Goal: Information Seeking & Learning: Learn about a topic

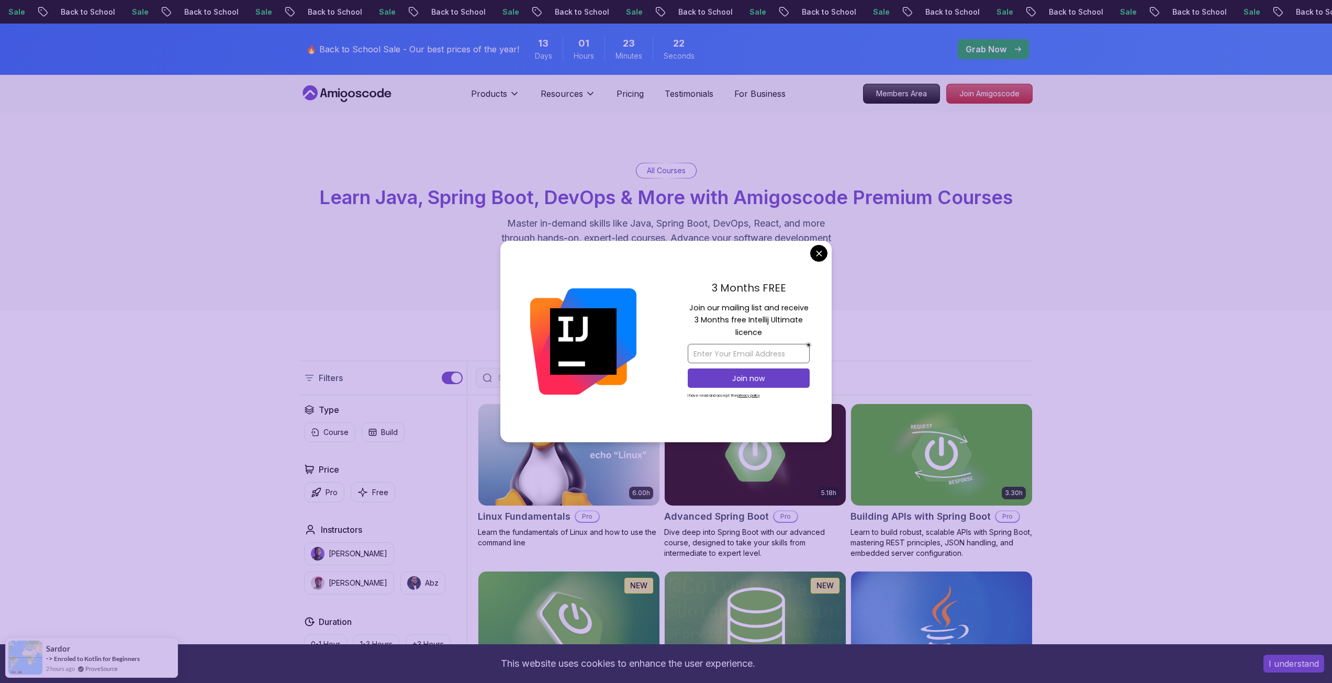
drag, startPoint x: 699, startPoint y: 306, endPoint x: 765, endPoint y: 348, distance: 77.7
click at [765, 348] on div "3 Months FREE Join our mailing list and receive 3 Months free Intellij Ultimate…" at bounding box center [749, 342] width 166 height 202
click at [753, 360] on input "email" at bounding box center [749, 353] width 122 height 19
type input "kclimaws@gmail.com"
click at [748, 382] on p "Join now" at bounding box center [748, 378] width 99 height 10
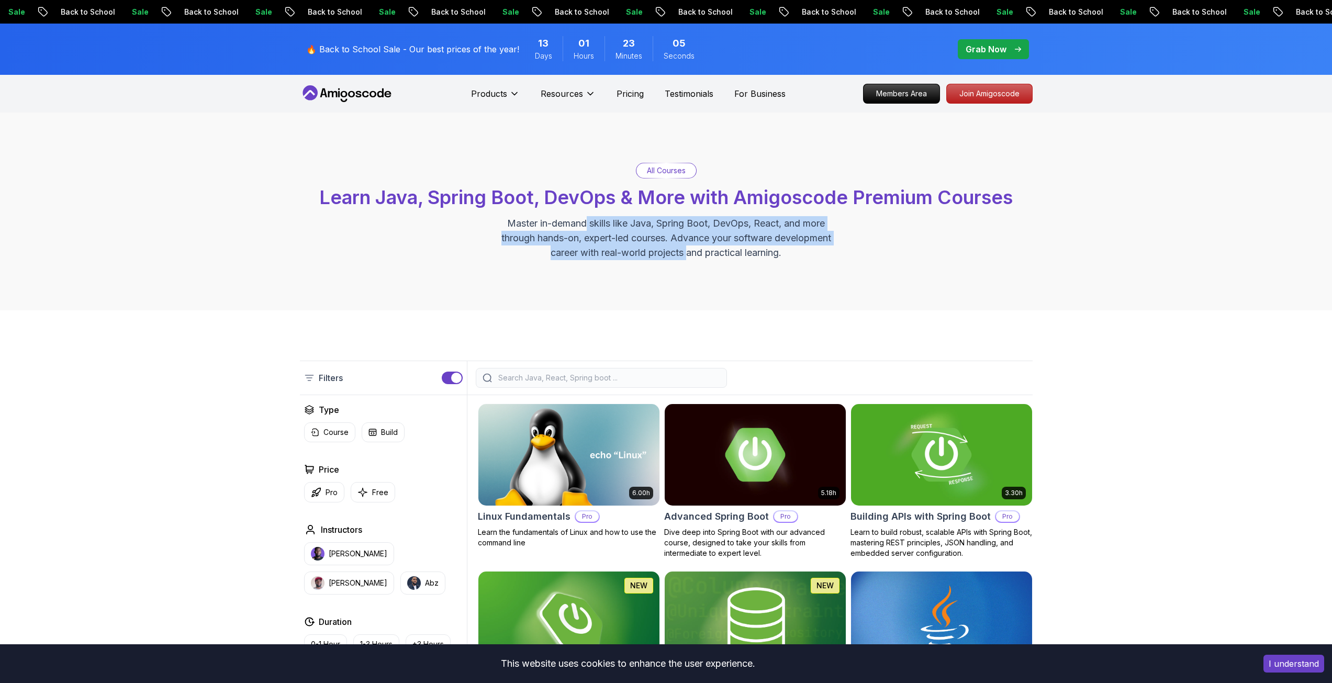
drag, startPoint x: 586, startPoint y: 226, endPoint x: 686, endPoint y: 252, distance: 102.8
click at [686, 252] on p "Master in-demand skills like Java, Spring Boot, DevOps, React, and more through…" at bounding box center [666, 238] width 352 height 44
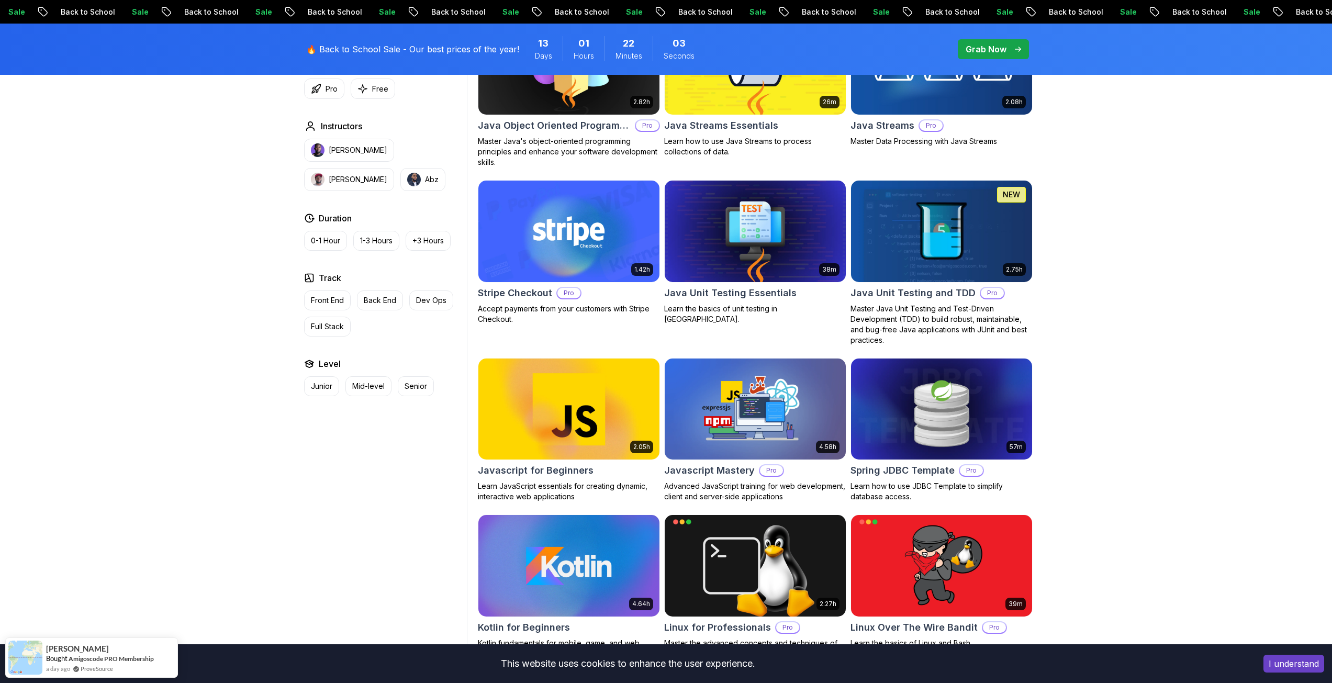
scroll to position [1675, 0]
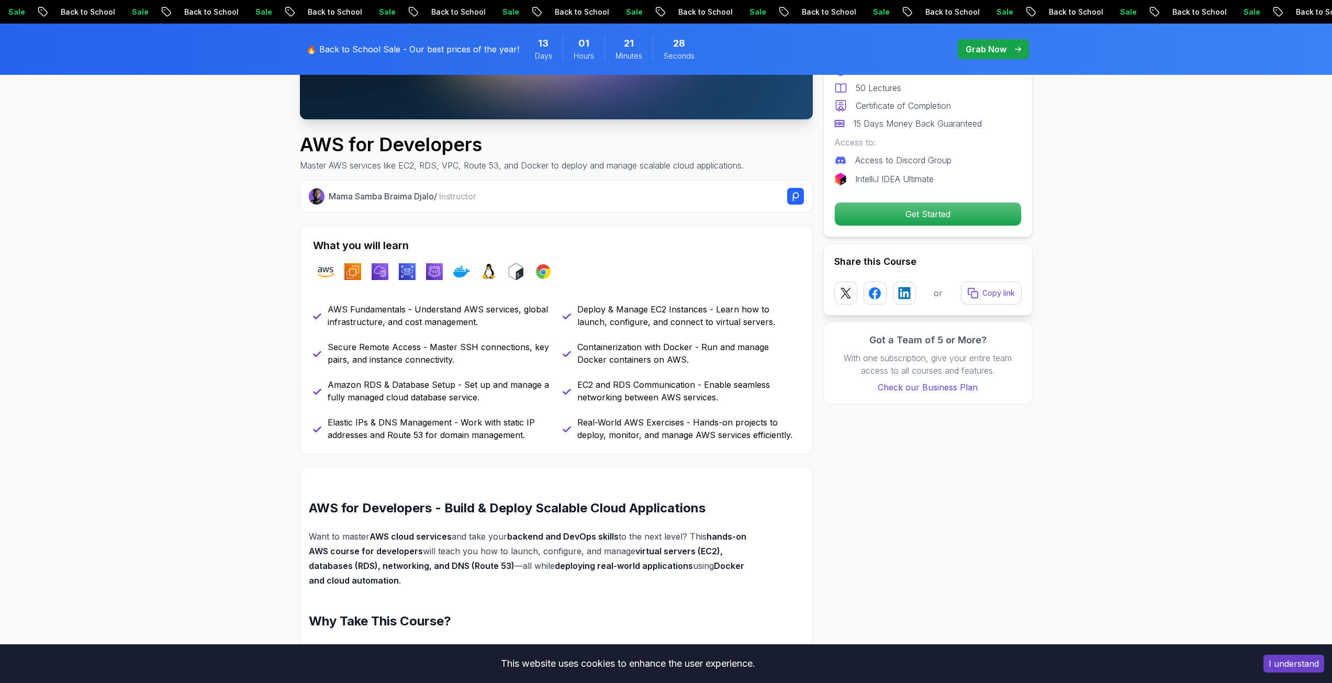
scroll to position [314, 0]
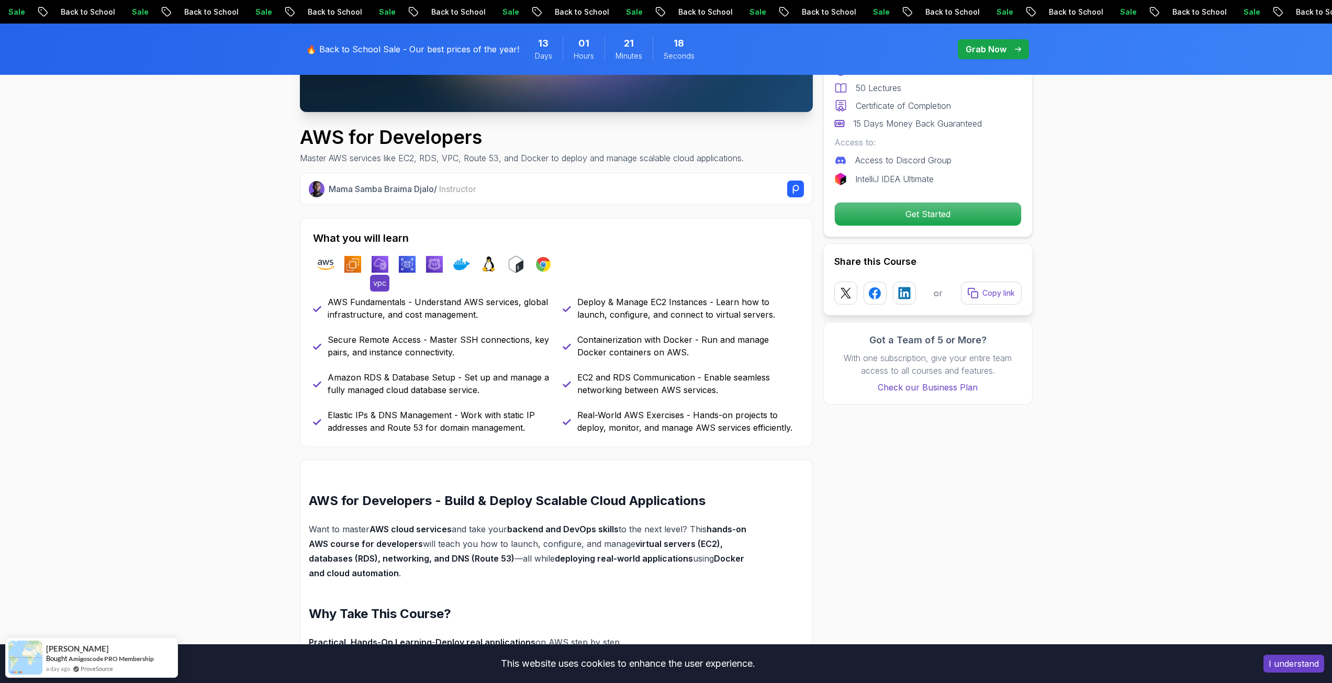
click at [382, 267] on img at bounding box center [380, 264] width 17 height 17
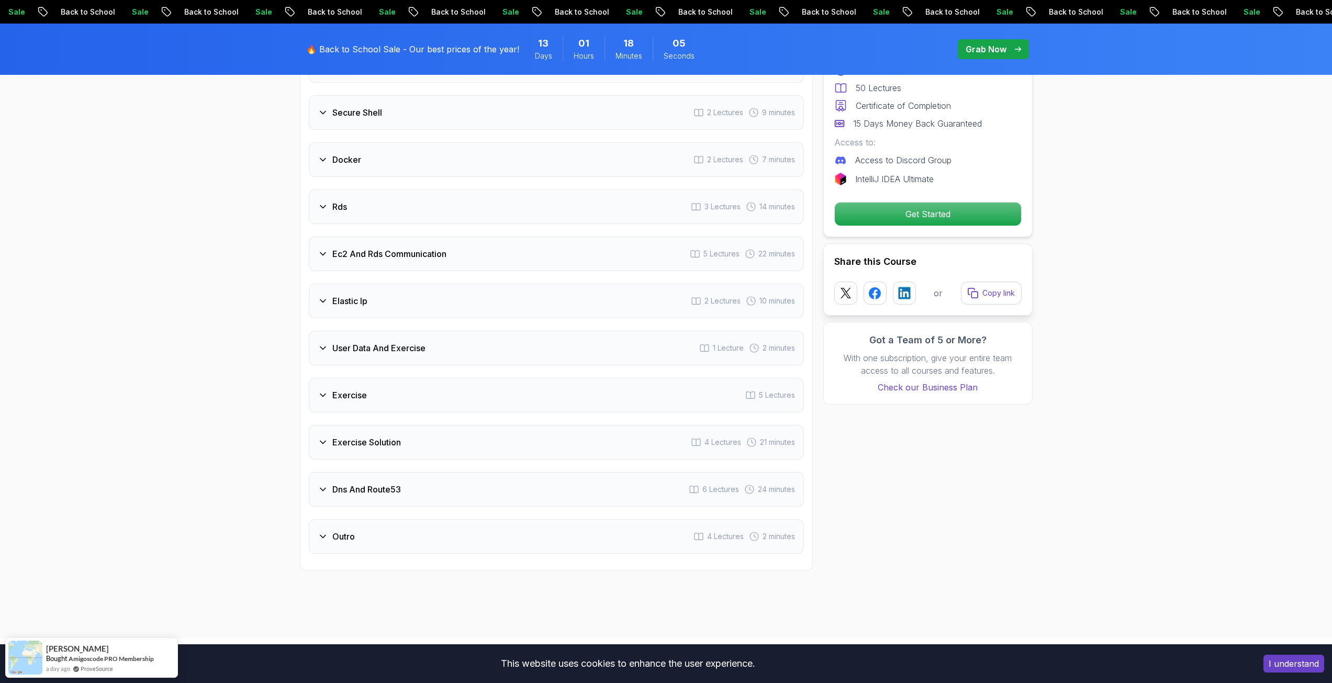
scroll to position [1570, 0]
click at [327, 392] on icon at bounding box center [323, 394] width 10 height 10
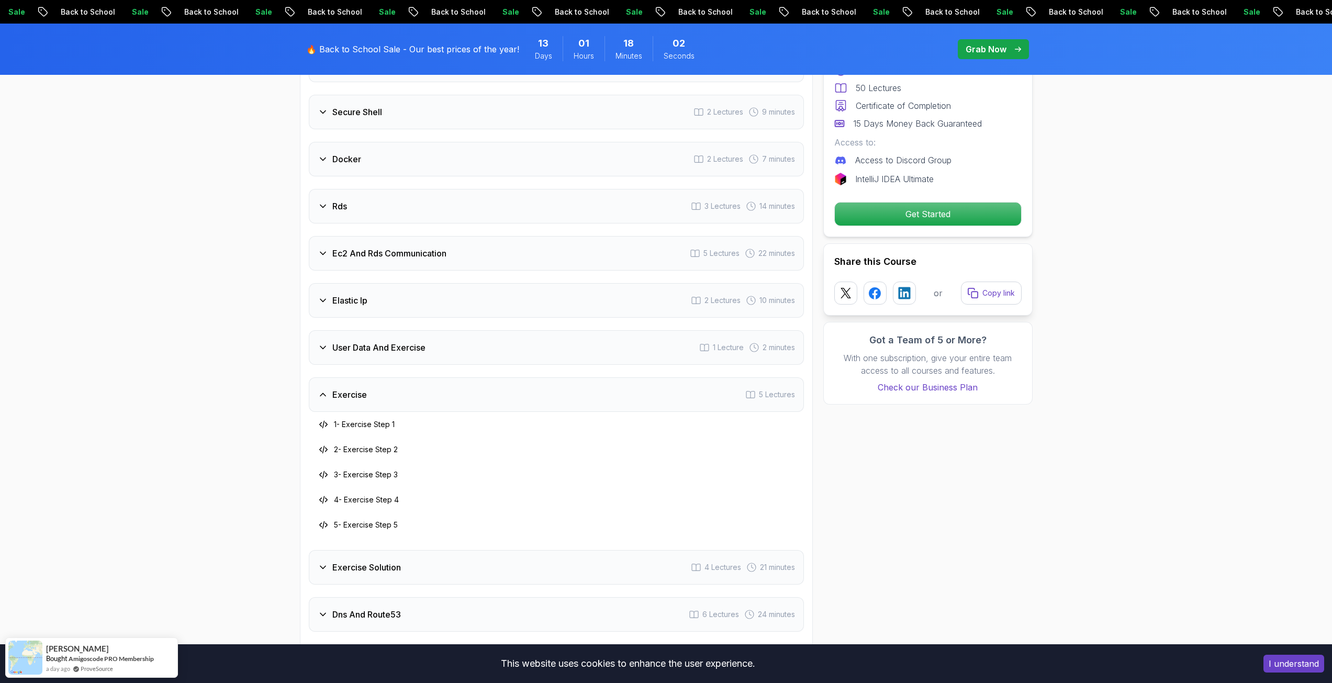
click at [327, 392] on icon at bounding box center [323, 394] width 10 height 10
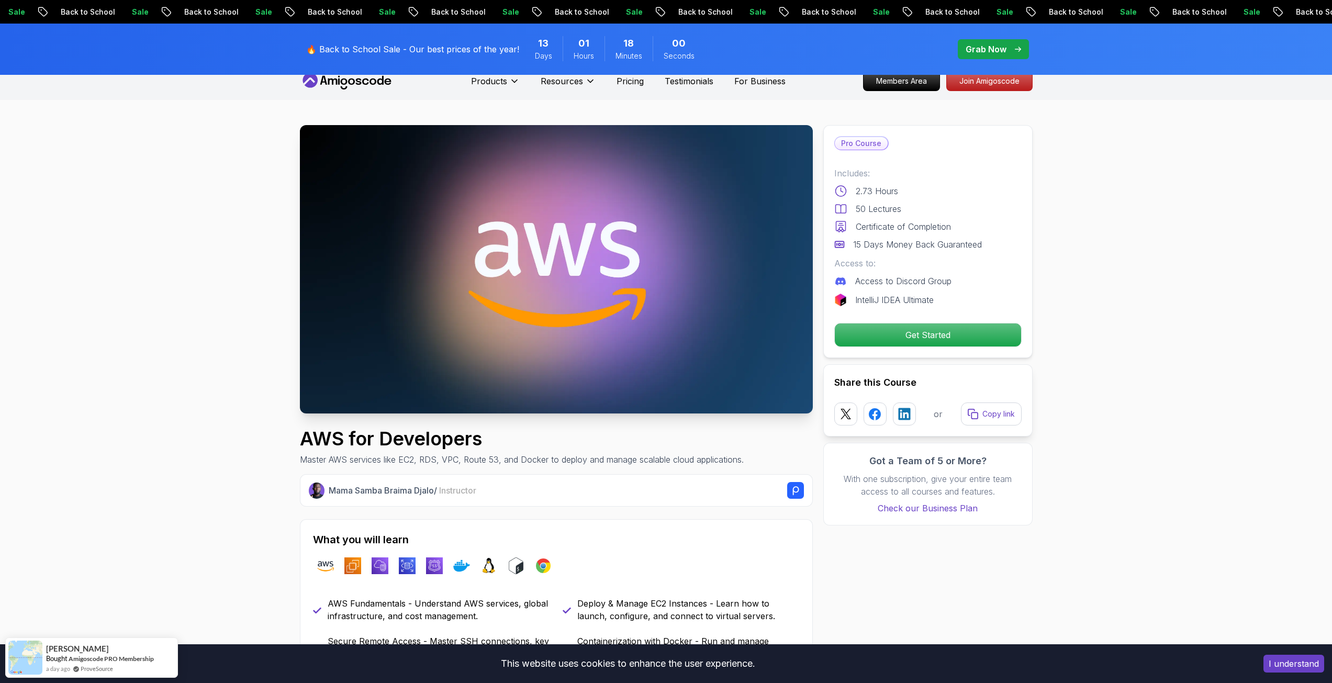
scroll to position [0, 0]
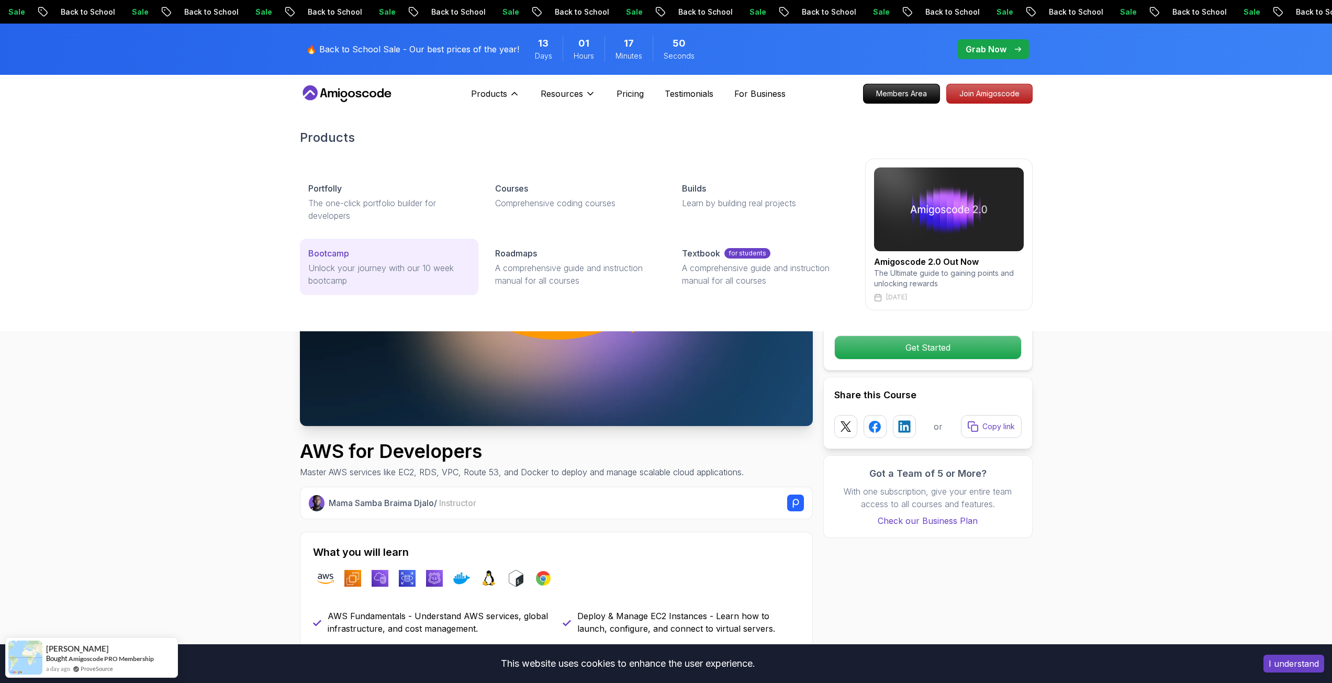
click at [332, 249] on p "Bootcamp" at bounding box center [328, 253] width 41 height 13
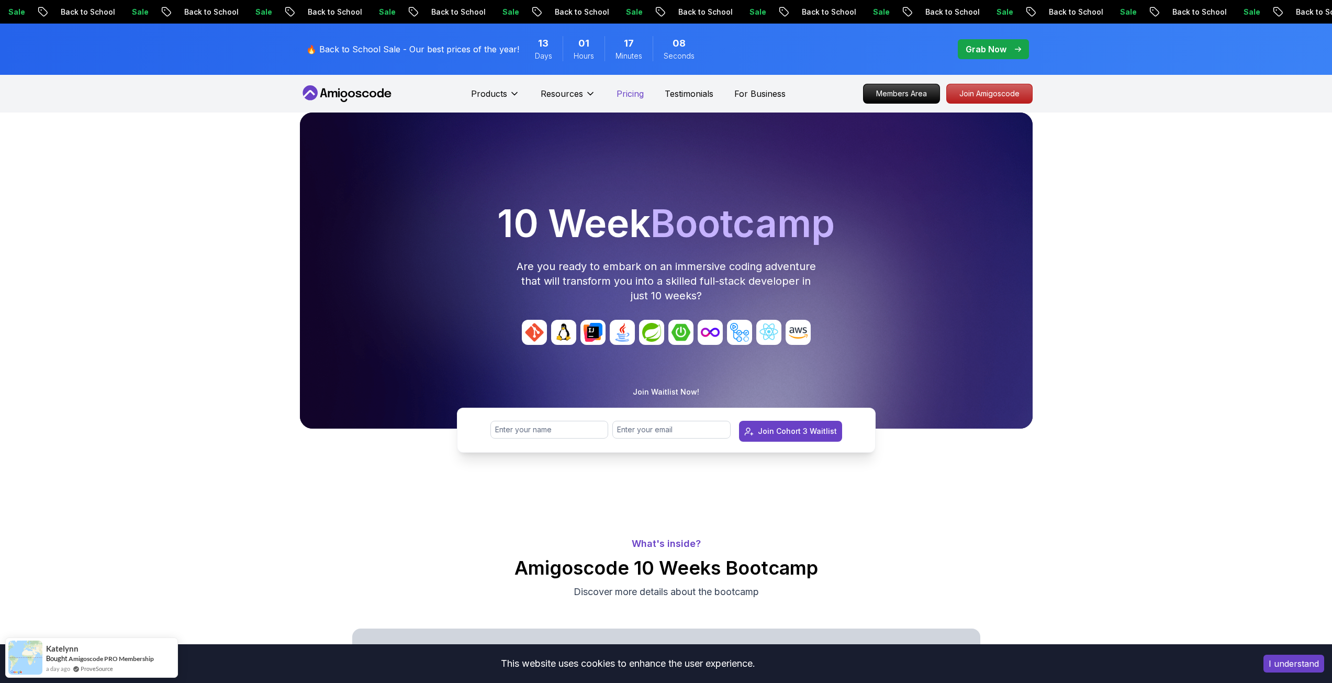
click at [625, 91] on p "Pricing" at bounding box center [630, 93] width 27 height 13
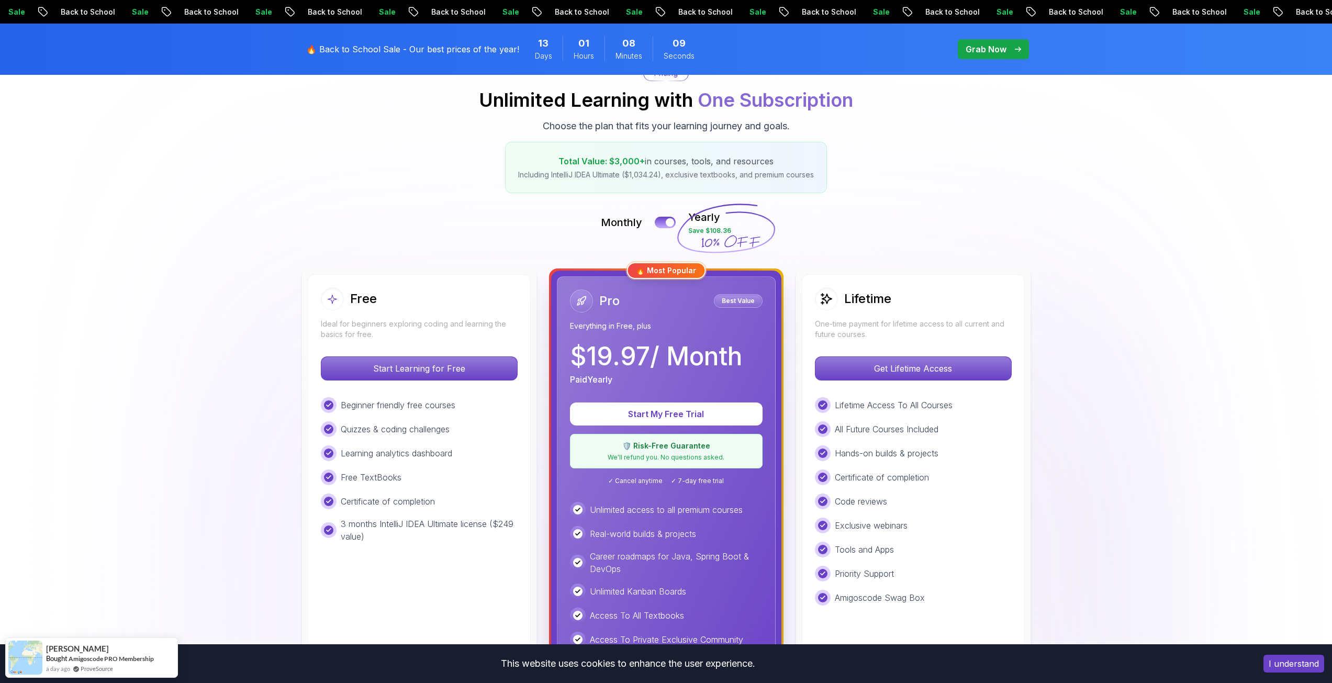
scroll to position [105, 0]
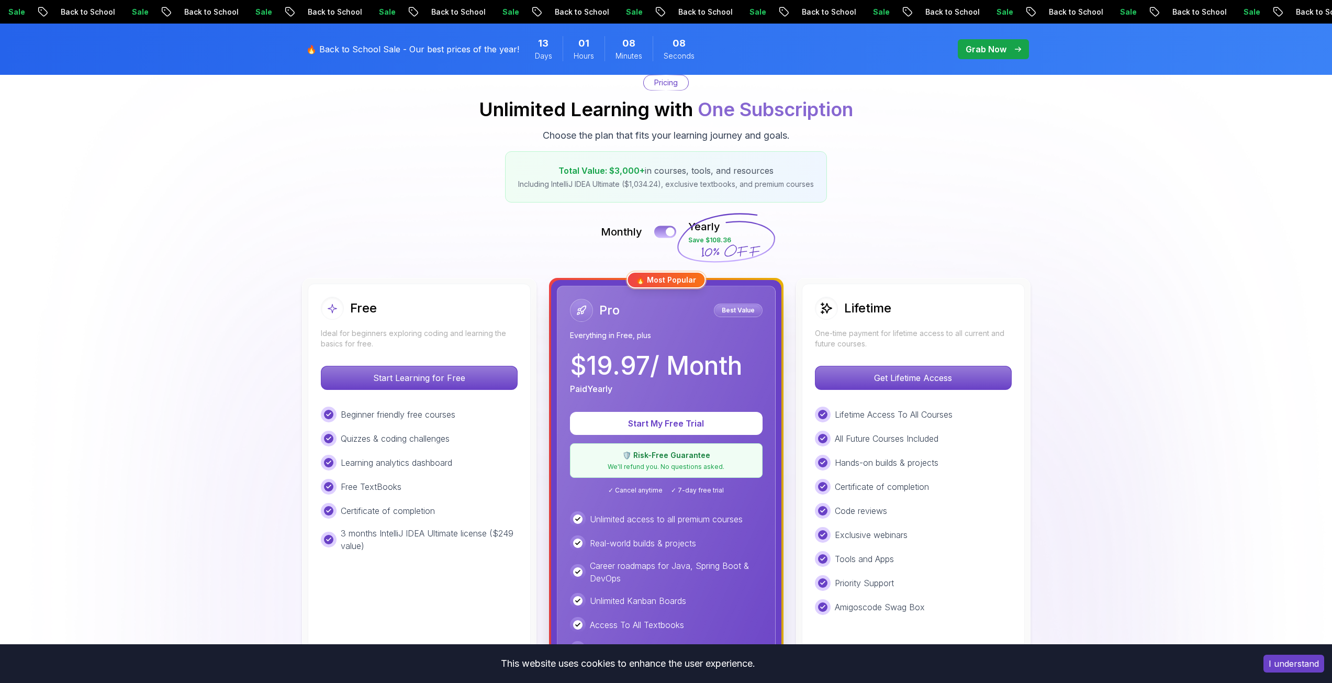
click at [667, 230] on div at bounding box center [670, 232] width 9 height 9
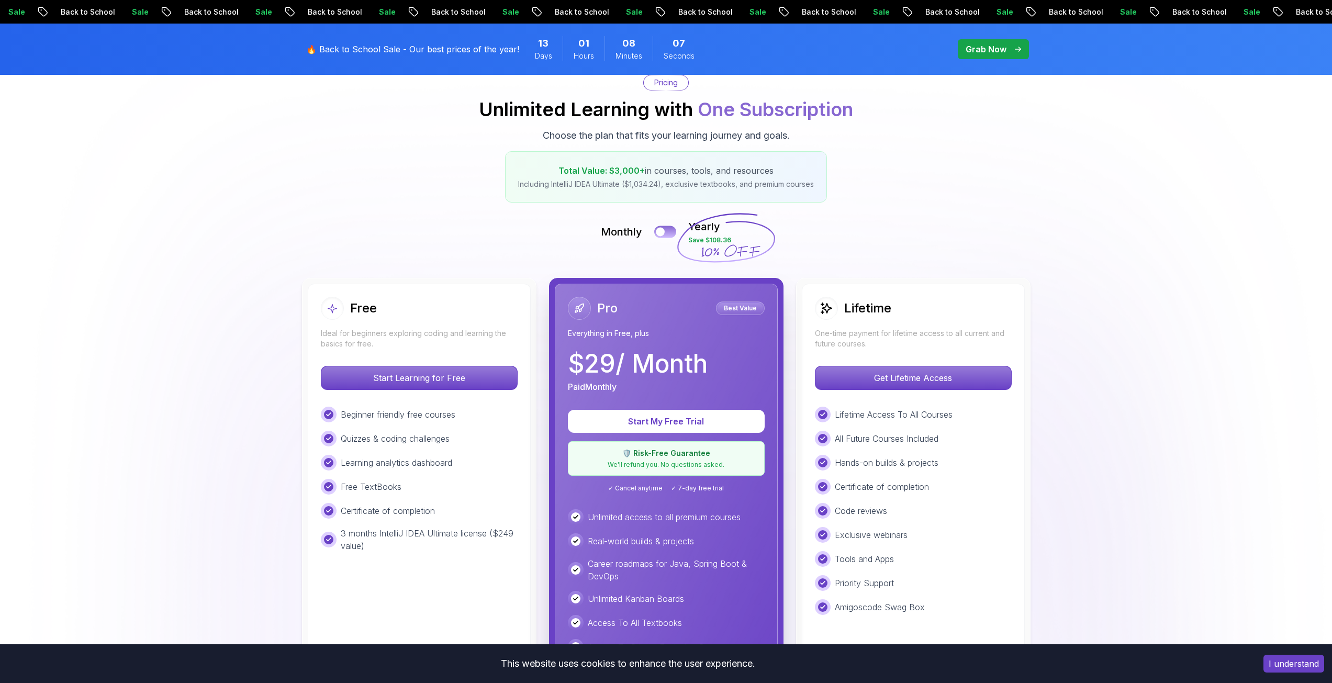
click at [666, 230] on button at bounding box center [665, 232] width 22 height 12
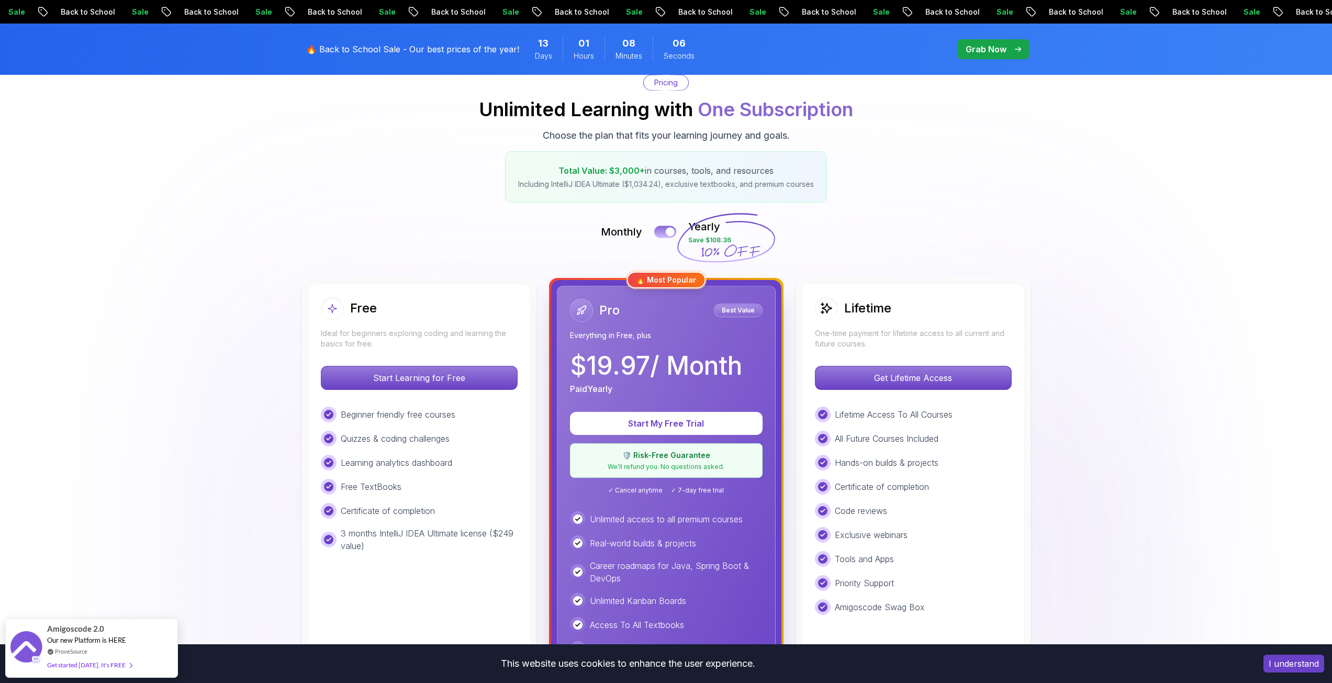
click at [666, 230] on div at bounding box center [670, 232] width 9 height 9
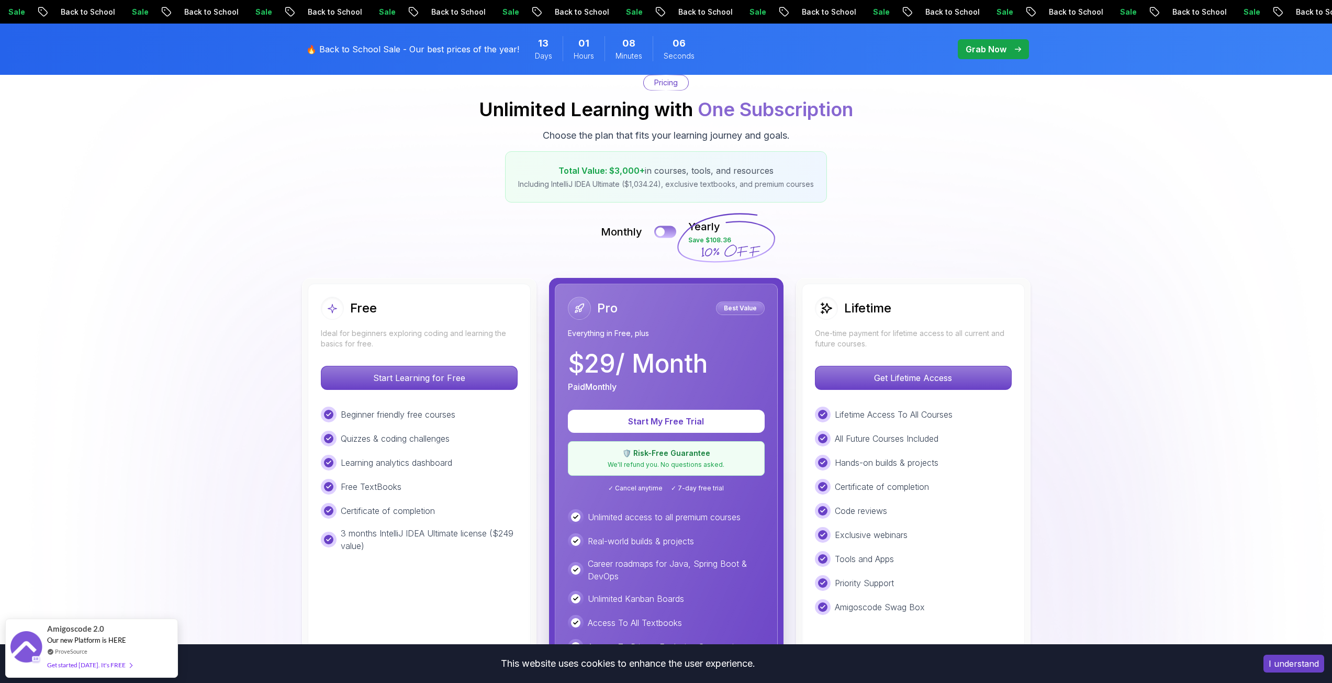
click at [666, 230] on button at bounding box center [665, 232] width 22 height 12
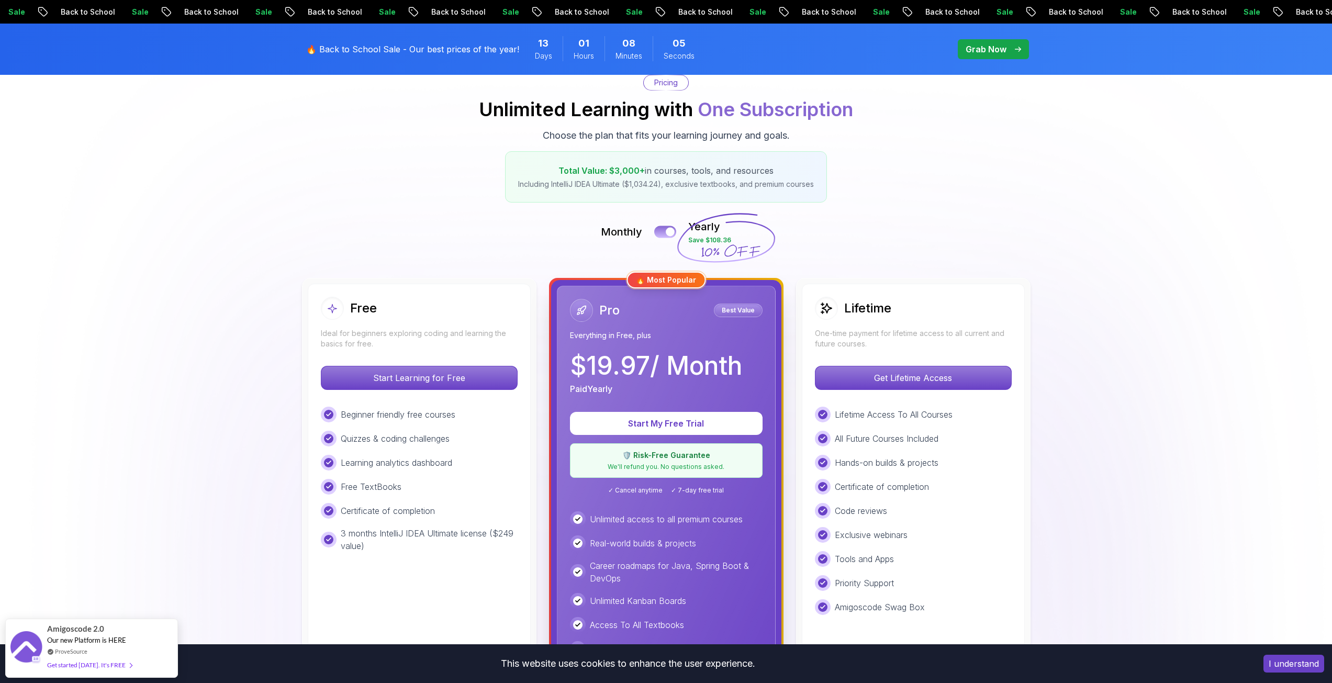
click at [666, 230] on div at bounding box center [670, 232] width 9 height 9
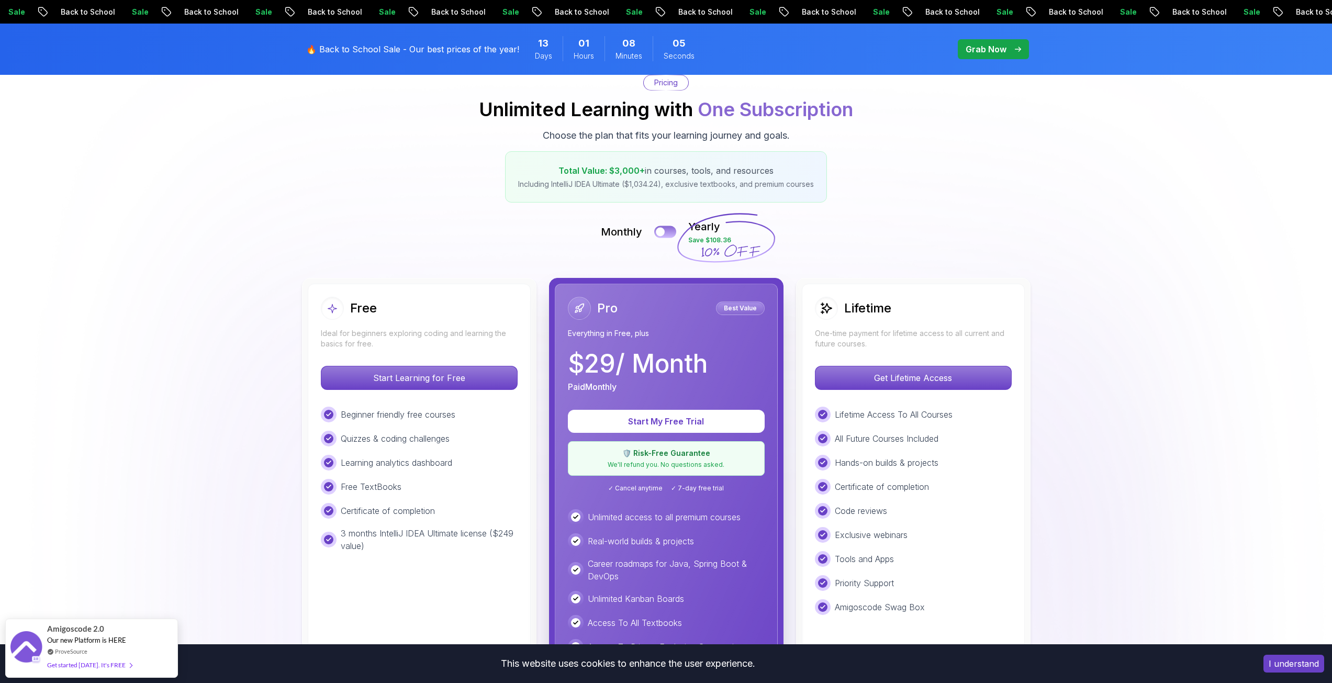
click at [666, 230] on button at bounding box center [665, 232] width 22 height 12
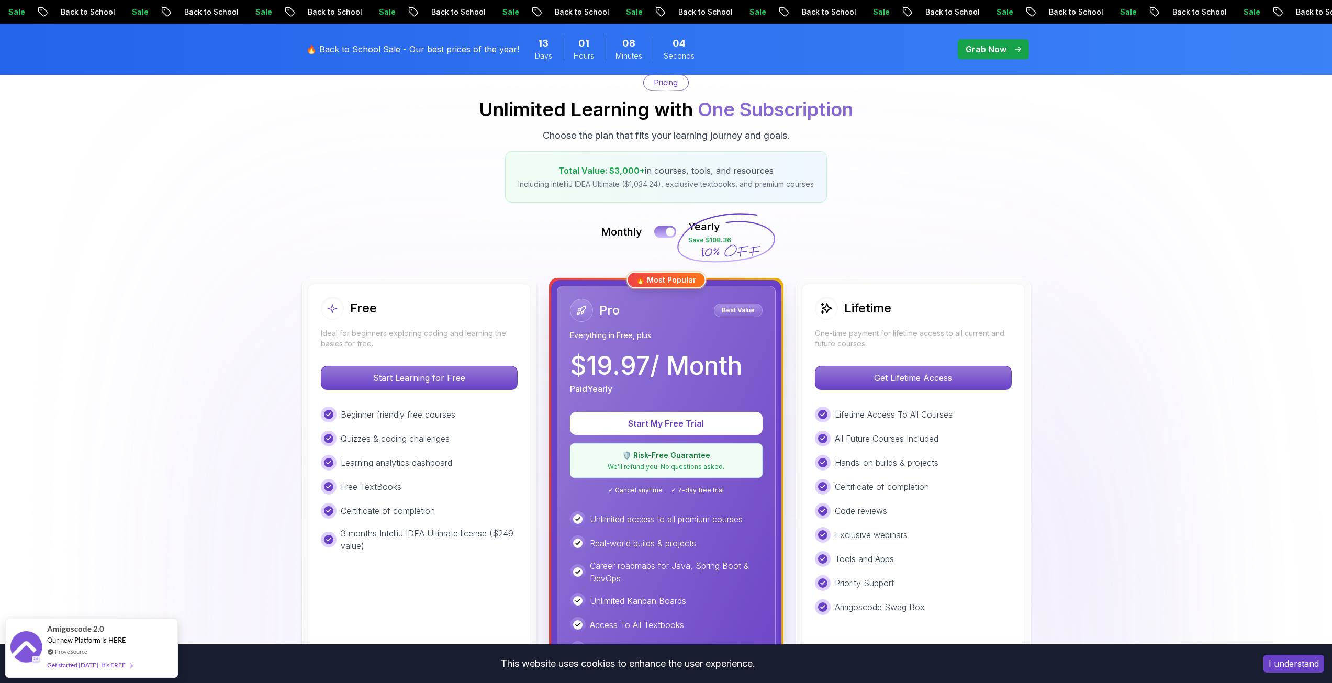
click at [666, 230] on div at bounding box center [670, 232] width 9 height 9
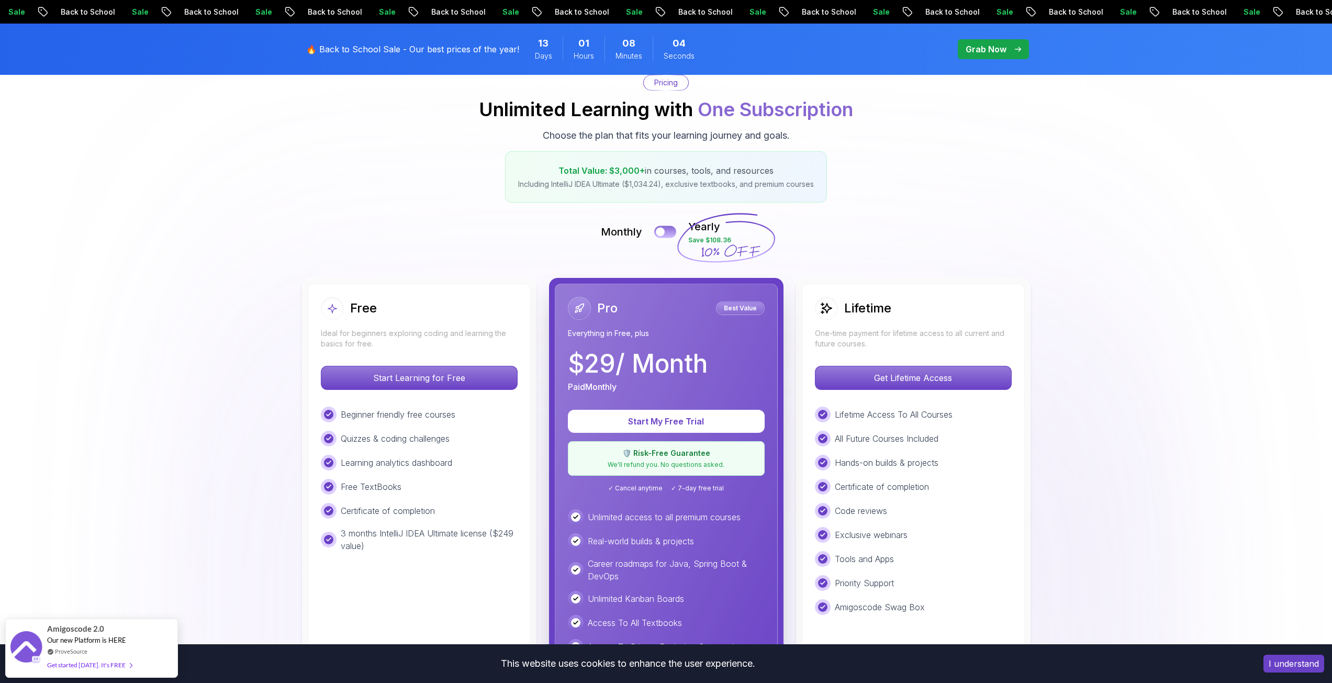
click at [666, 230] on button at bounding box center [665, 232] width 22 height 12
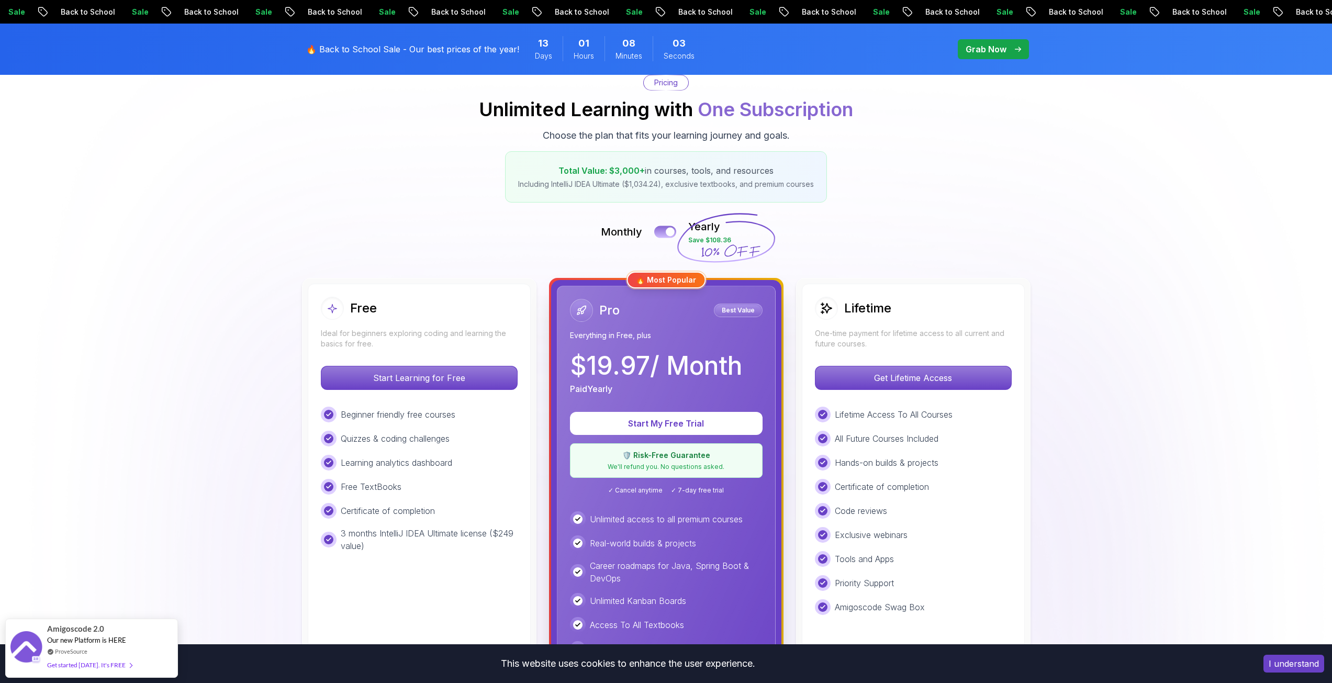
click at [666, 230] on div at bounding box center [670, 232] width 9 height 9
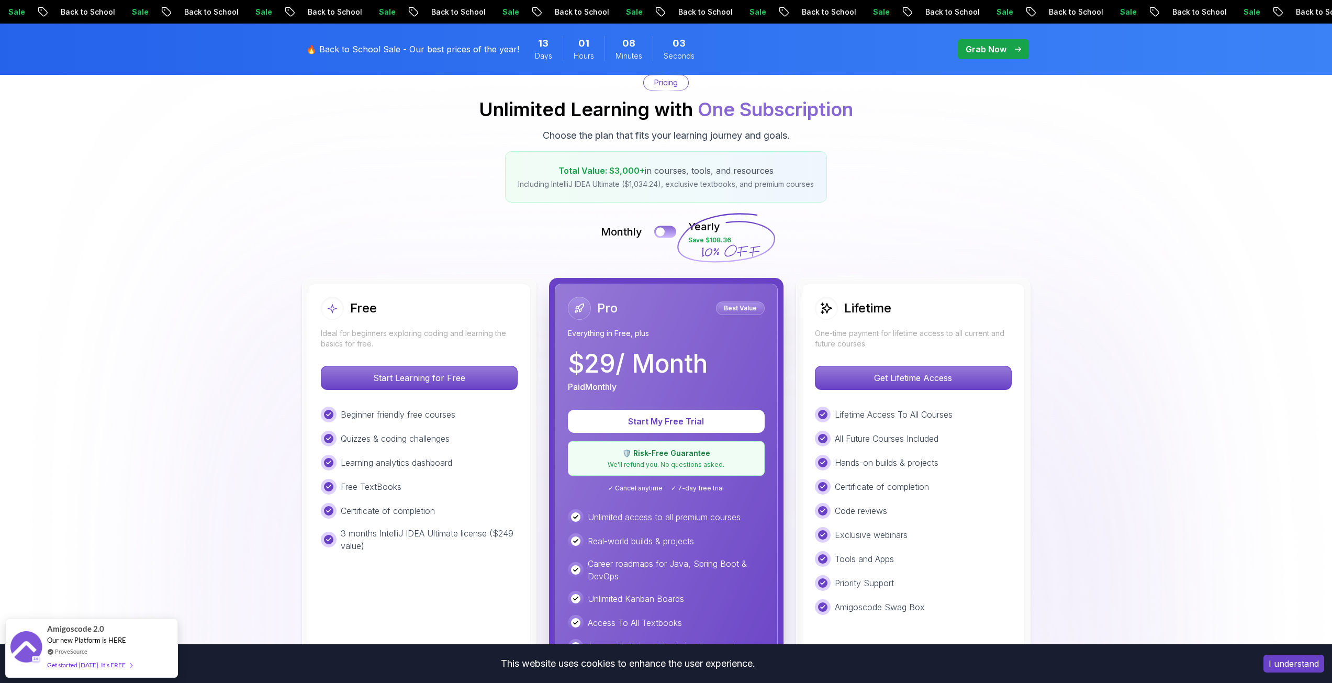
click at [666, 230] on button at bounding box center [665, 232] width 22 height 12
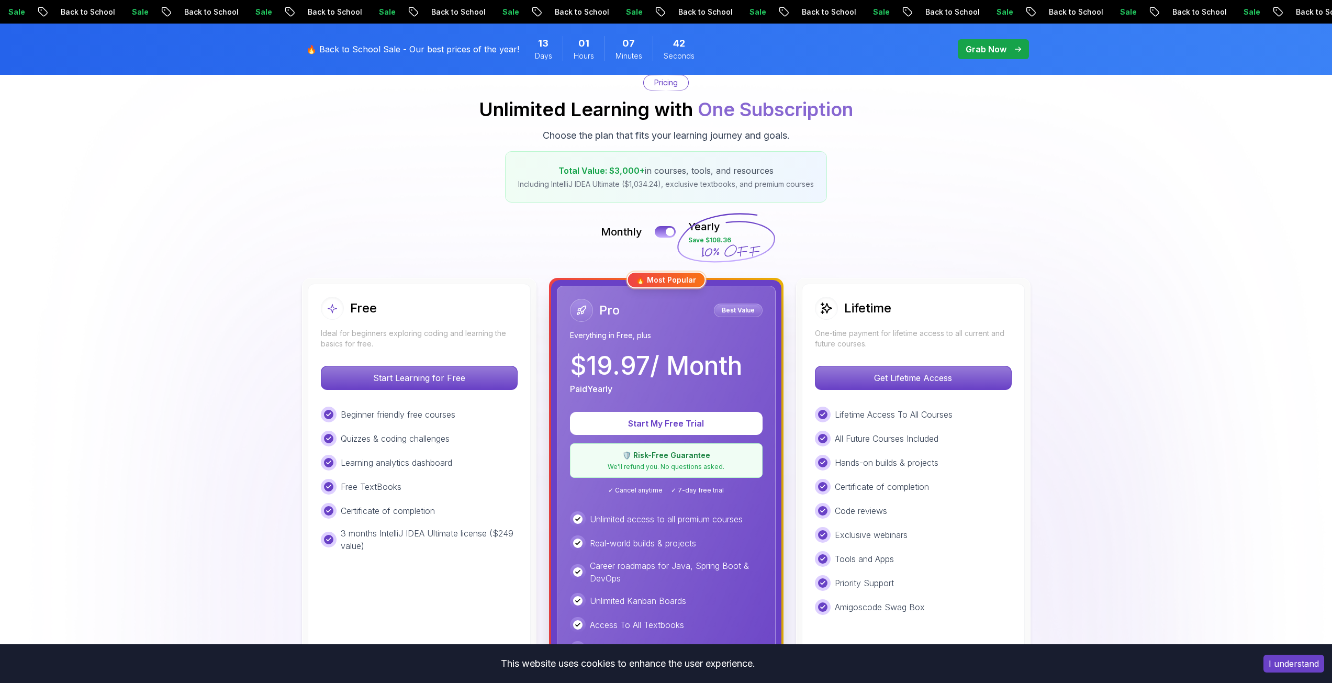
scroll to position [0, 0]
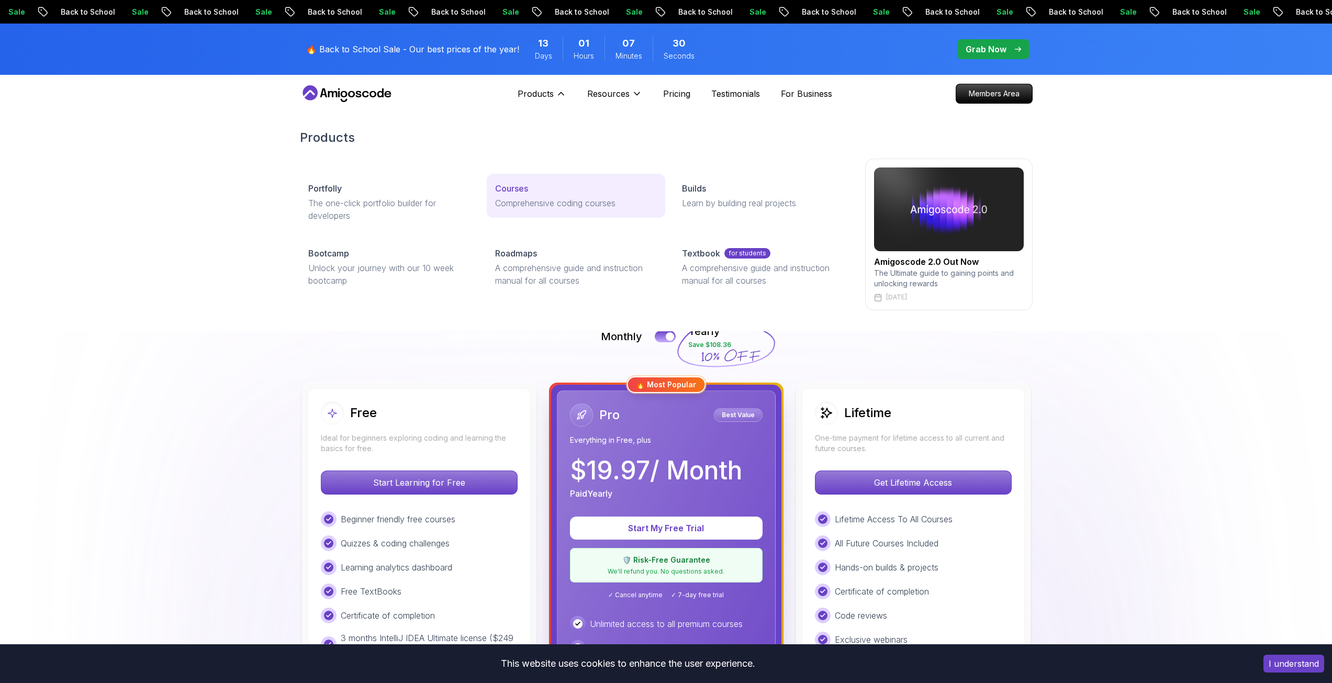
click at [519, 191] on p "Courses" at bounding box center [511, 188] width 33 height 13
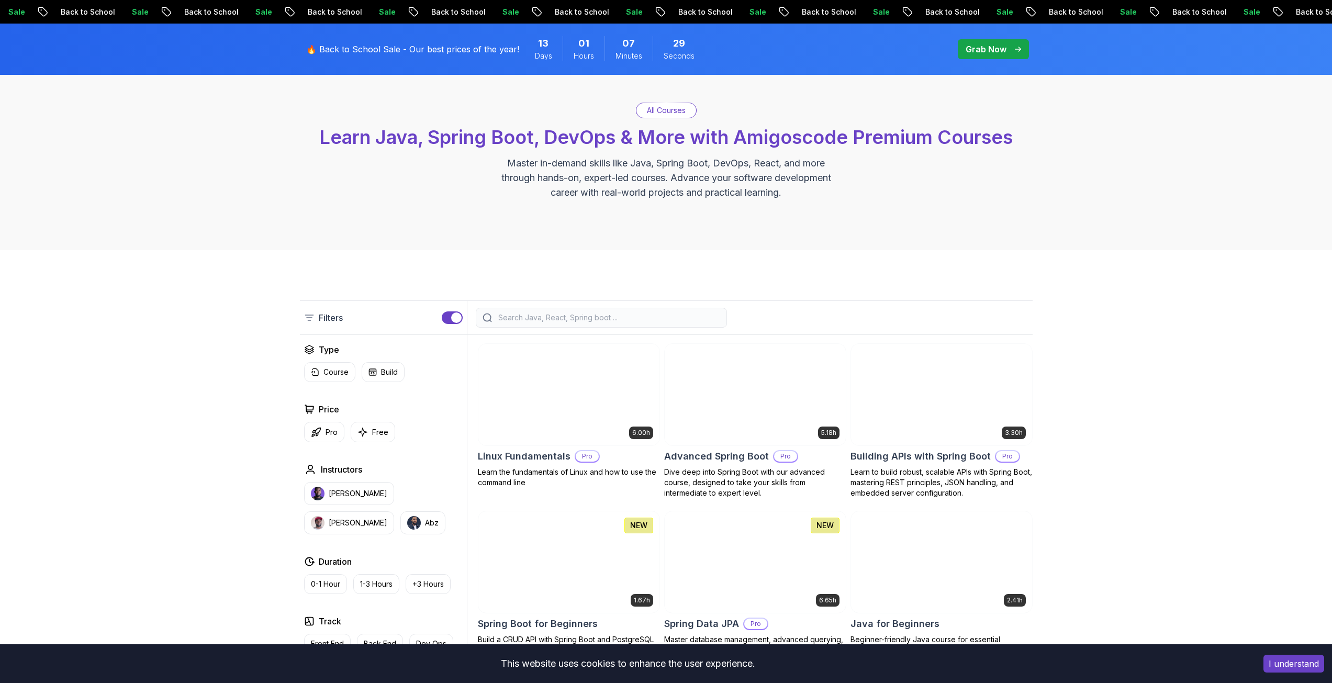
scroll to position [209, 0]
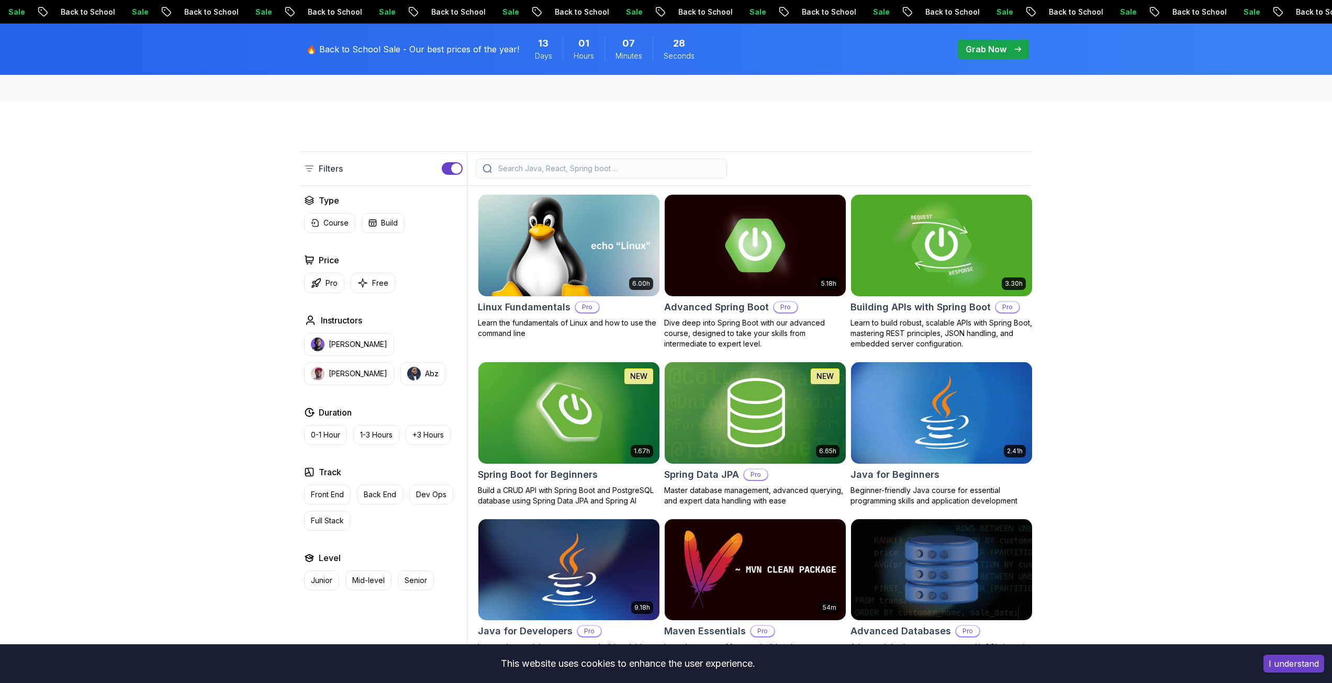
click at [510, 233] on img at bounding box center [569, 245] width 190 height 106
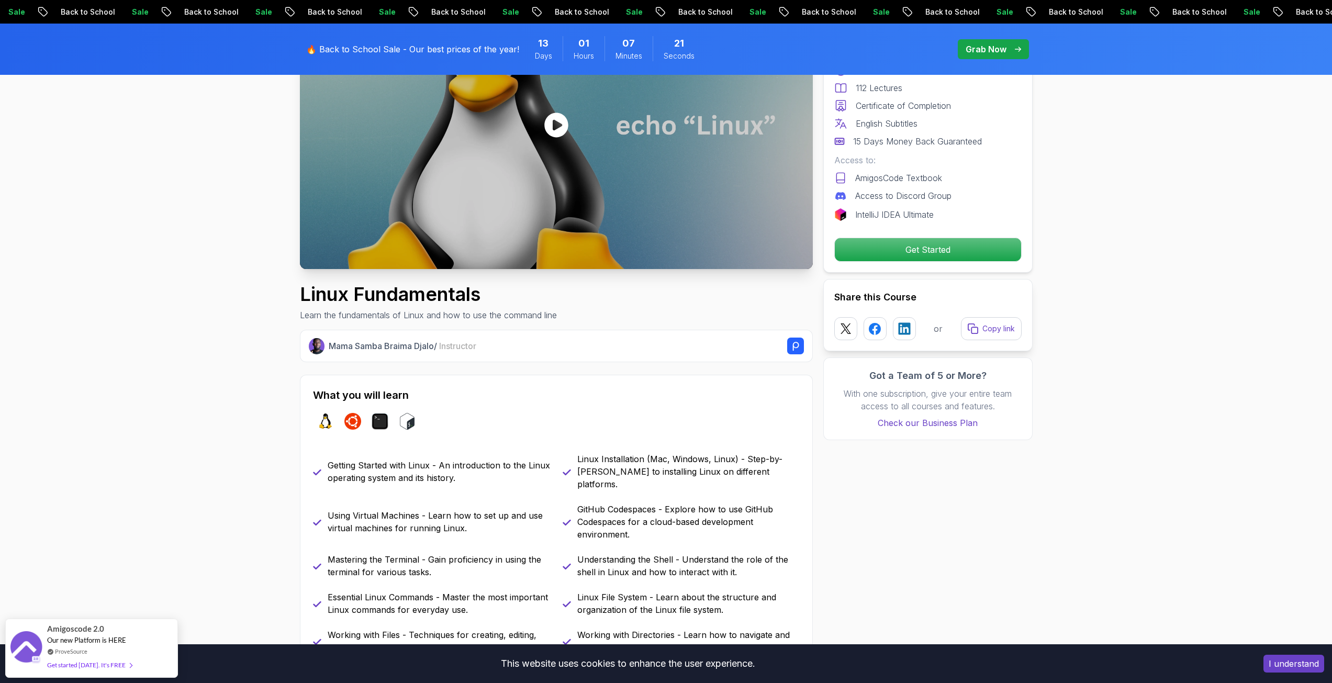
scroll to position [419, 0]
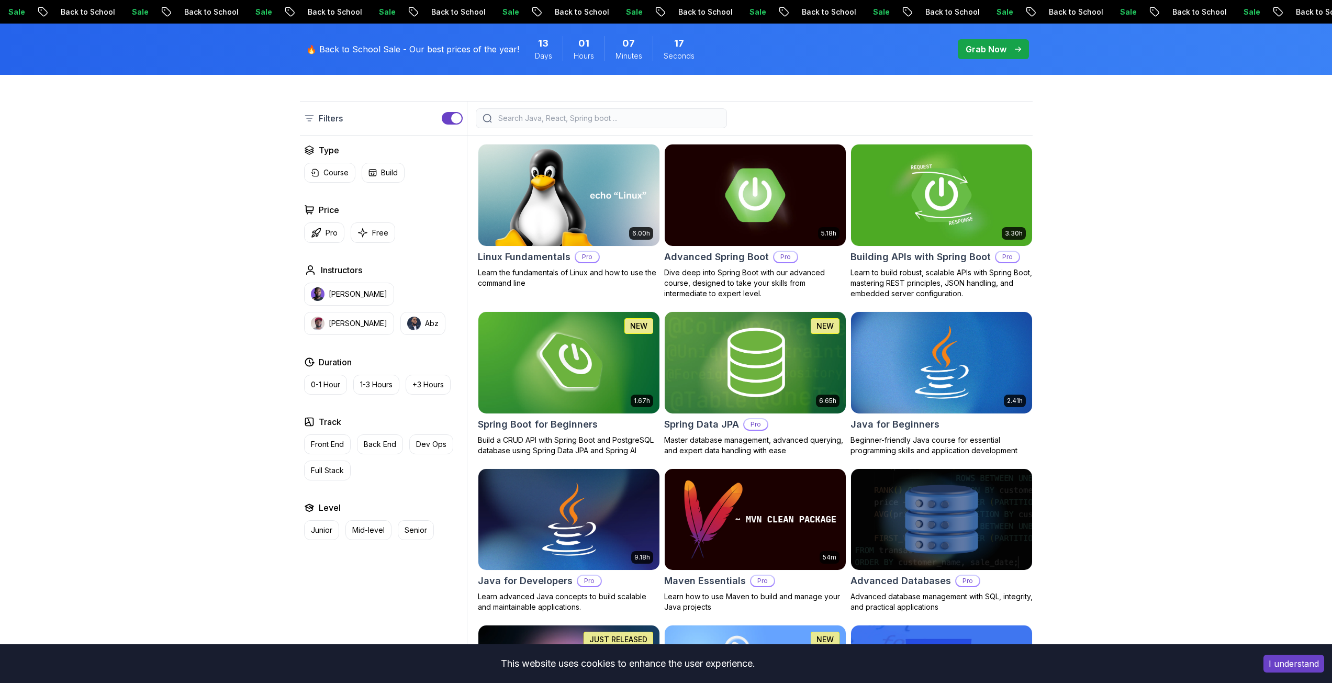
scroll to position [209, 0]
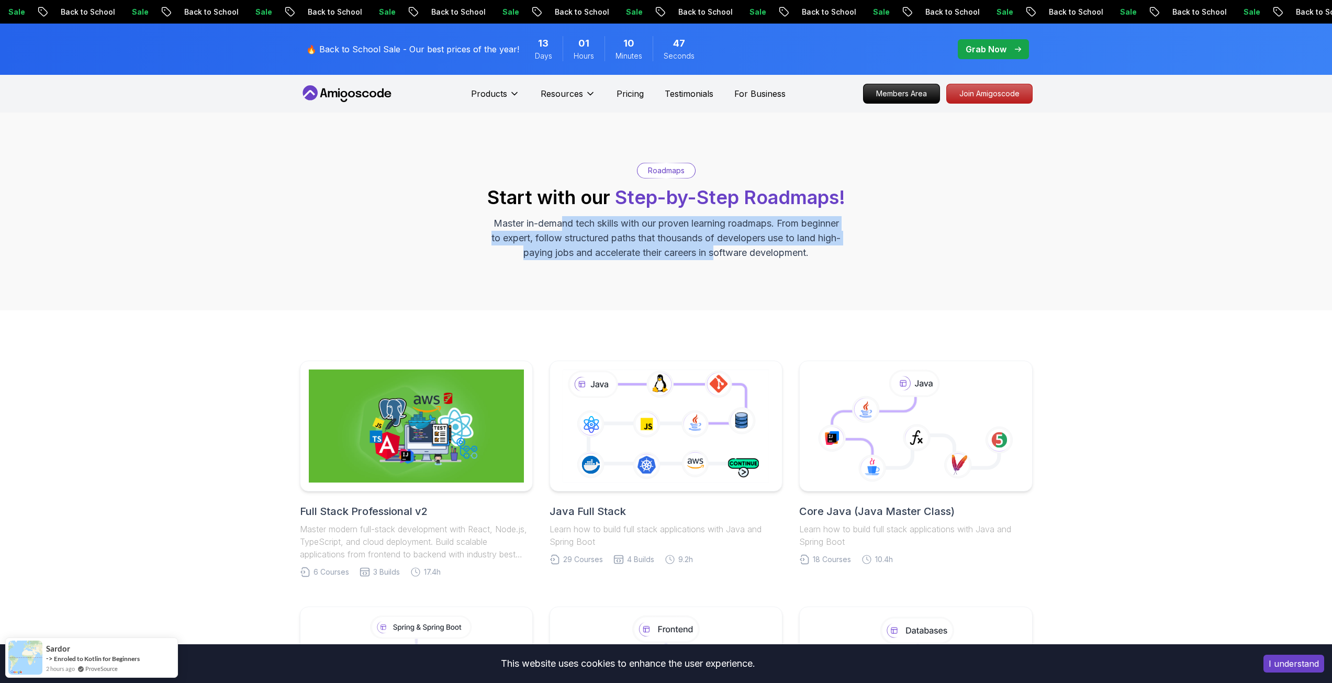
drag, startPoint x: 579, startPoint y: 216, endPoint x: 744, endPoint y: 258, distance: 169.6
click at [744, 258] on p "Master in-demand tech skills with our proven learning roadmaps. From beginner t…" at bounding box center [666, 238] width 352 height 44
click at [744, 259] on p "Master in-demand tech skills with our proven learning roadmaps. From beginner t…" at bounding box center [666, 238] width 352 height 44
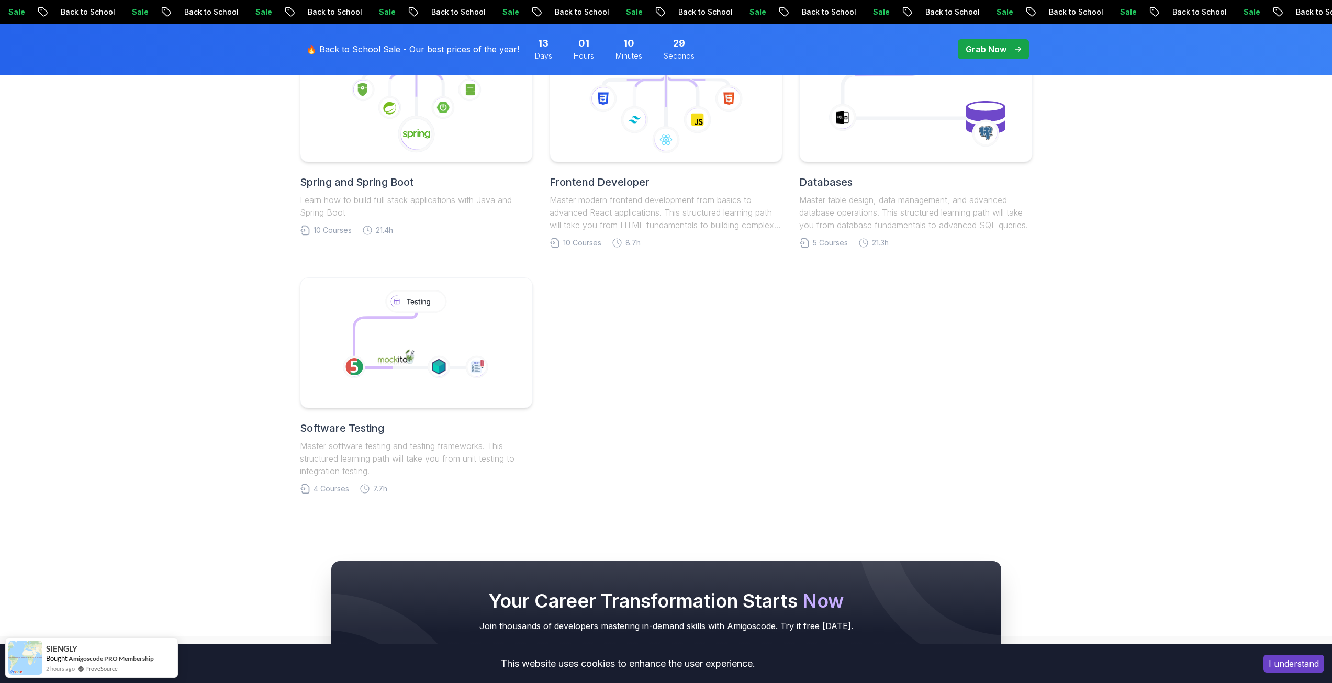
scroll to position [576, 0]
click at [377, 342] on icon at bounding box center [391, 340] width 81 height 58
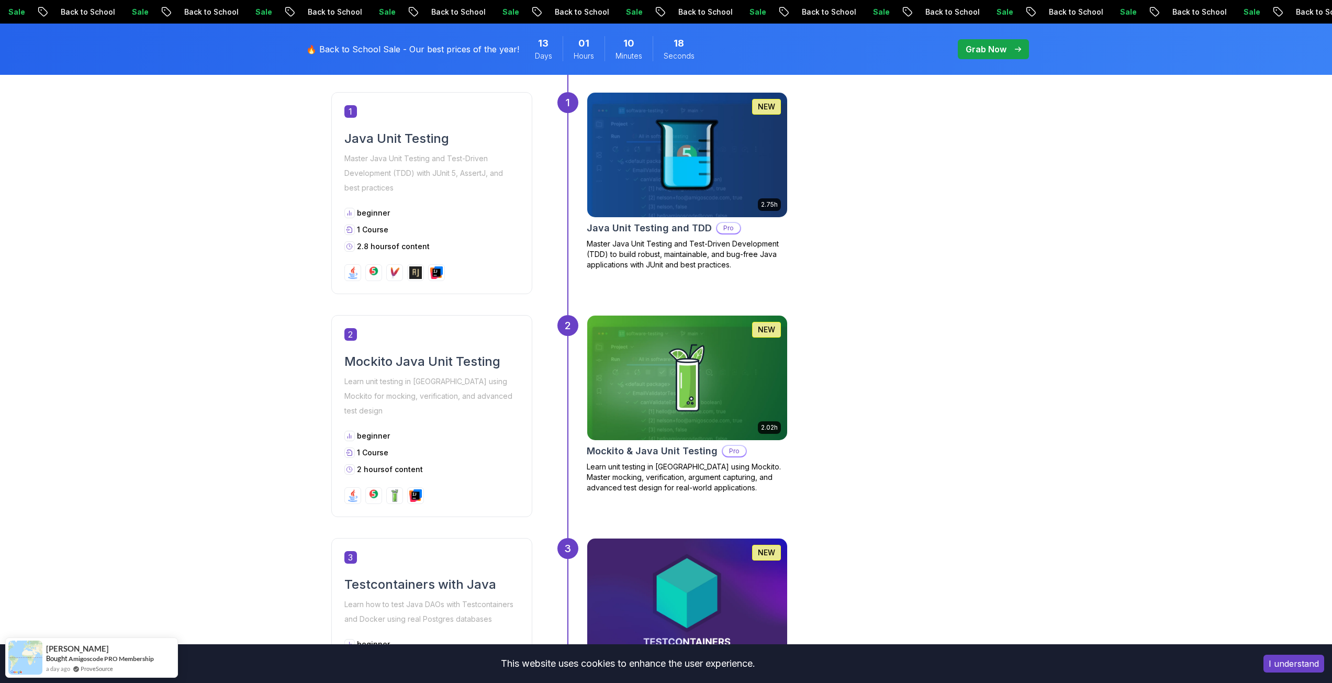
scroll to position [471, 0]
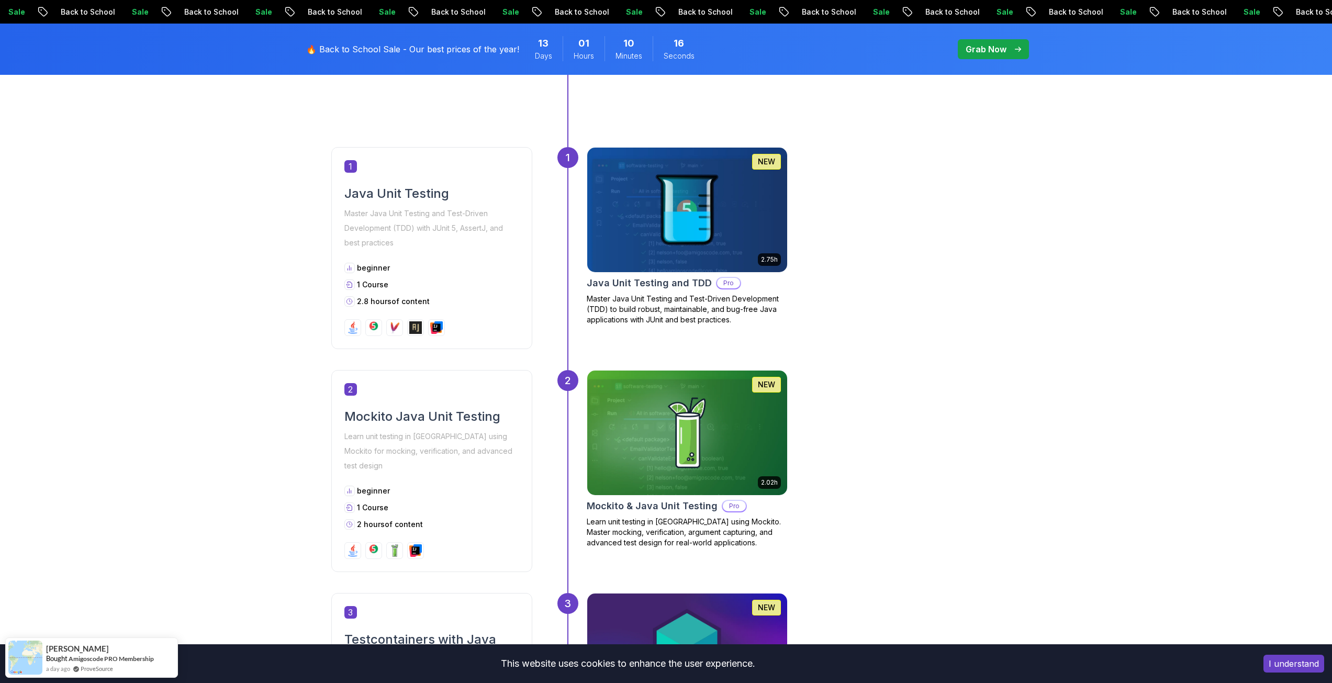
click at [692, 396] on img at bounding box center [687, 432] width 210 height 131
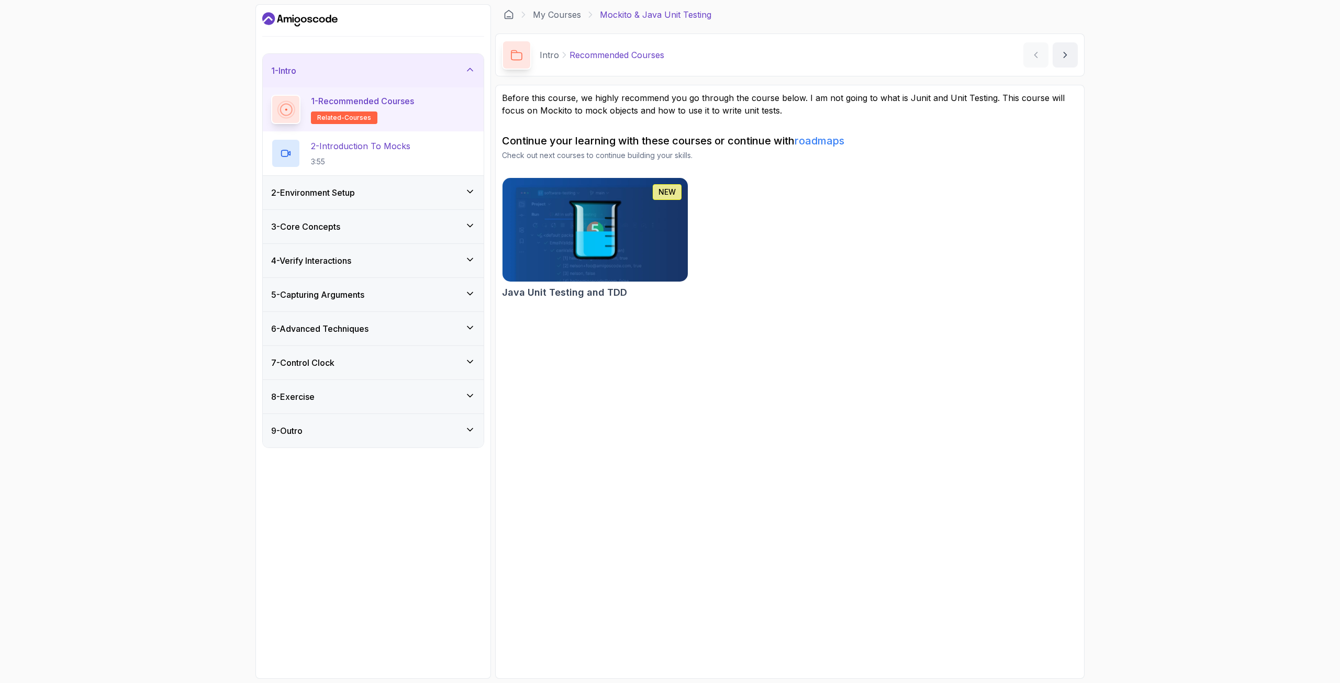
click at [355, 188] on h3 "2 - Environment Setup" at bounding box center [313, 192] width 84 height 13
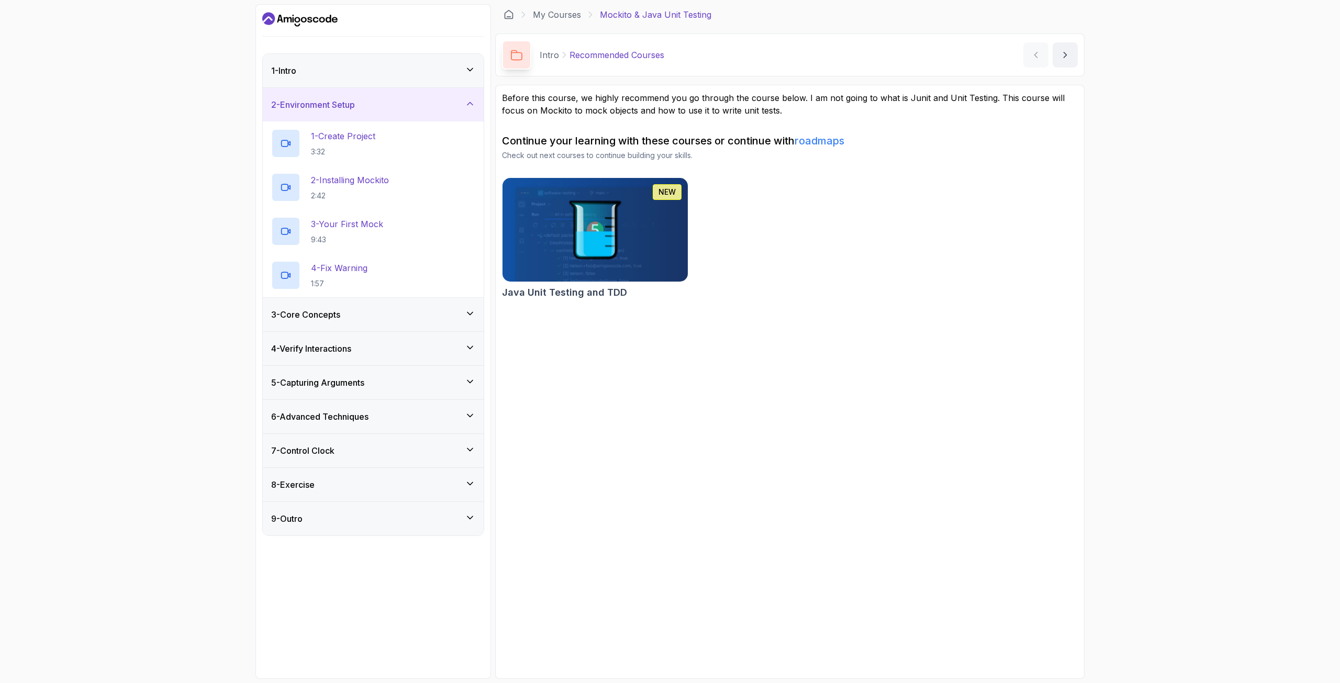
click at [360, 309] on div "3 - Core Concepts" at bounding box center [373, 314] width 204 height 13
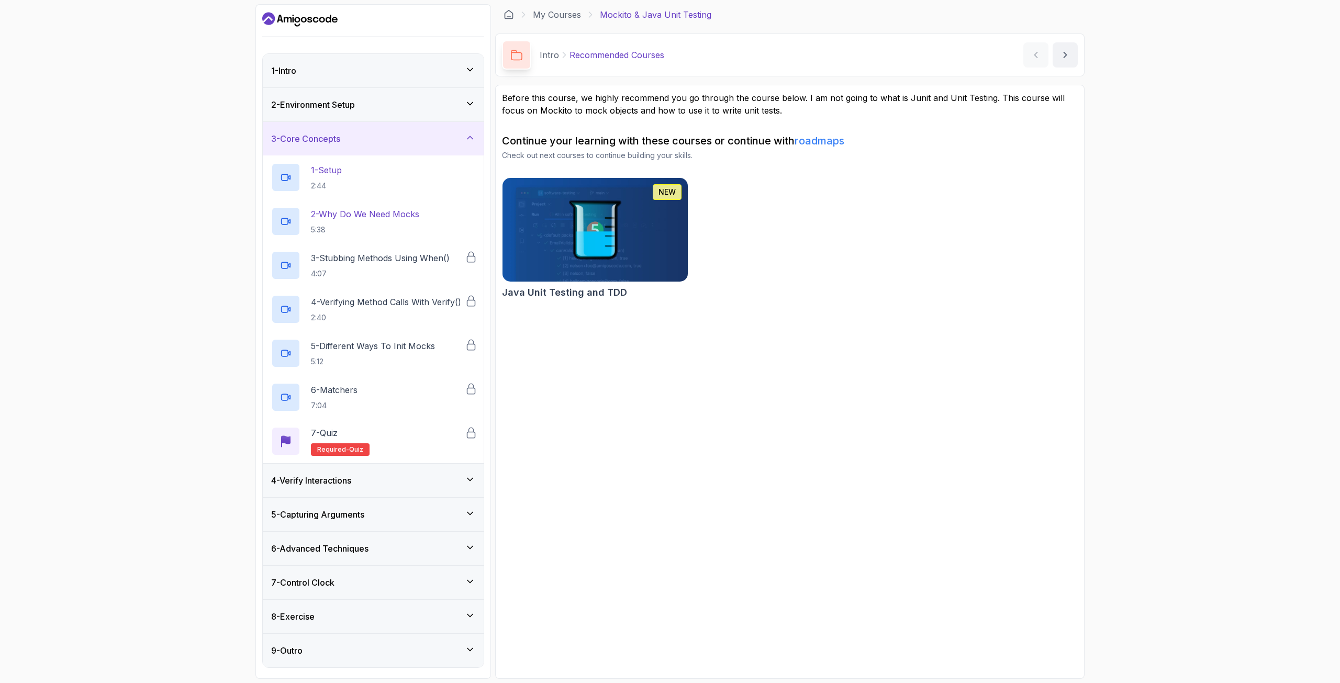
click at [351, 478] on h3 "4 - Verify Interactions" at bounding box center [311, 480] width 80 height 13
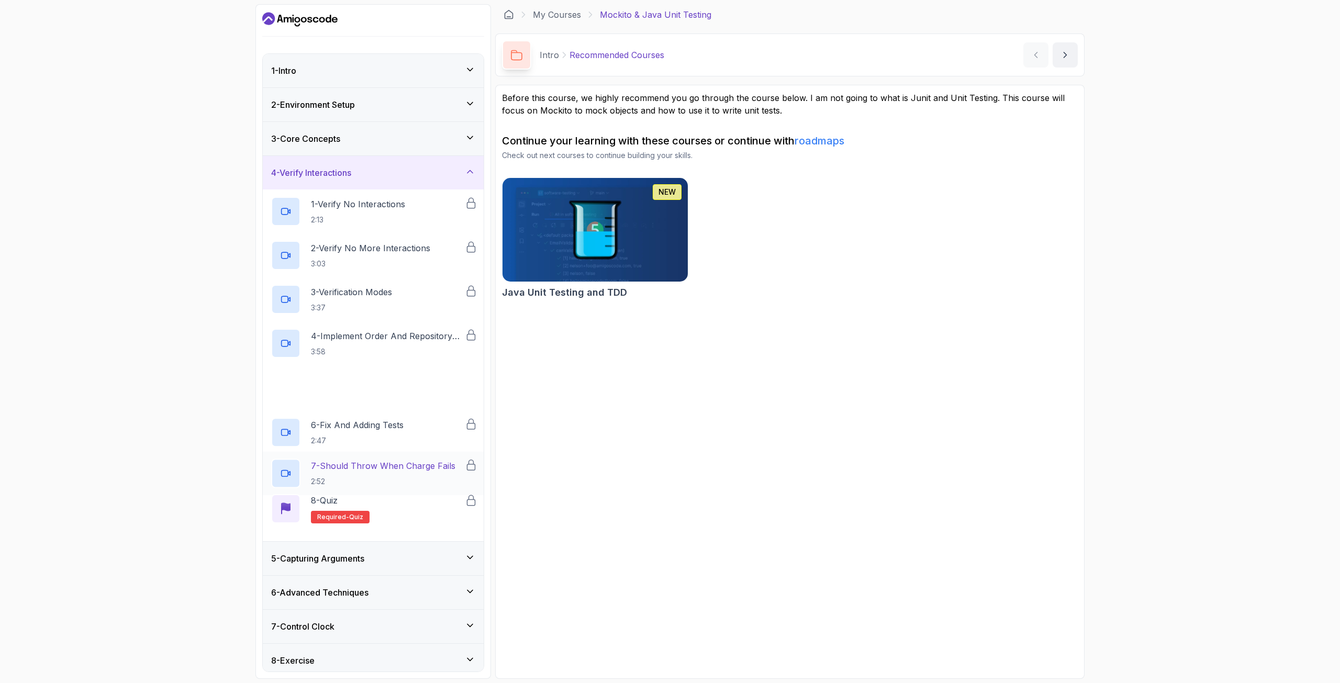
scroll to position [40, 0]
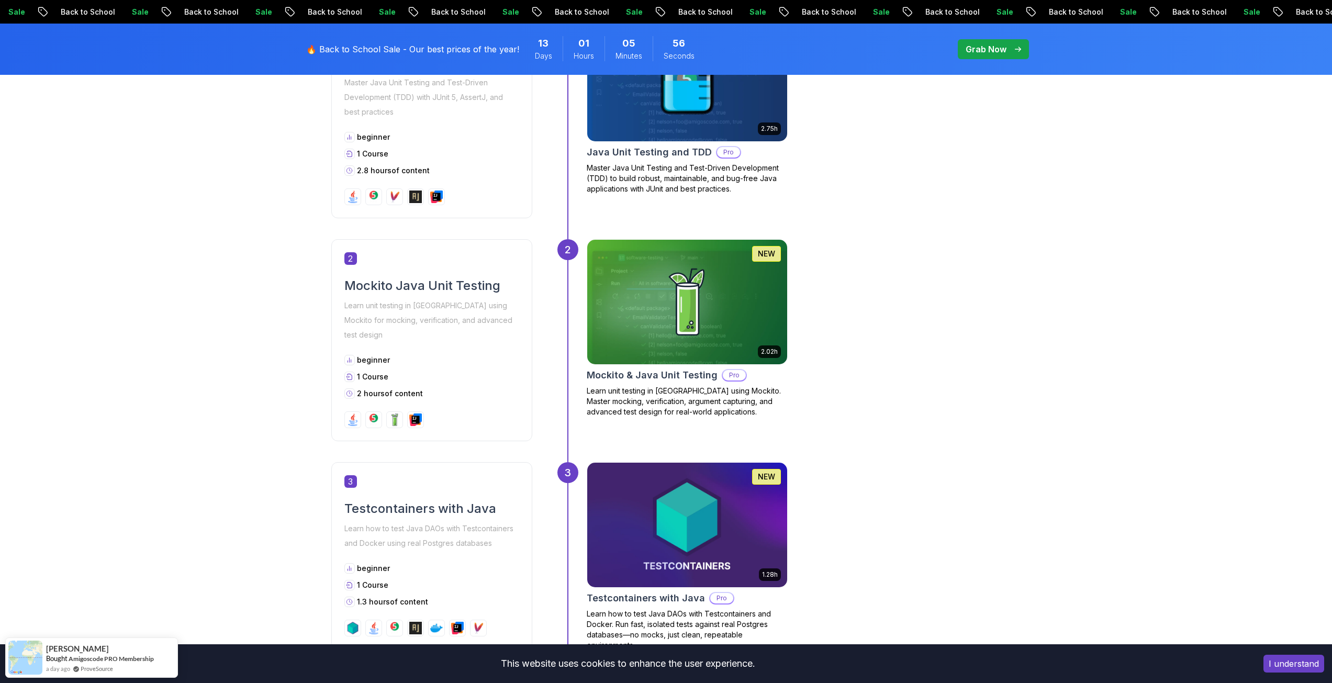
scroll to position [523, 0]
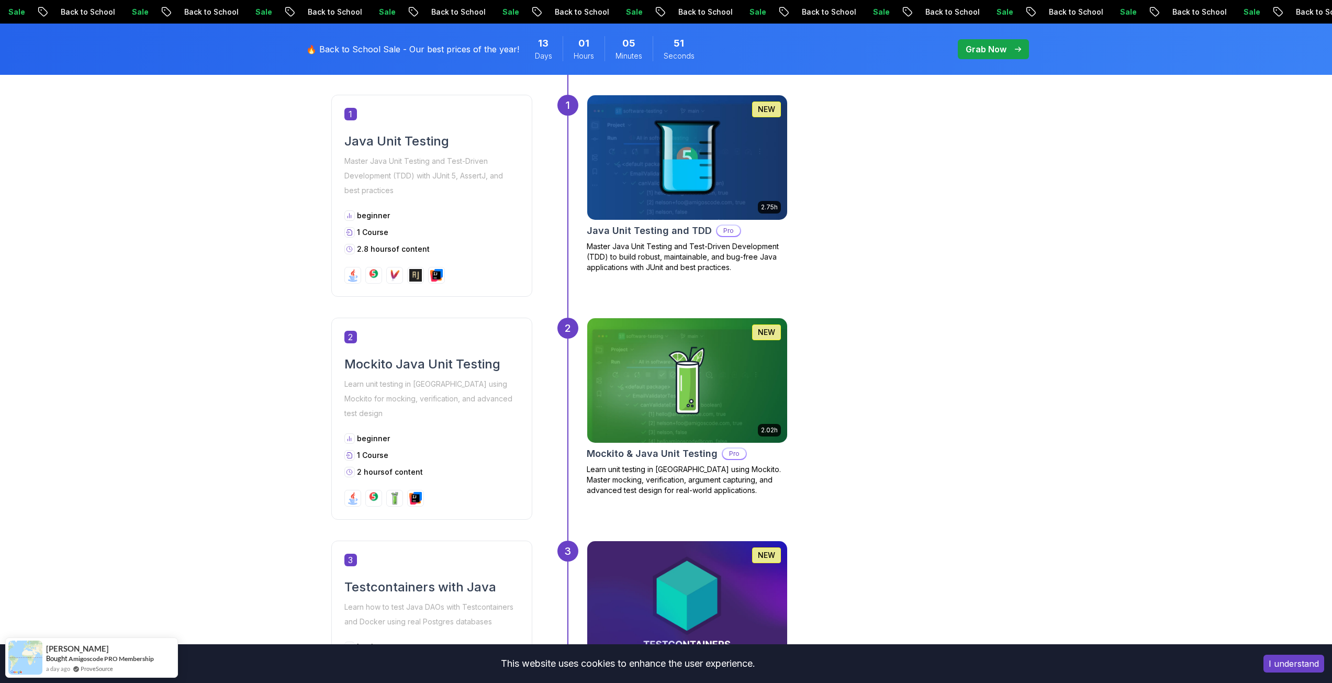
click at [653, 132] on img at bounding box center [687, 157] width 210 height 131
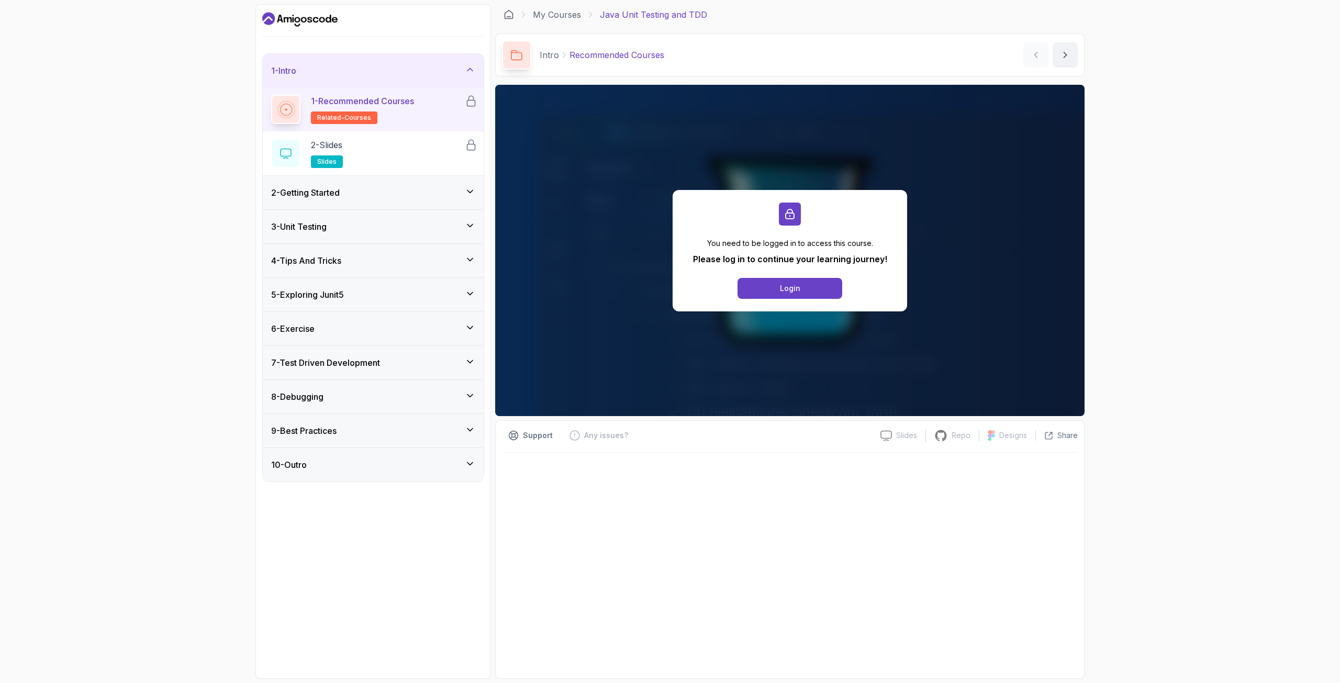
click at [417, 367] on div "7 - Test Driven Development" at bounding box center [373, 362] width 204 height 13
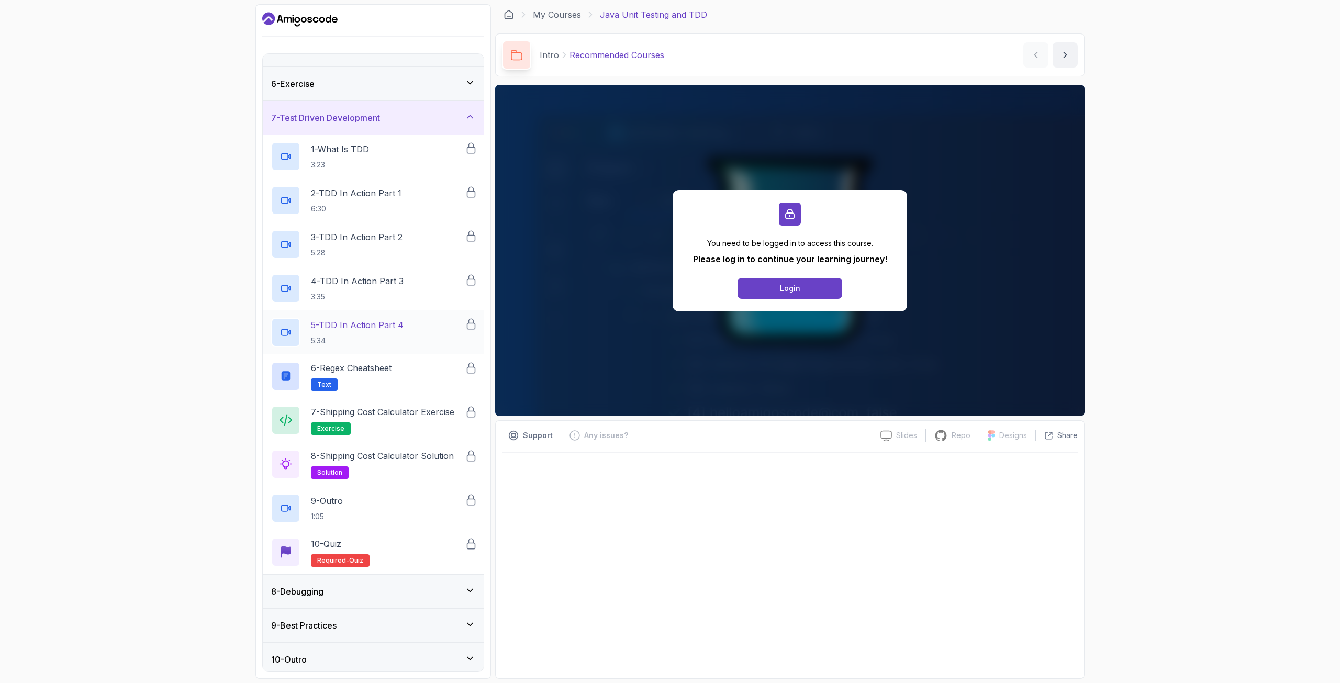
scroll to position [162, 0]
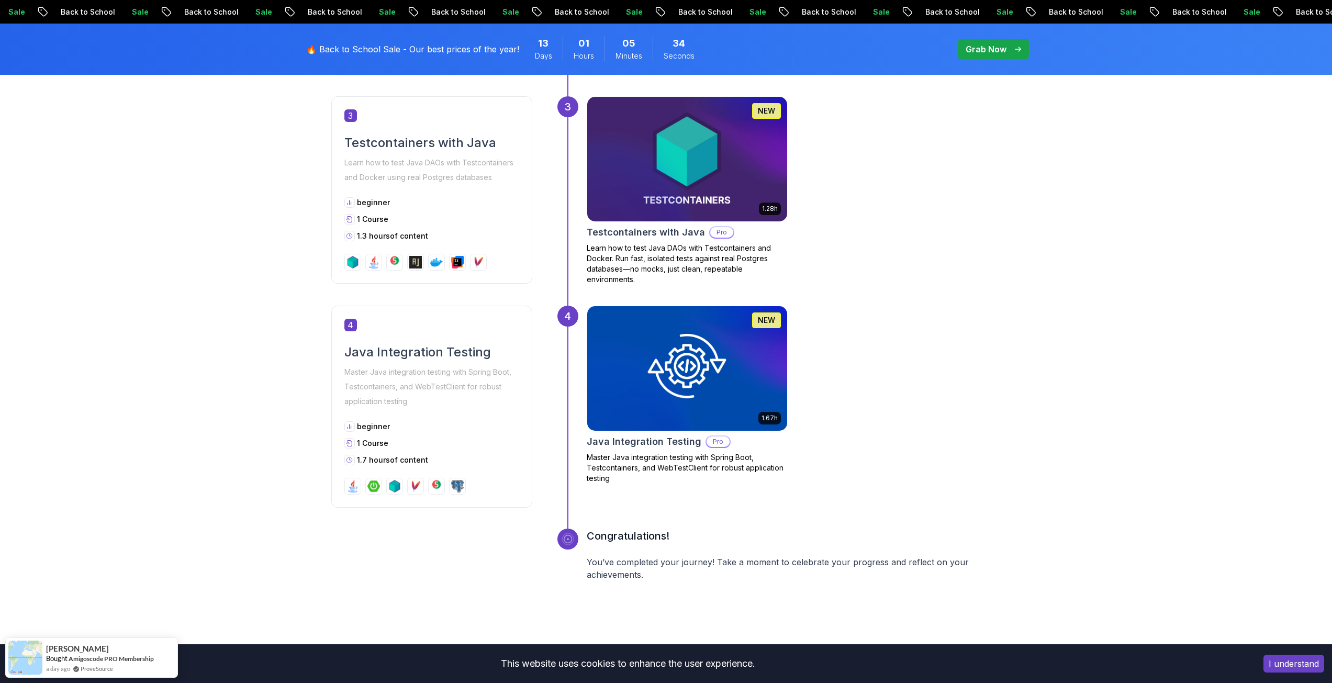
scroll to position [1047, 0]
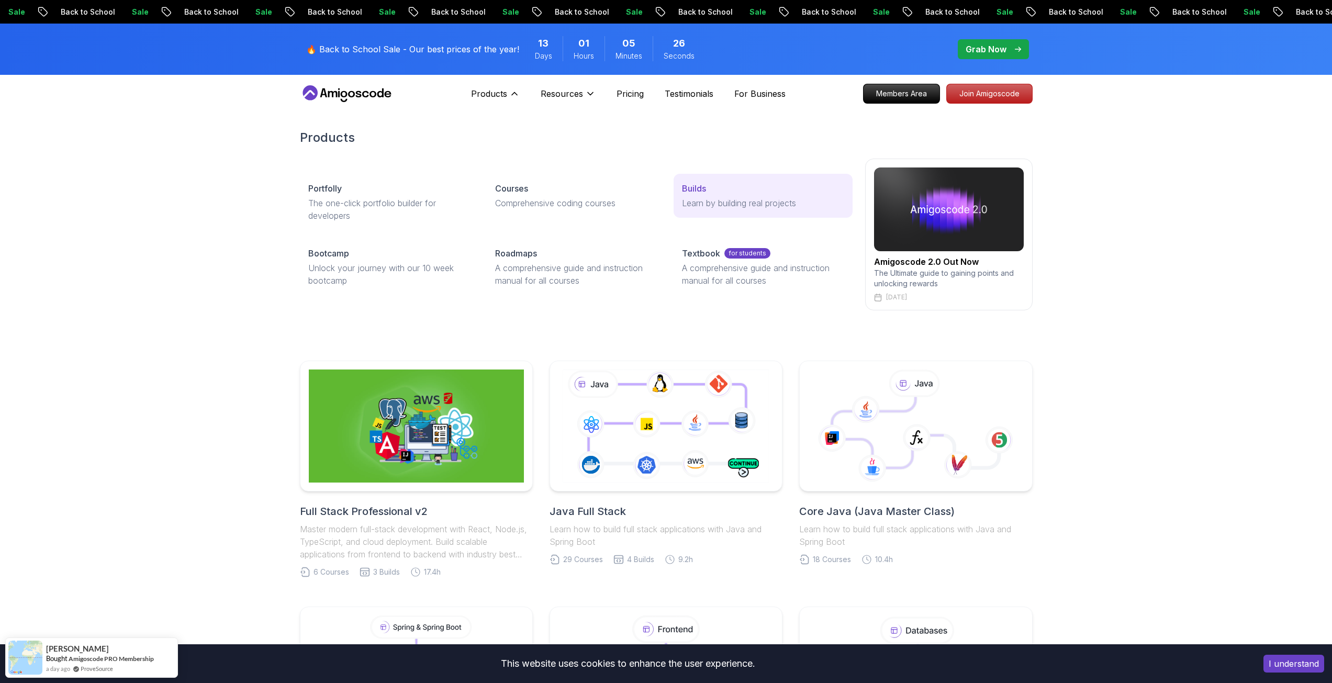
click at [690, 187] on p "Builds" at bounding box center [694, 188] width 24 height 13
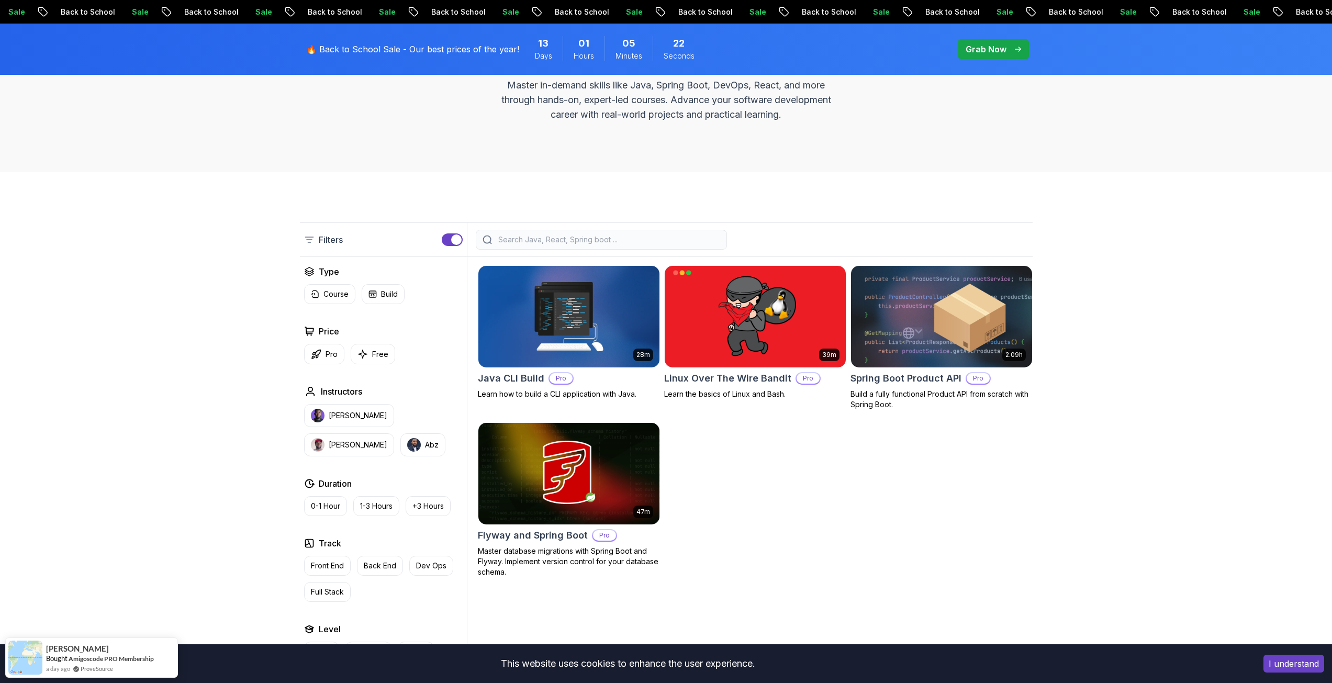
scroll to position [157, 0]
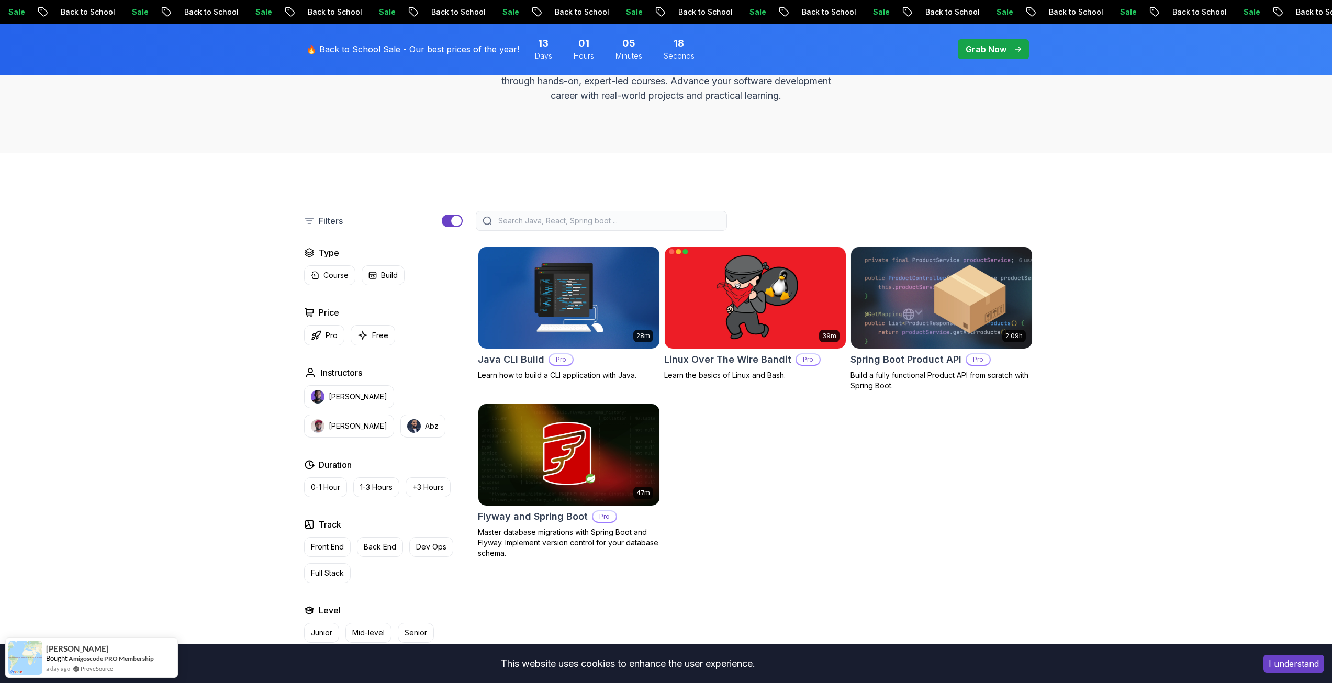
click at [752, 282] on img at bounding box center [755, 297] width 190 height 106
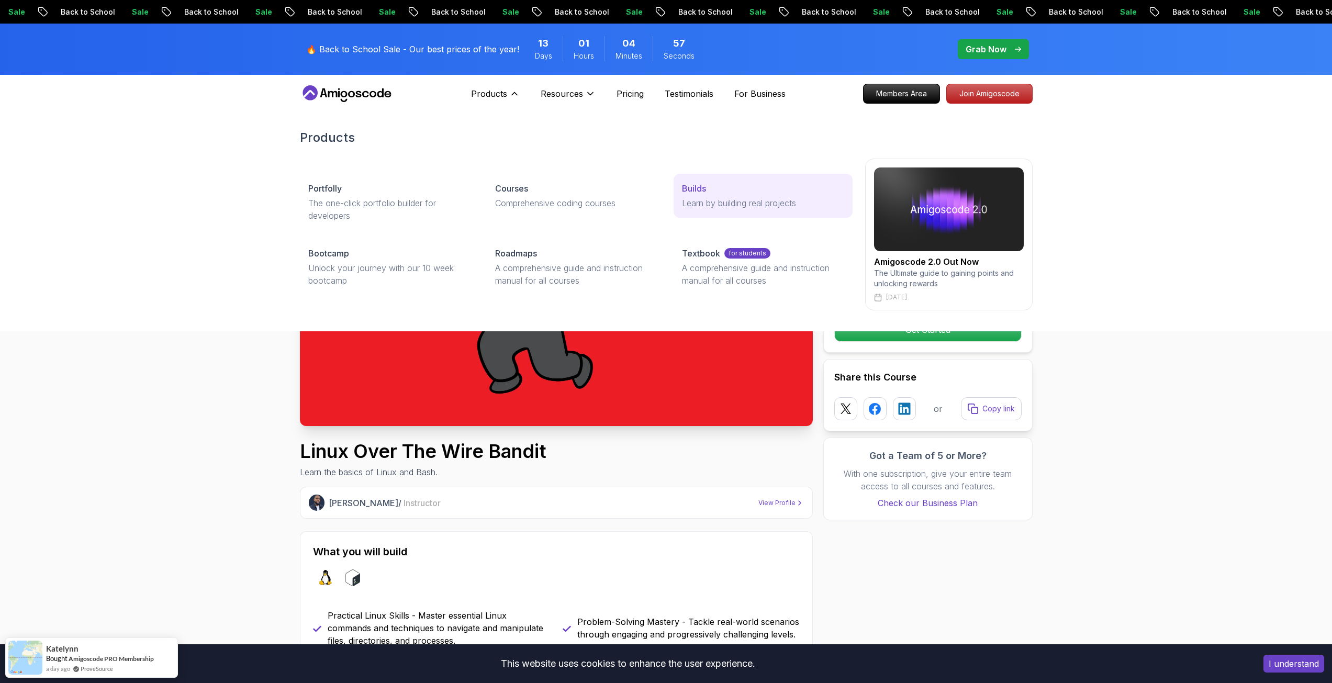
click at [711, 195] on link "Builds Learn by building real projects" at bounding box center [763, 196] width 178 height 44
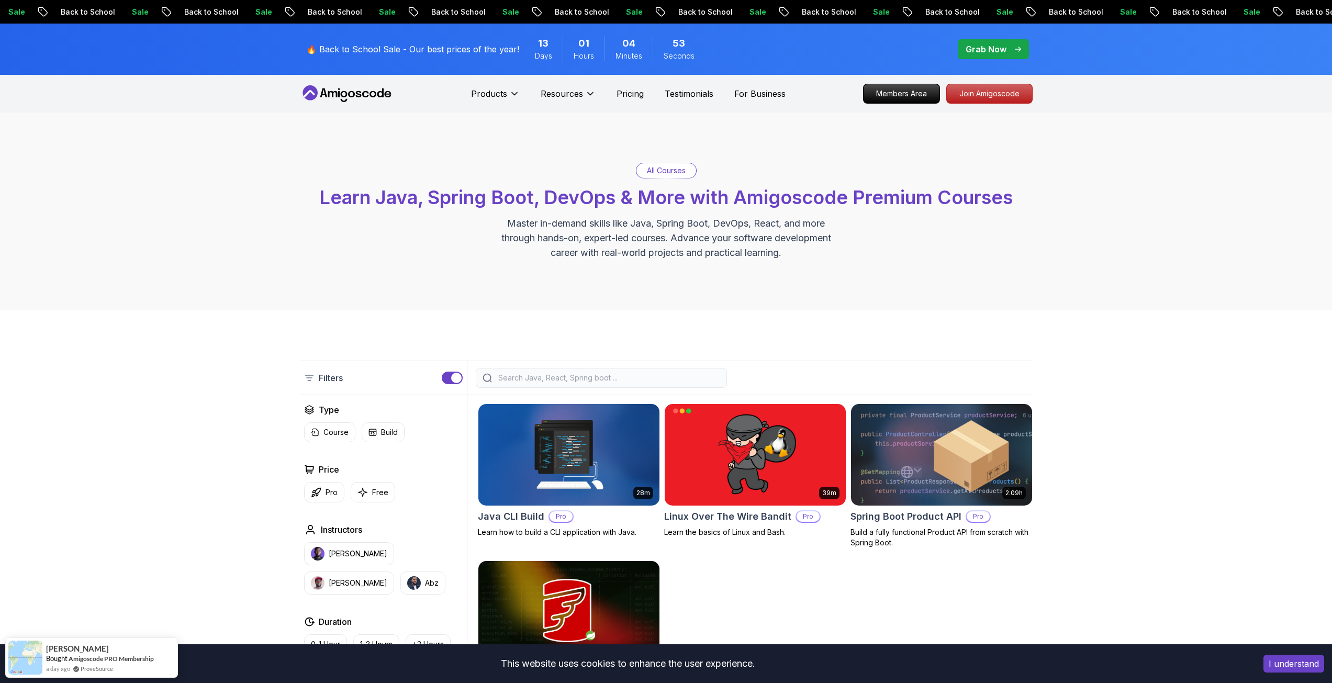
click at [910, 461] on img at bounding box center [941, 454] width 190 height 106
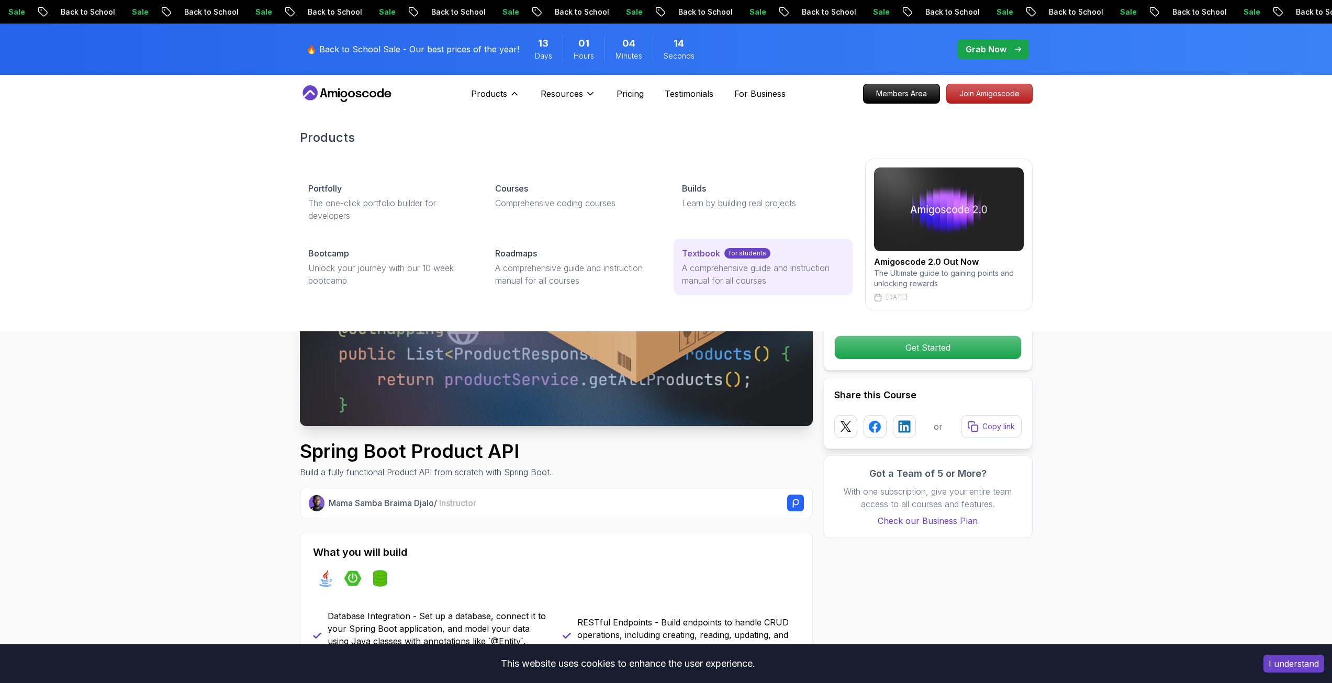
click at [697, 268] on p "A comprehensive guide and instruction manual for all courses" at bounding box center [763, 274] width 162 height 25
click at [909, 199] on img at bounding box center [949, 209] width 150 height 84
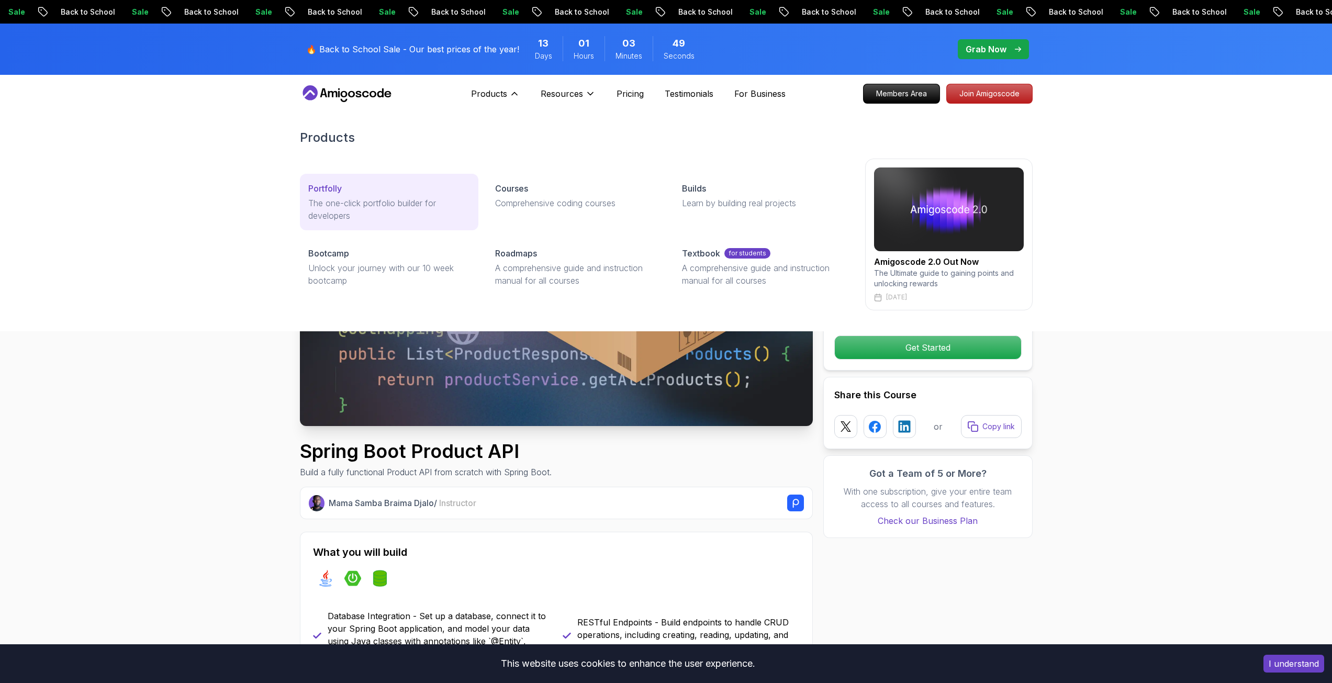
click at [372, 192] on div "Portfolly" at bounding box center [389, 188] width 162 height 13
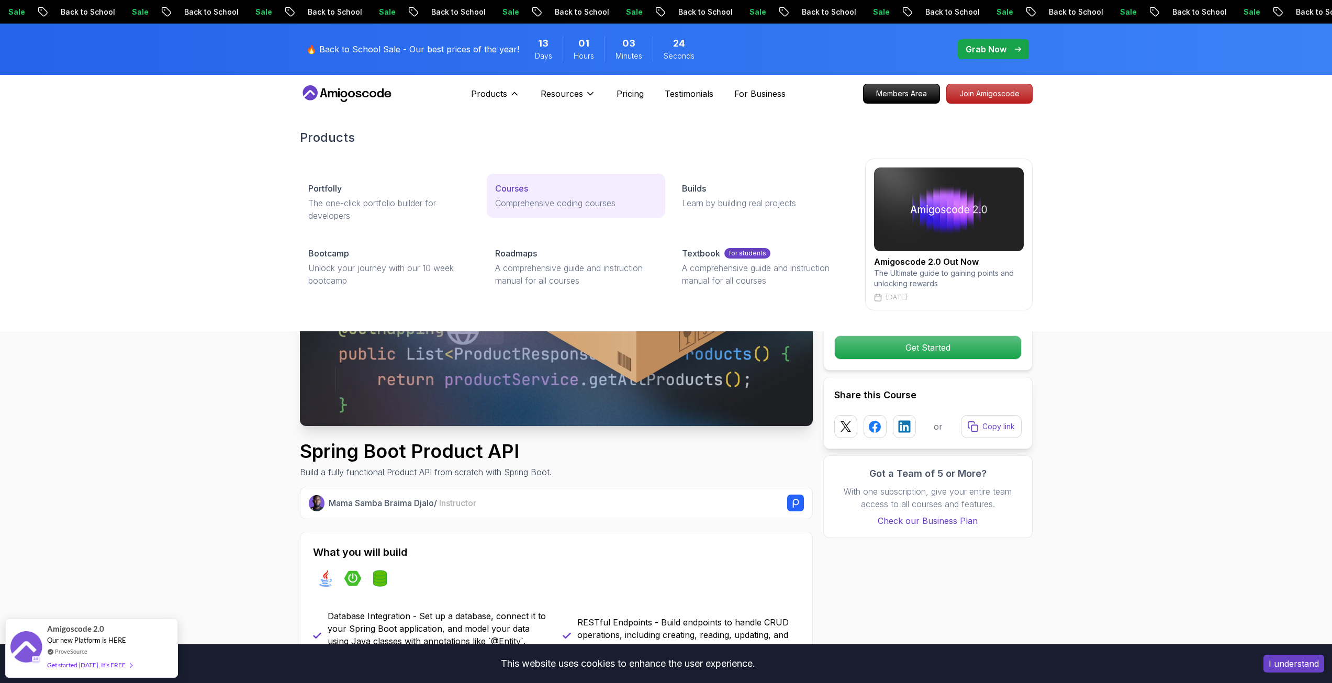
click at [544, 201] on p "Comprehensive coding courses" at bounding box center [576, 203] width 162 height 13
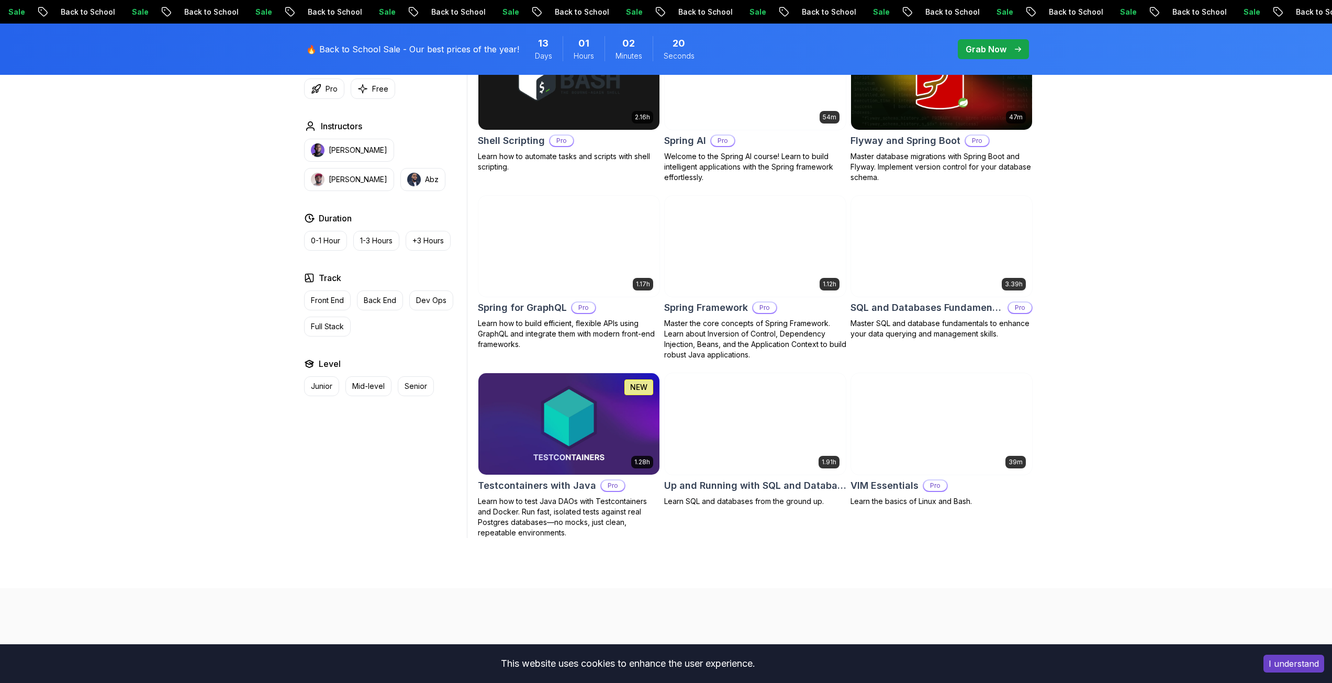
scroll to position [2565, 0]
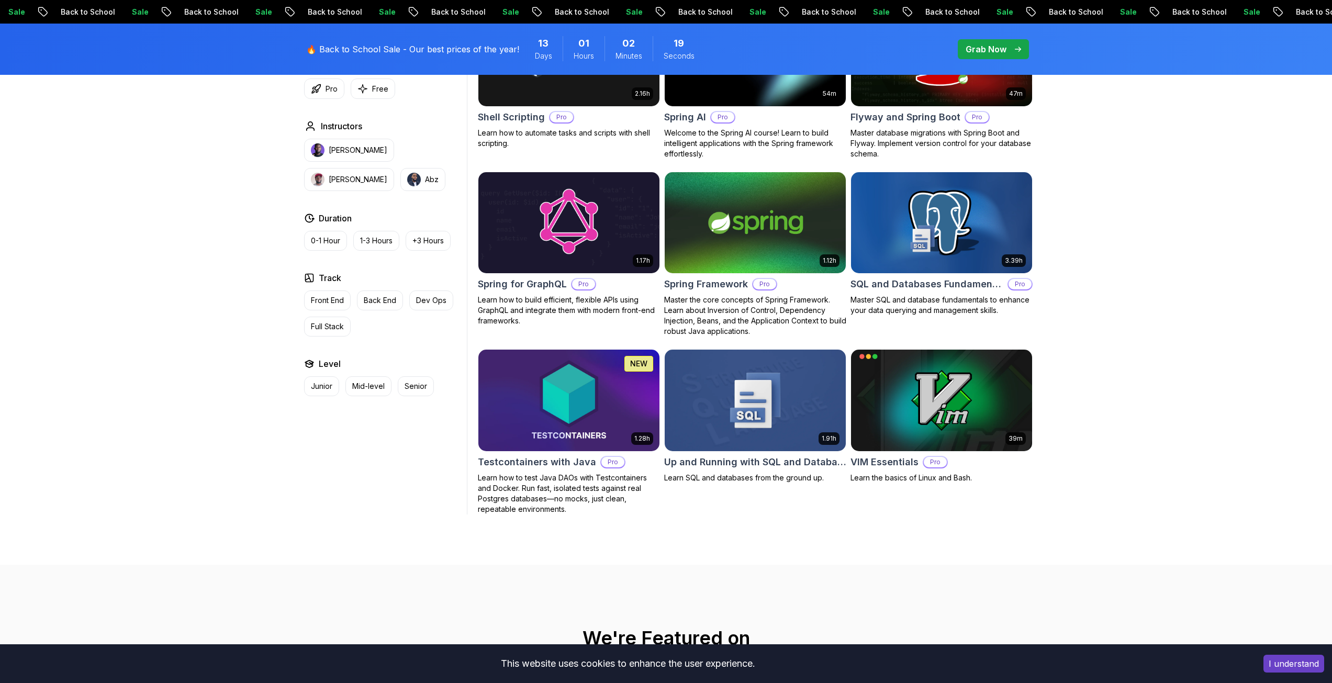
click at [569, 397] on img at bounding box center [569, 400] width 190 height 106
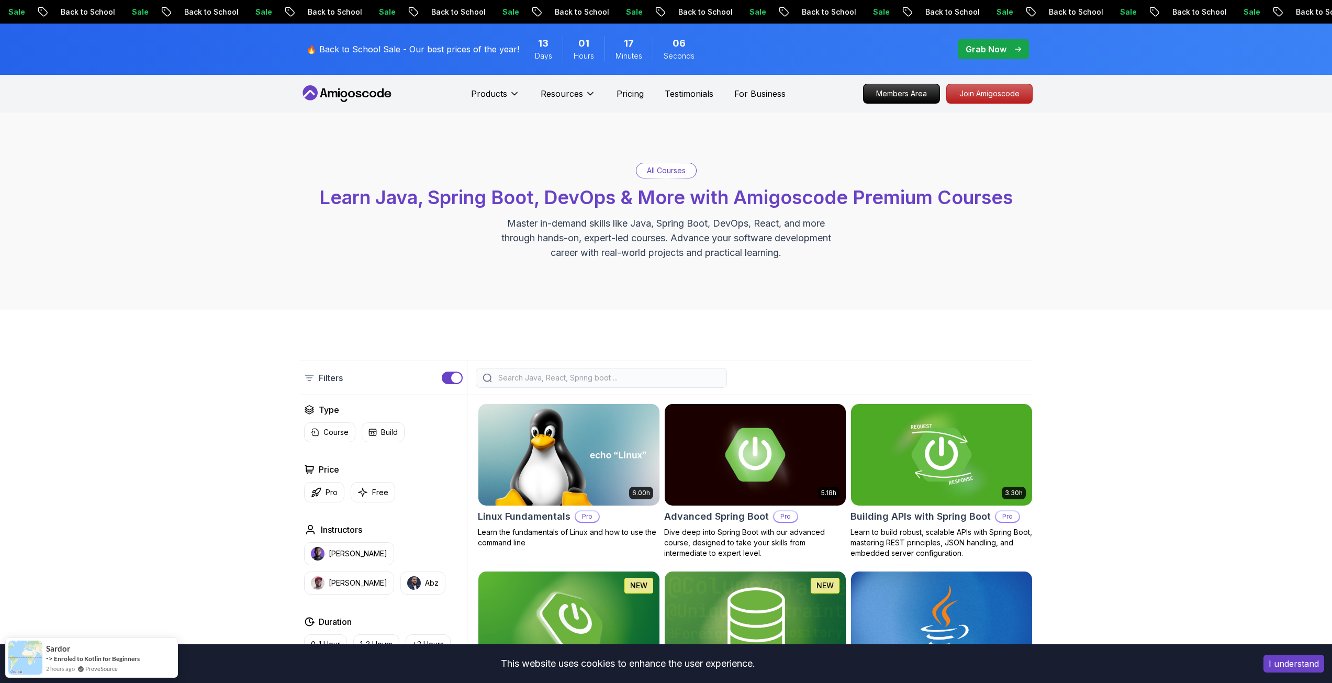
drag, startPoint x: 820, startPoint y: 251, endPoint x: 814, endPoint y: 251, distance: 5.8
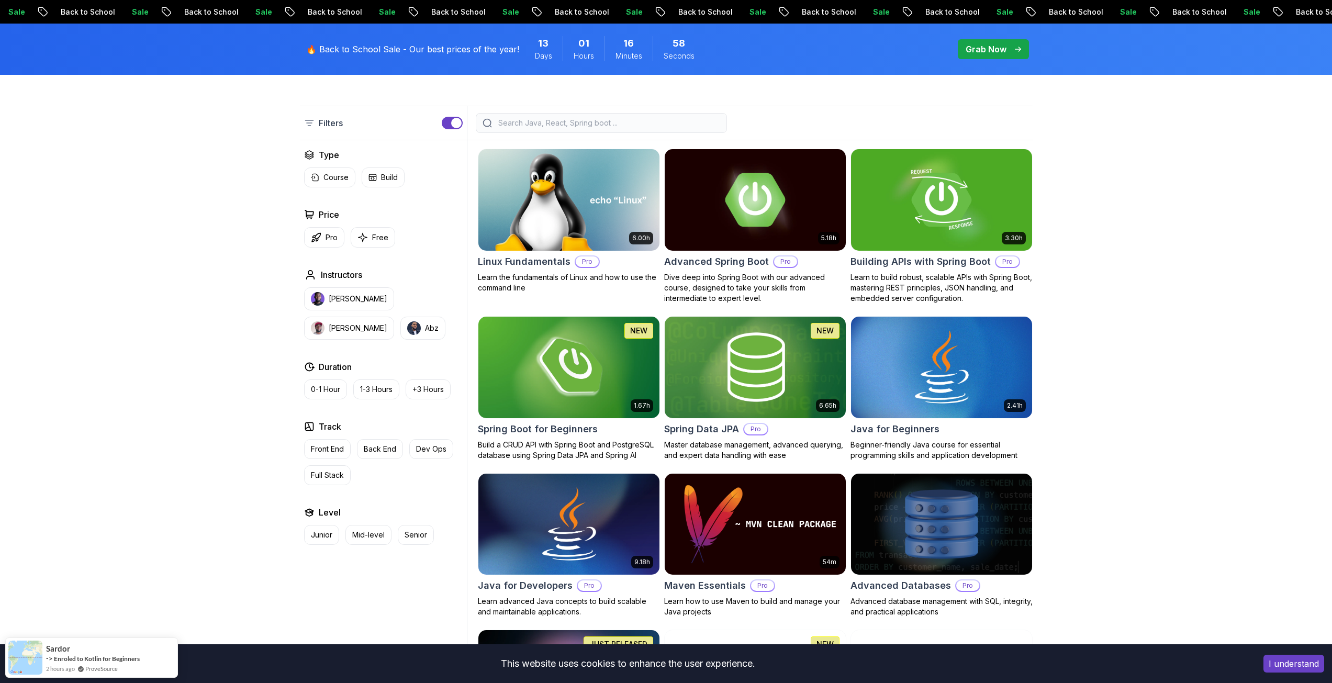
scroll to position [262, 0]
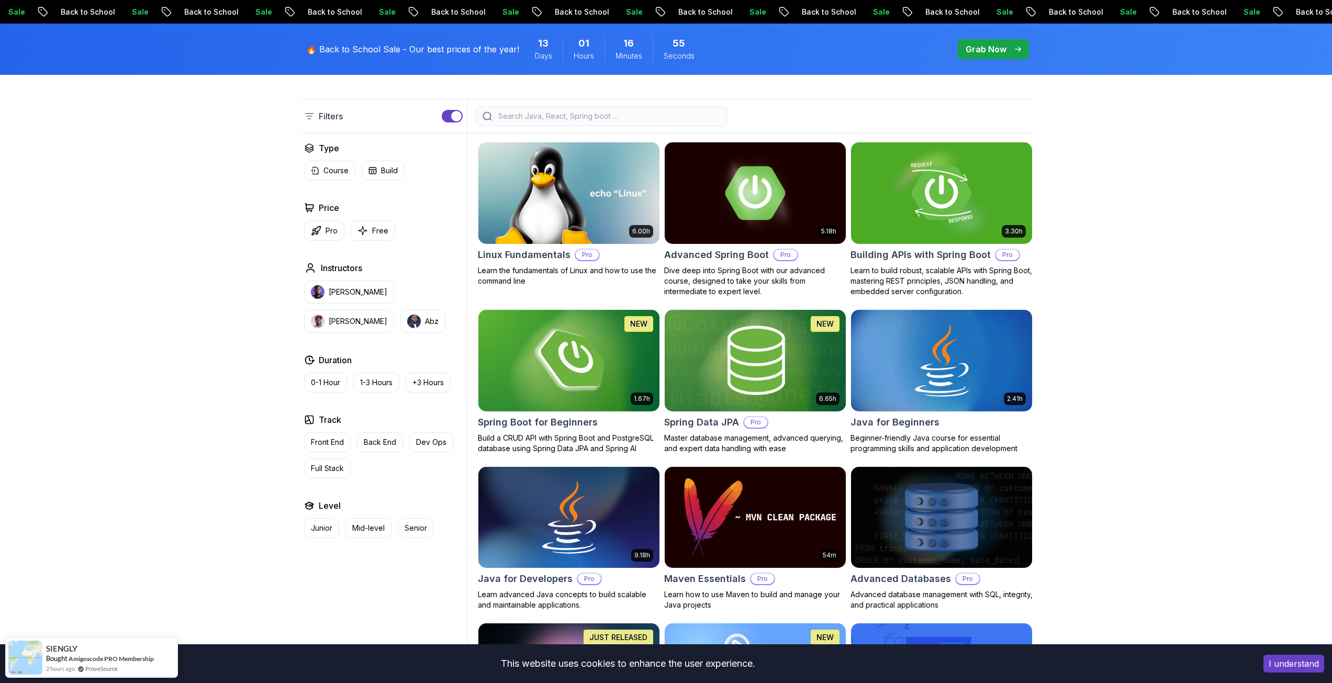
click at [534, 347] on img at bounding box center [569, 360] width 190 height 106
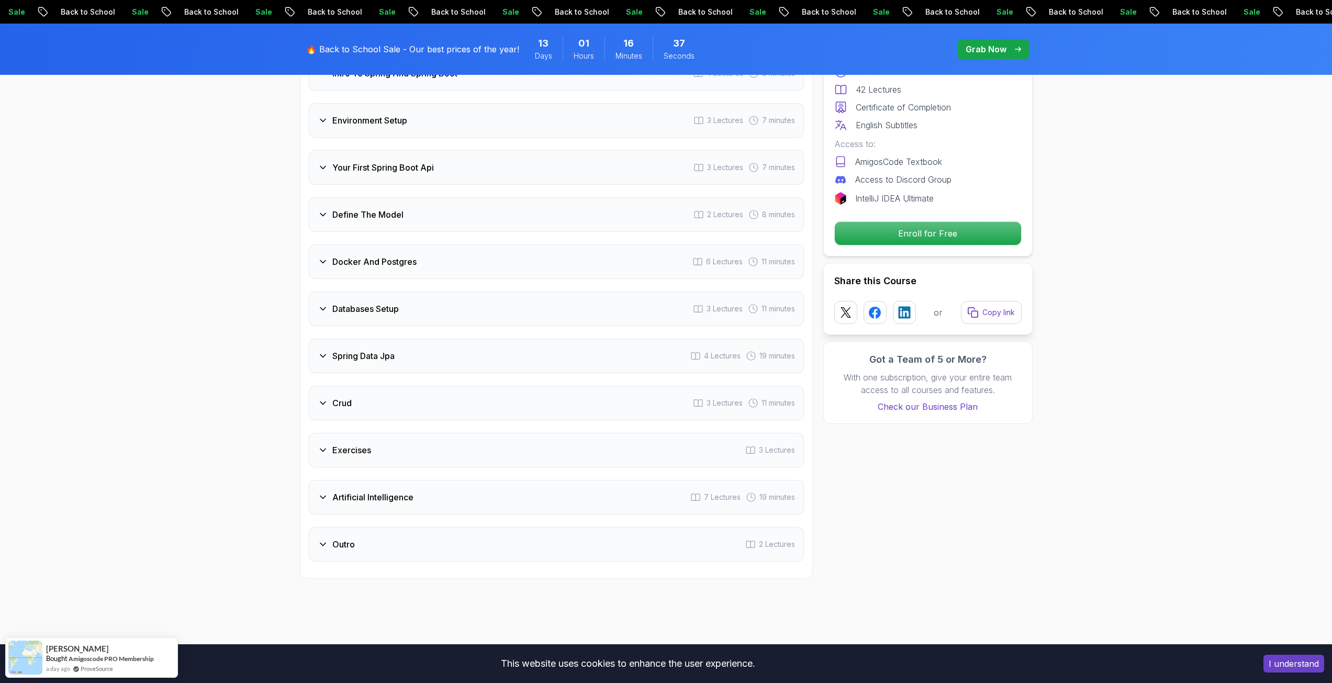
scroll to position [1518, 0]
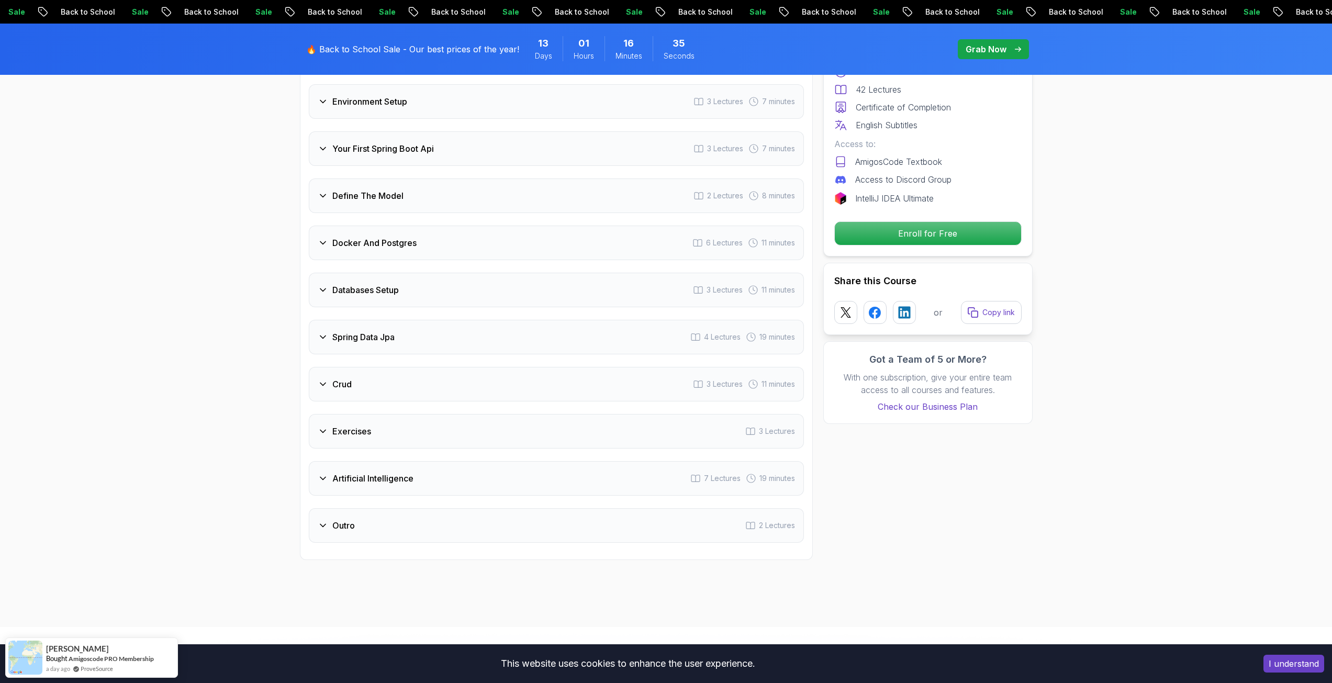
click at [361, 472] on h3 "Artificial Intelligence" at bounding box center [372, 478] width 81 height 13
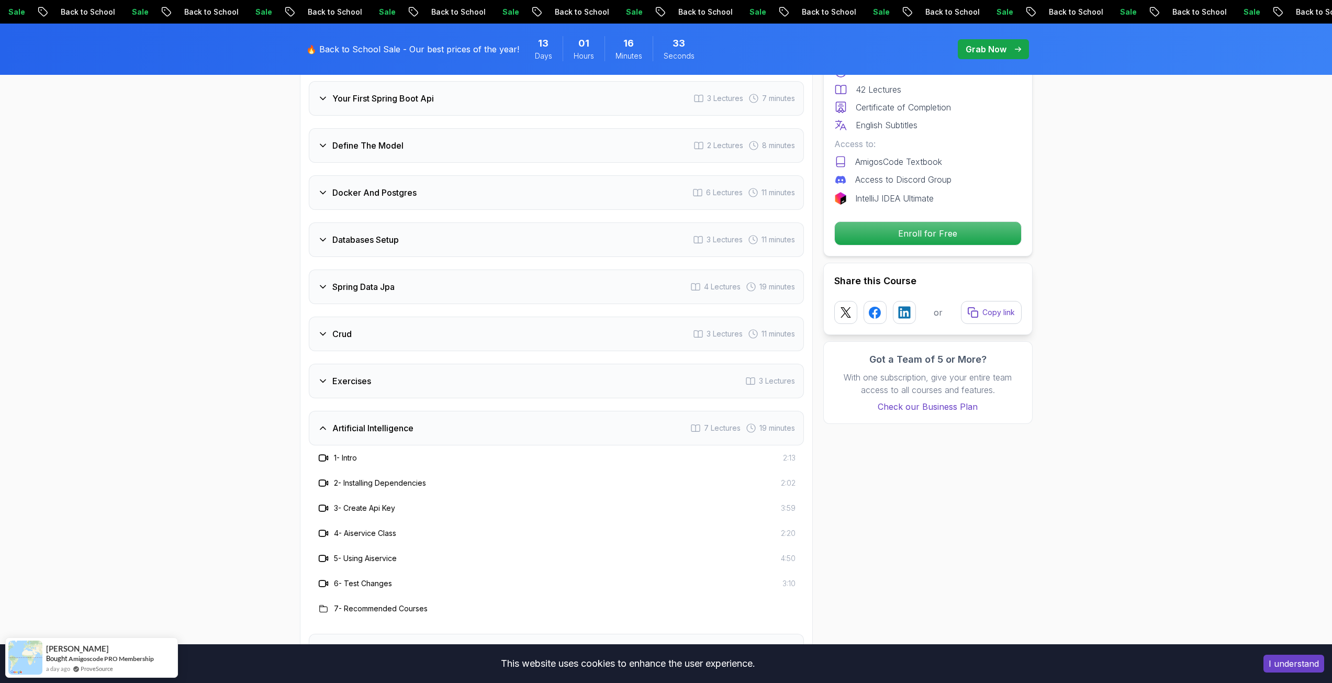
scroll to position [1570, 0]
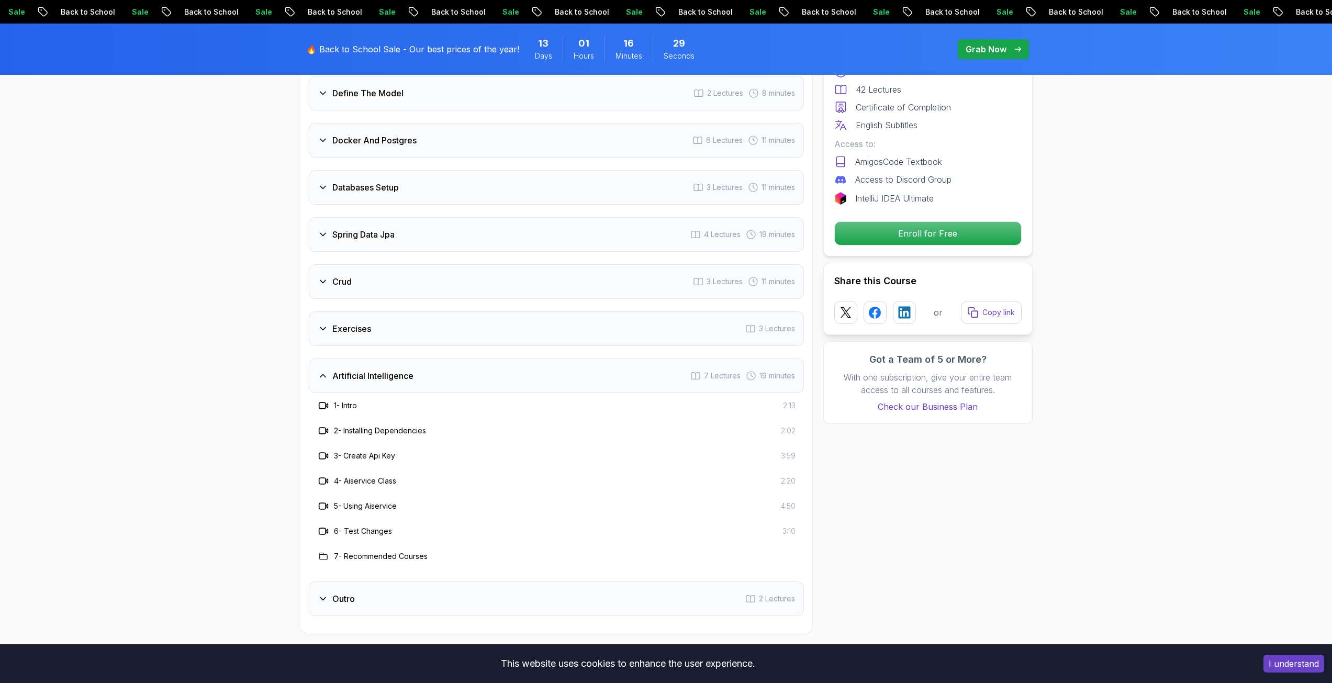
click at [354, 322] on h3 "Exercises" at bounding box center [351, 328] width 39 height 13
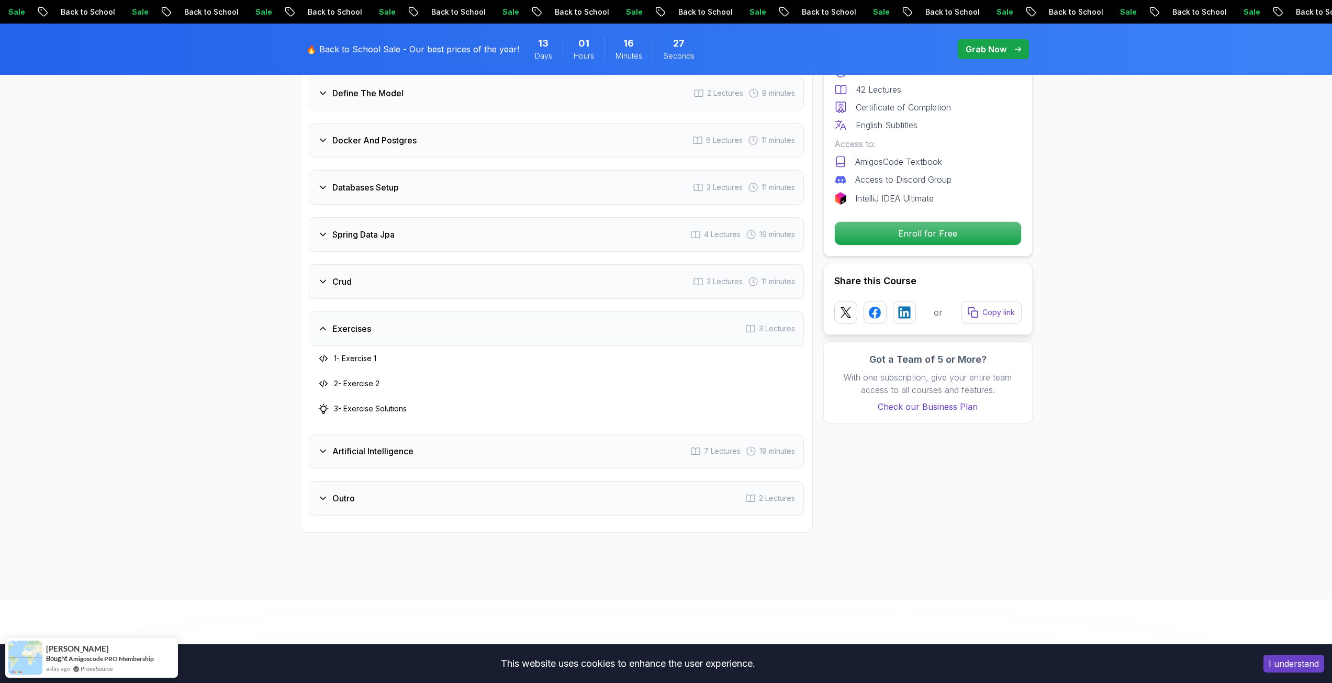
click at [364, 273] on div "Crud 3 Lectures 11 minutes" at bounding box center [556, 281] width 495 height 35
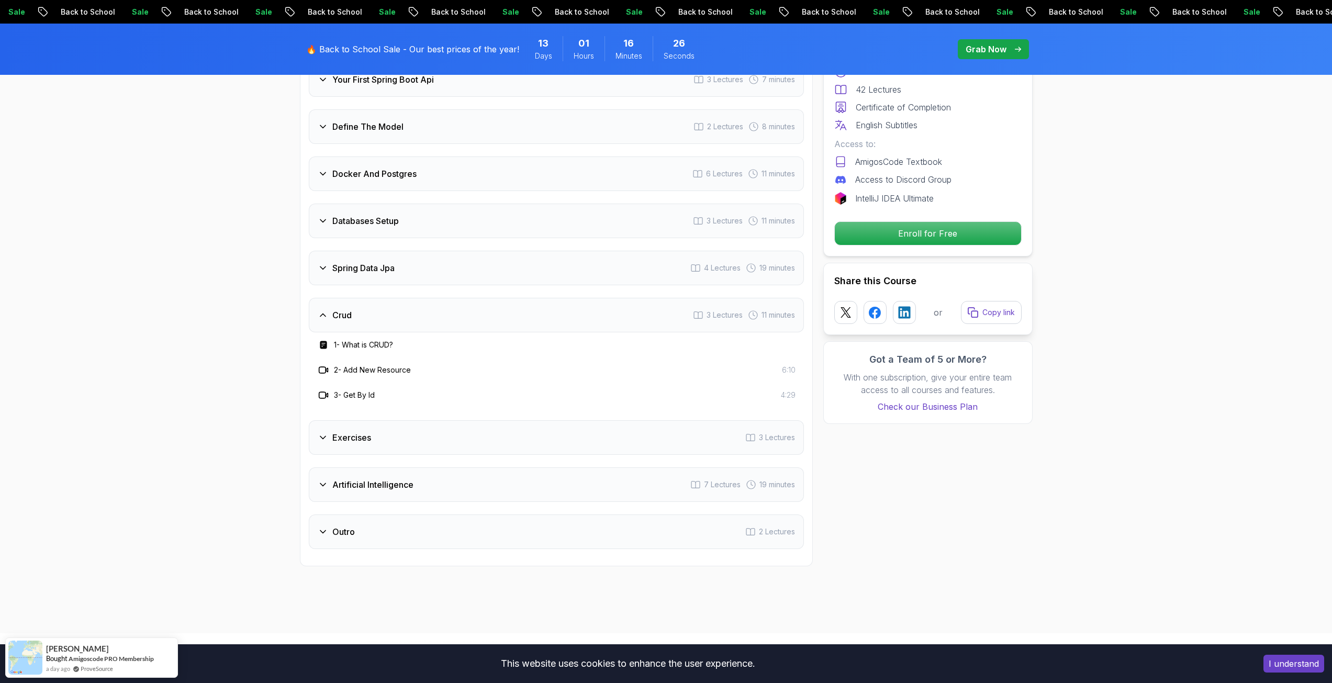
scroll to position [1518, 0]
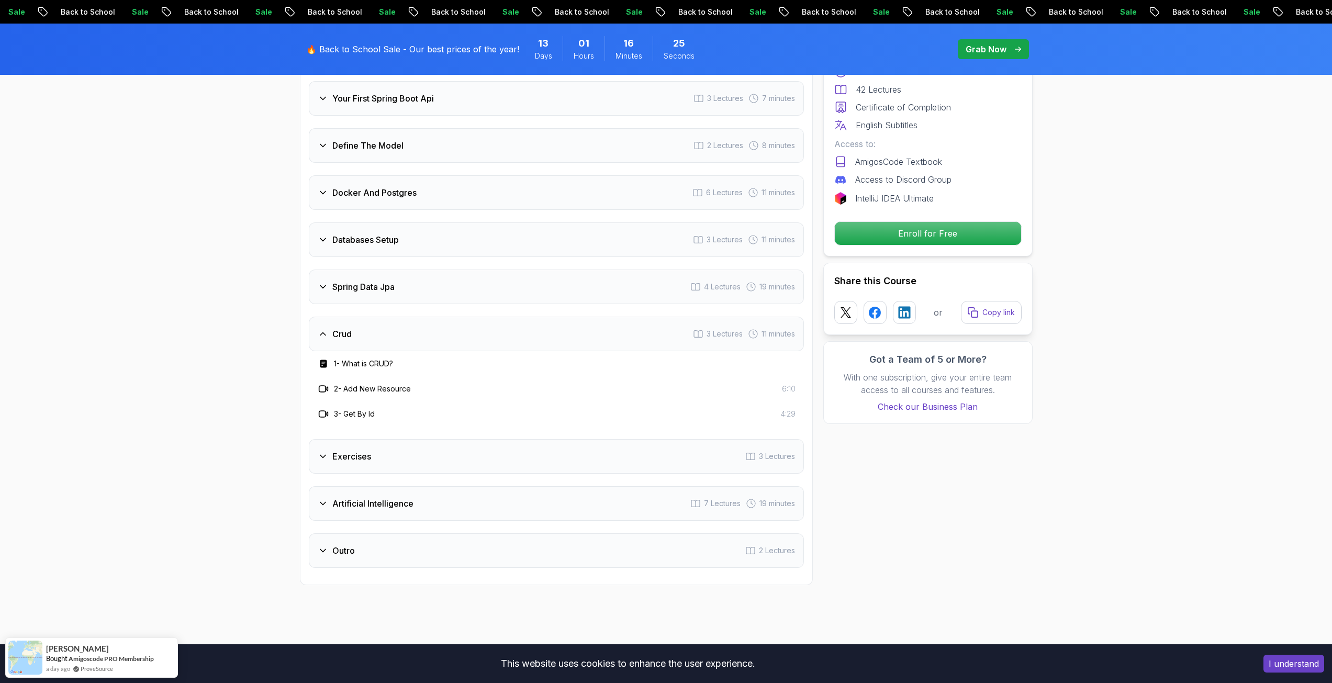
click at [364, 281] on h3 "Spring Data Jpa" at bounding box center [363, 287] width 62 height 13
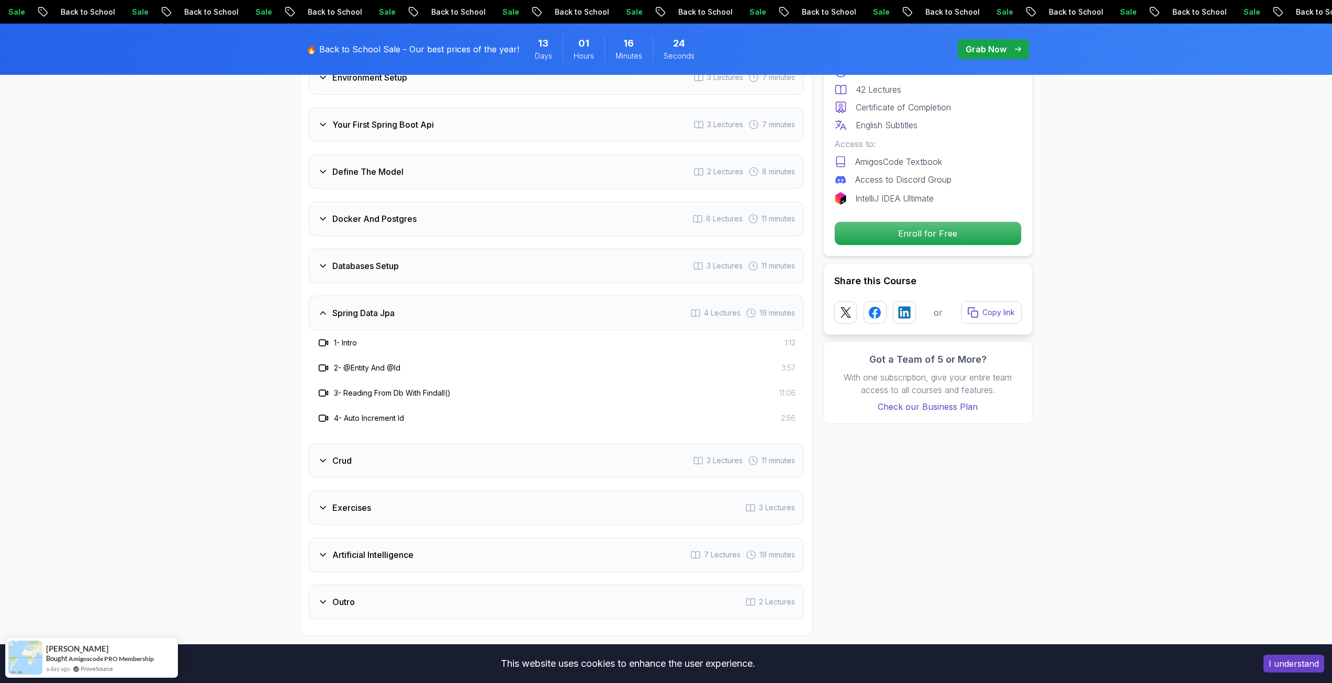
scroll to position [1465, 0]
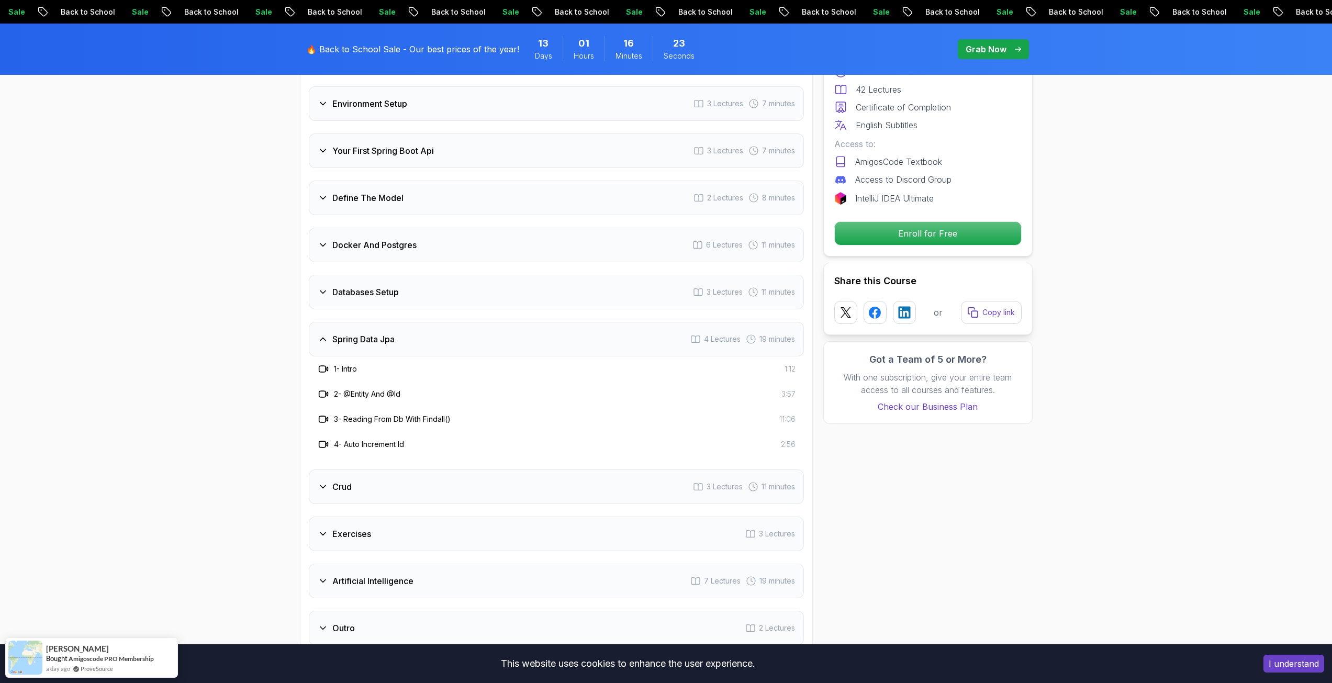
click at [364, 286] on h3 "Databases Setup" at bounding box center [365, 292] width 66 height 13
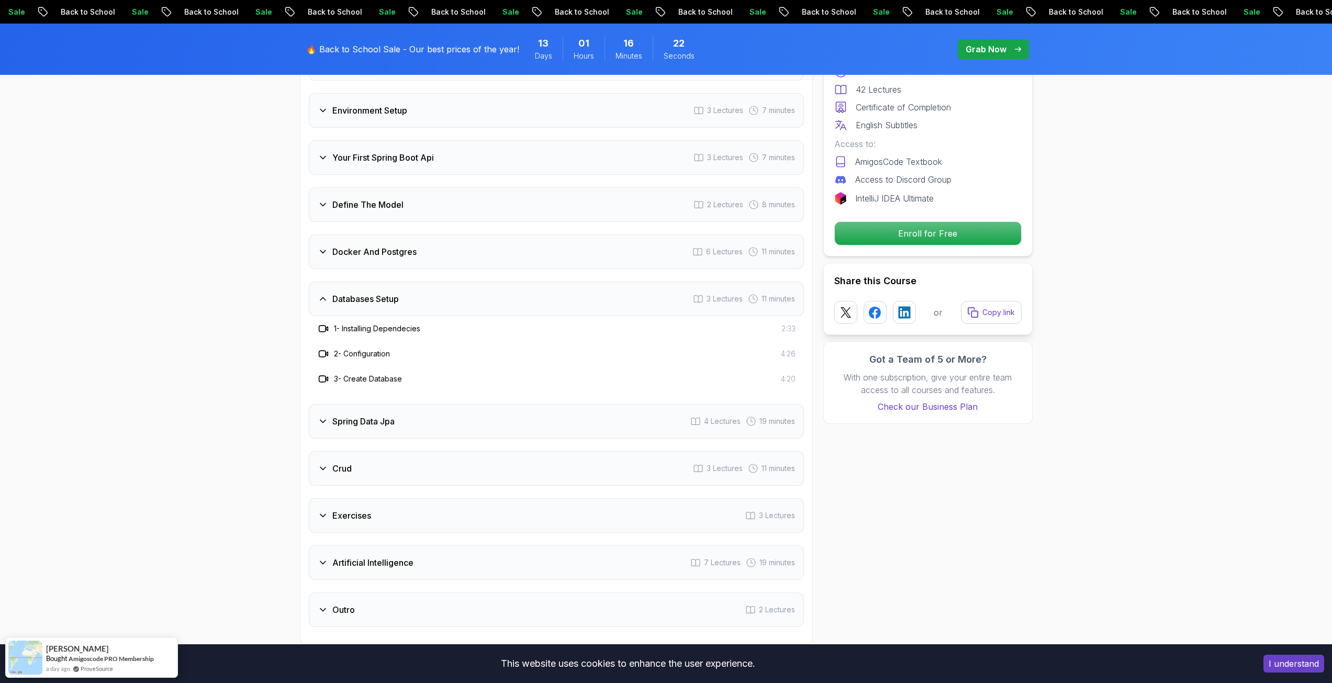
scroll to position [1413, 0]
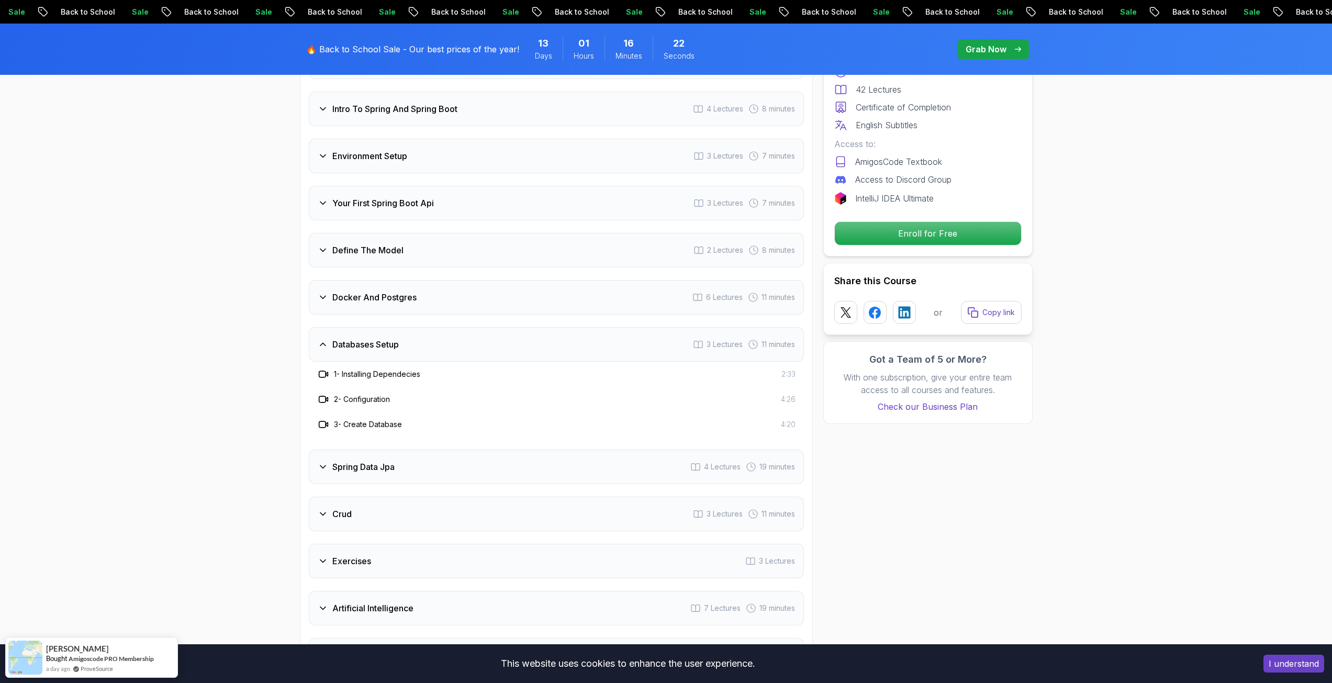
click at [364, 280] on div "Docker And Postgres 6 Lectures 11 minutes" at bounding box center [556, 297] width 495 height 35
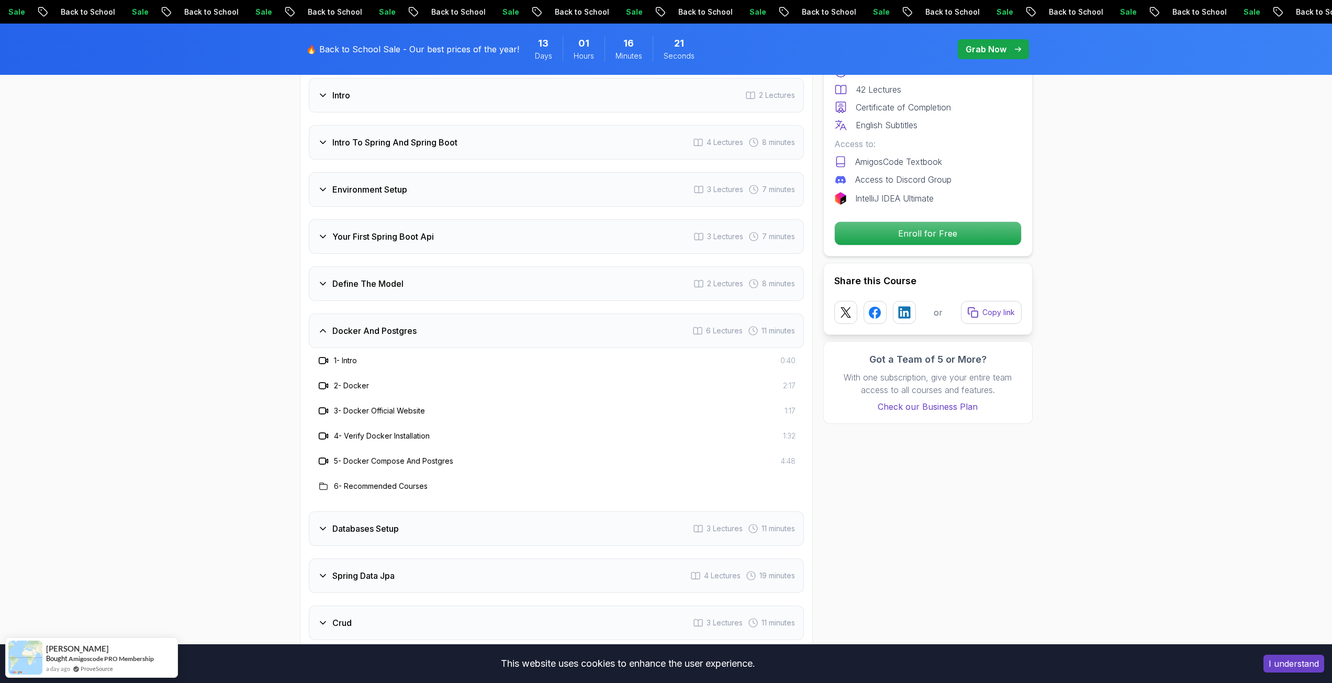
scroll to position [1361, 0]
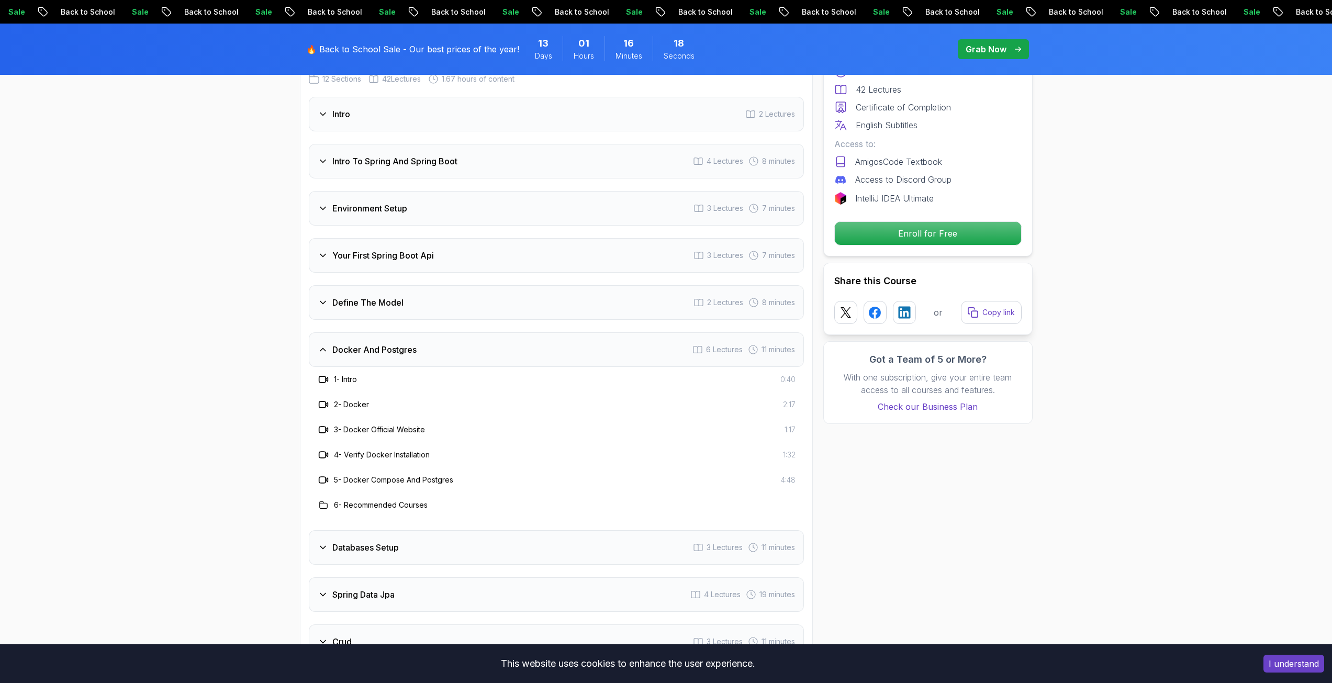
click at [344, 296] on h3 "Define The Model" at bounding box center [367, 302] width 71 height 13
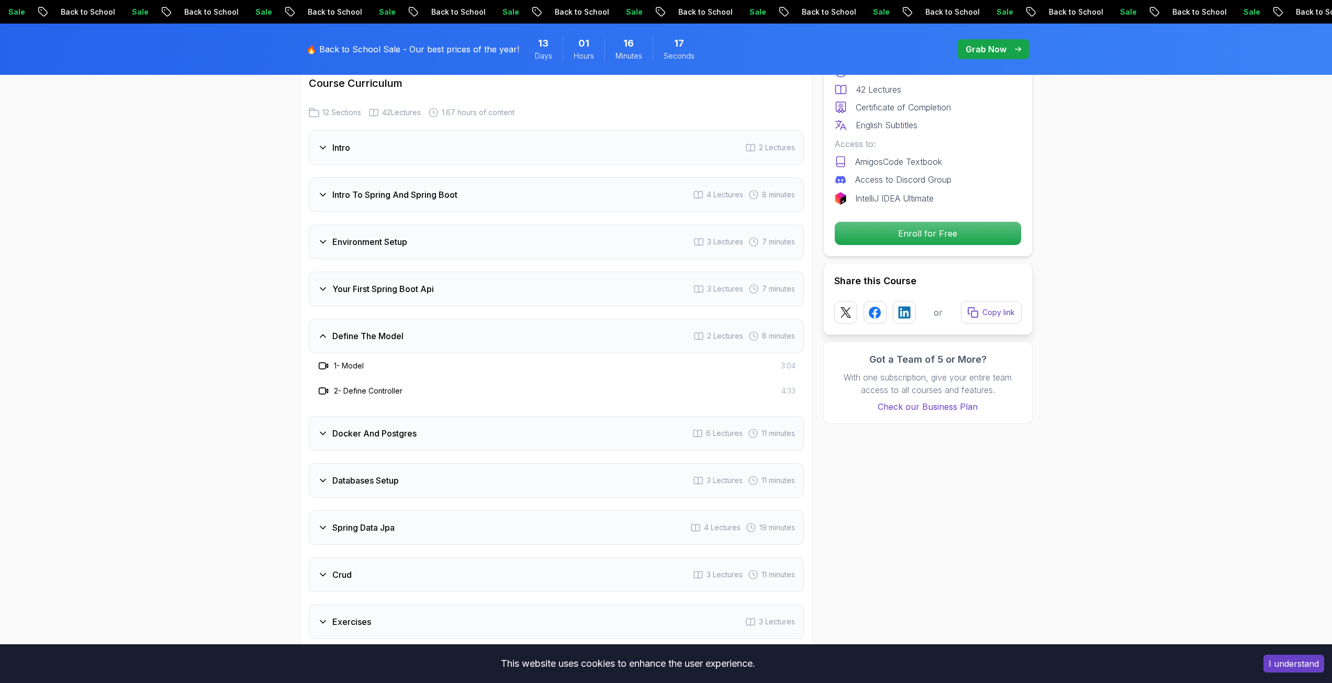
scroll to position [1308, 0]
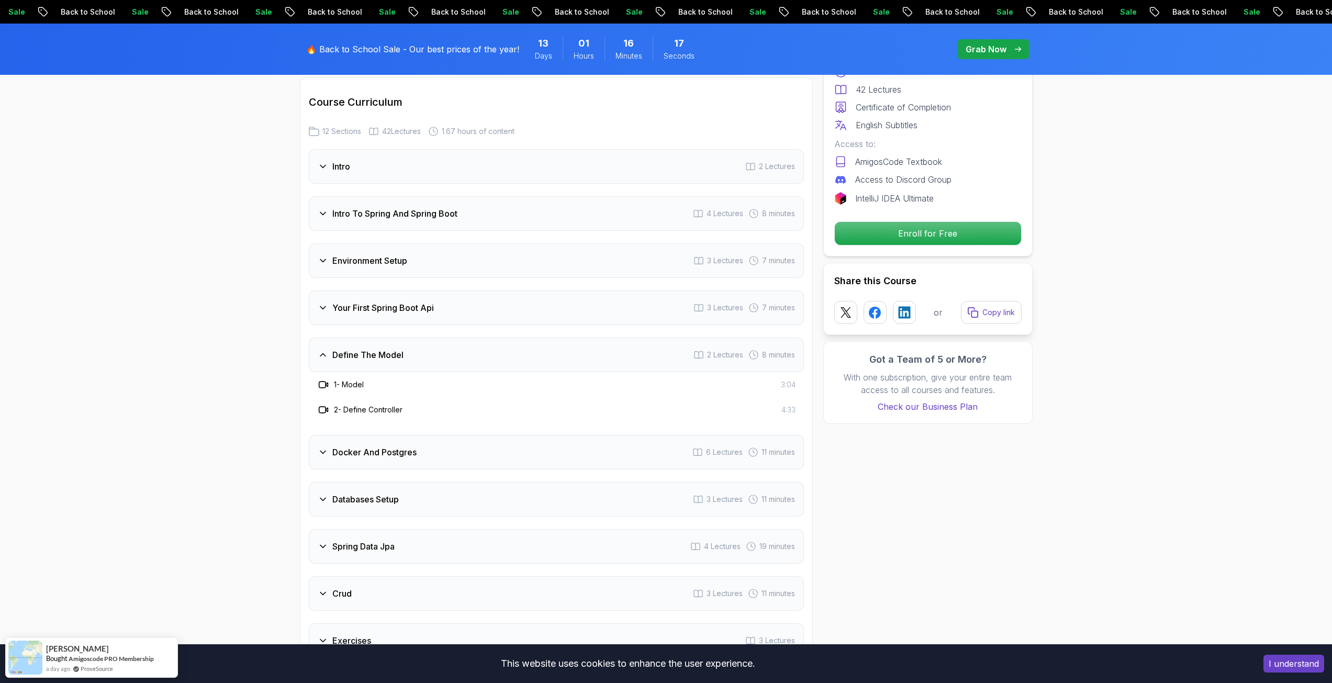
click at [344, 301] on h3 "Your First Spring Boot Api" at bounding box center [383, 307] width 102 height 13
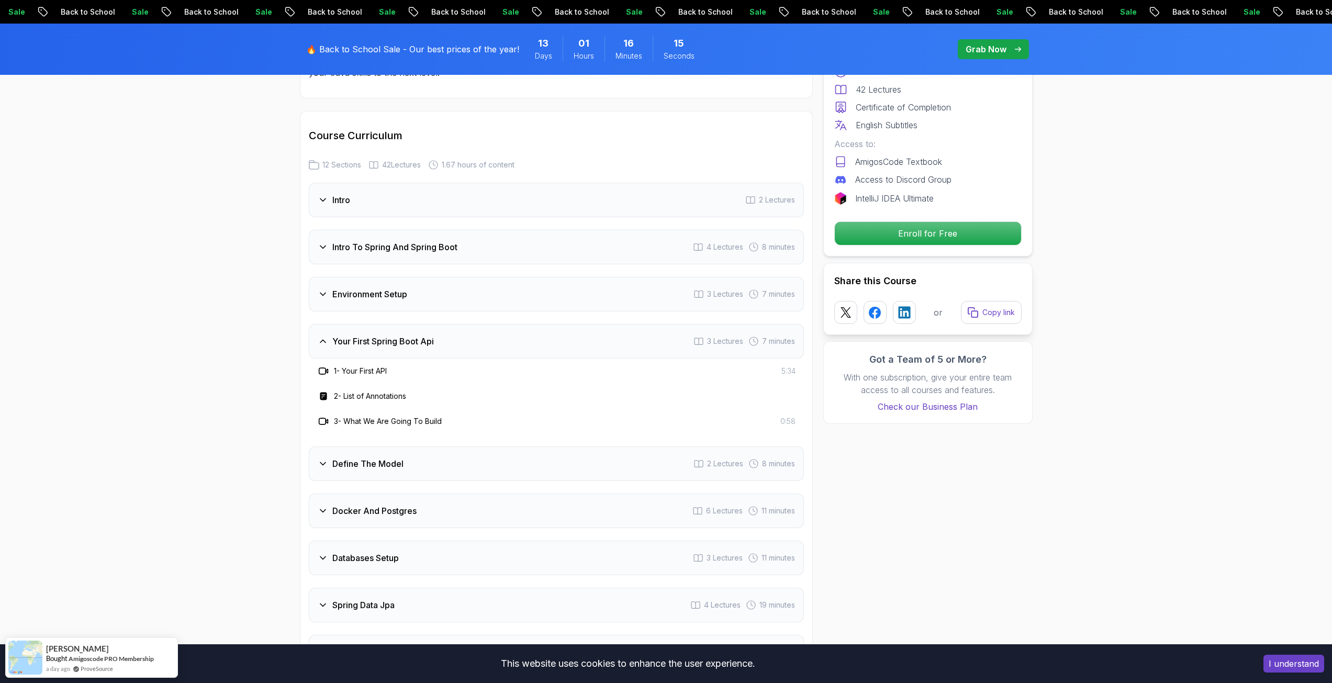
scroll to position [1256, 0]
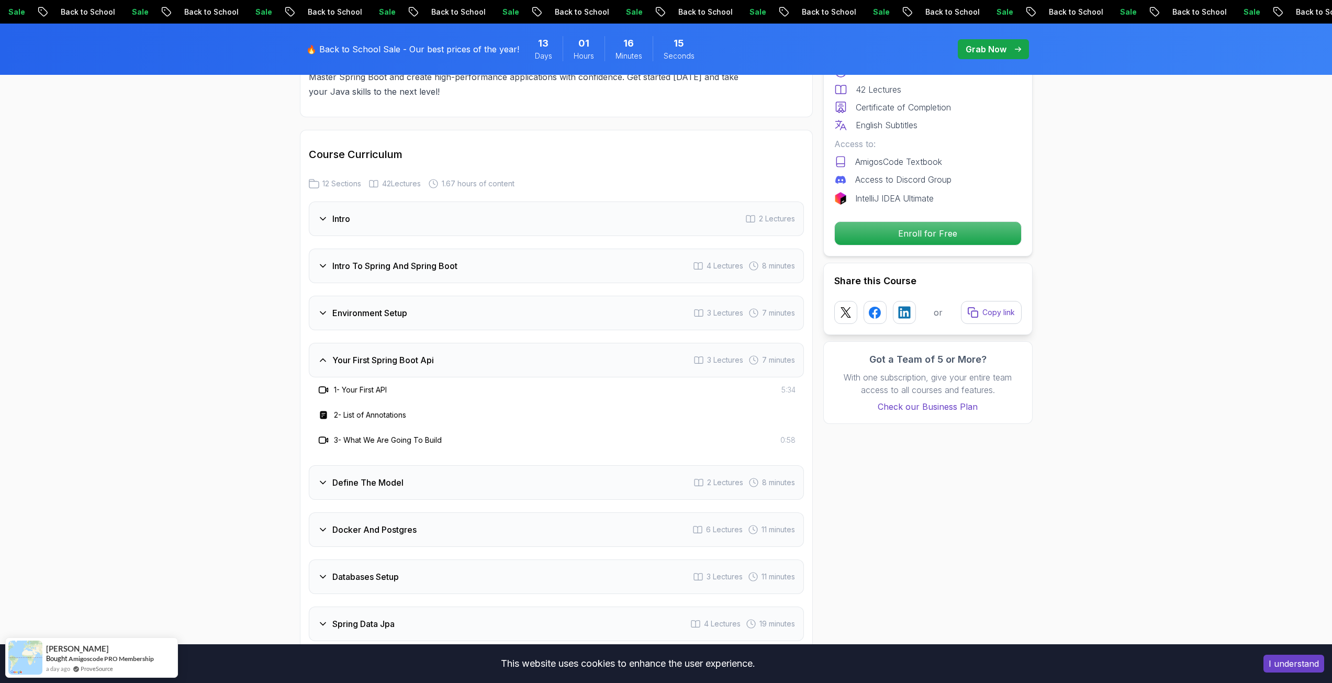
click at [344, 296] on div "Environment Setup 3 Lectures 7 minutes" at bounding box center [556, 313] width 495 height 35
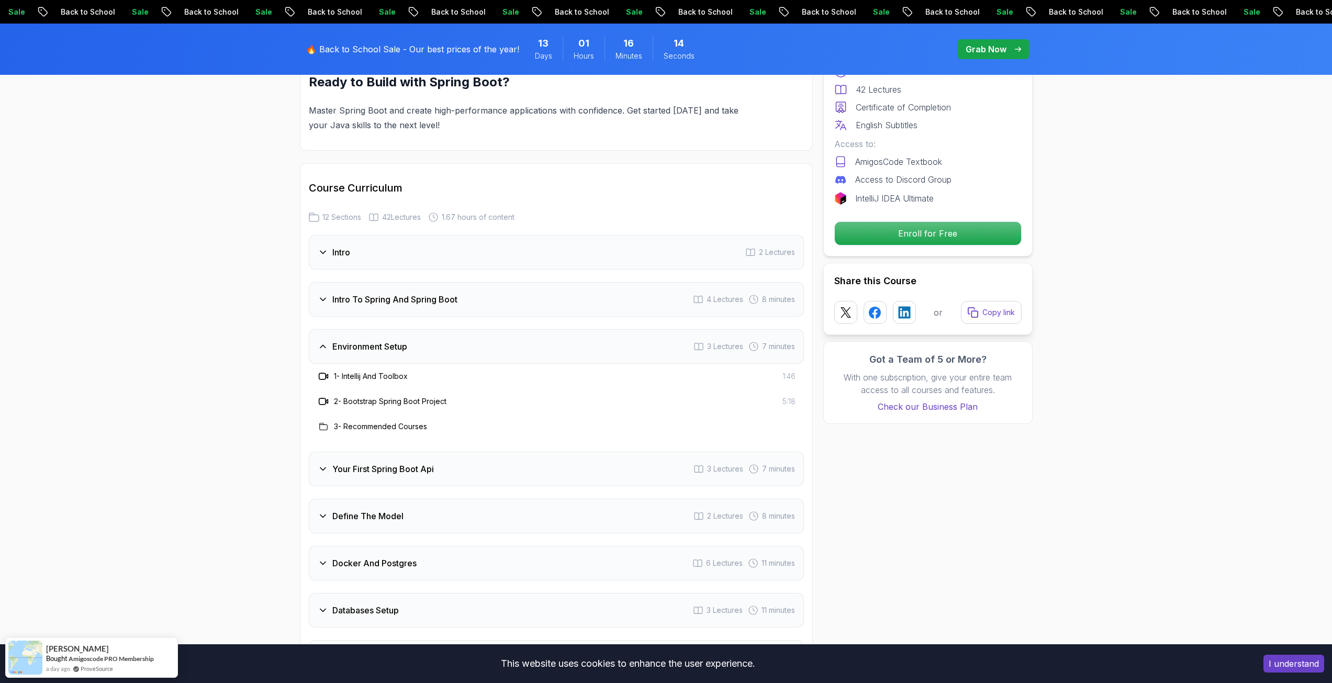
scroll to position [1204, 0]
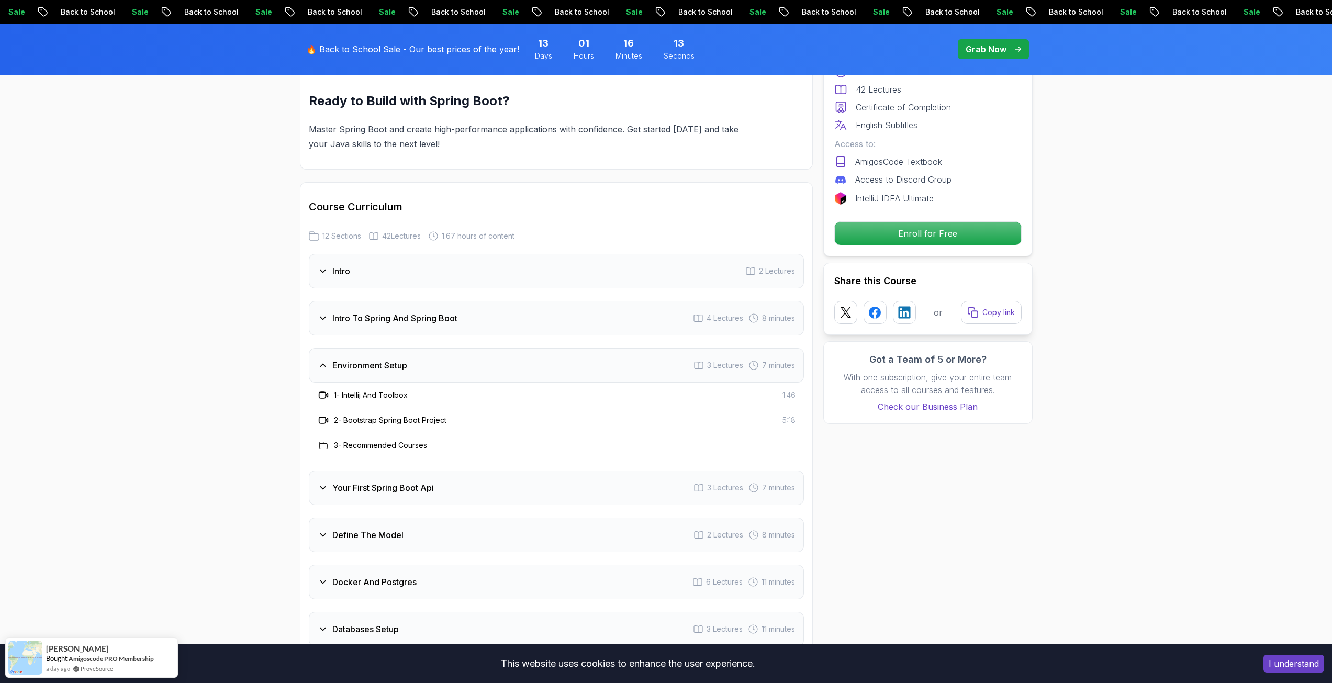
click at [346, 301] on div "Intro To Spring And Spring Boot 4 Lectures 8 minutes" at bounding box center [556, 318] width 495 height 35
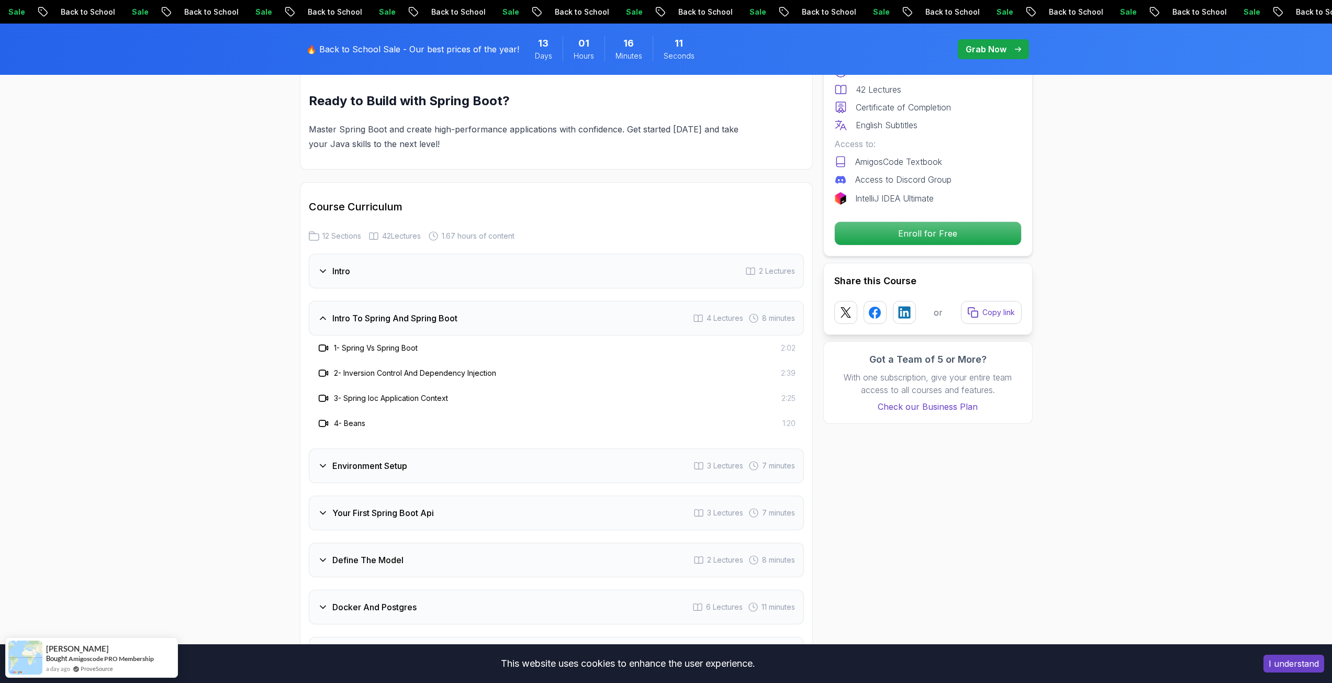
scroll to position [1151, 0]
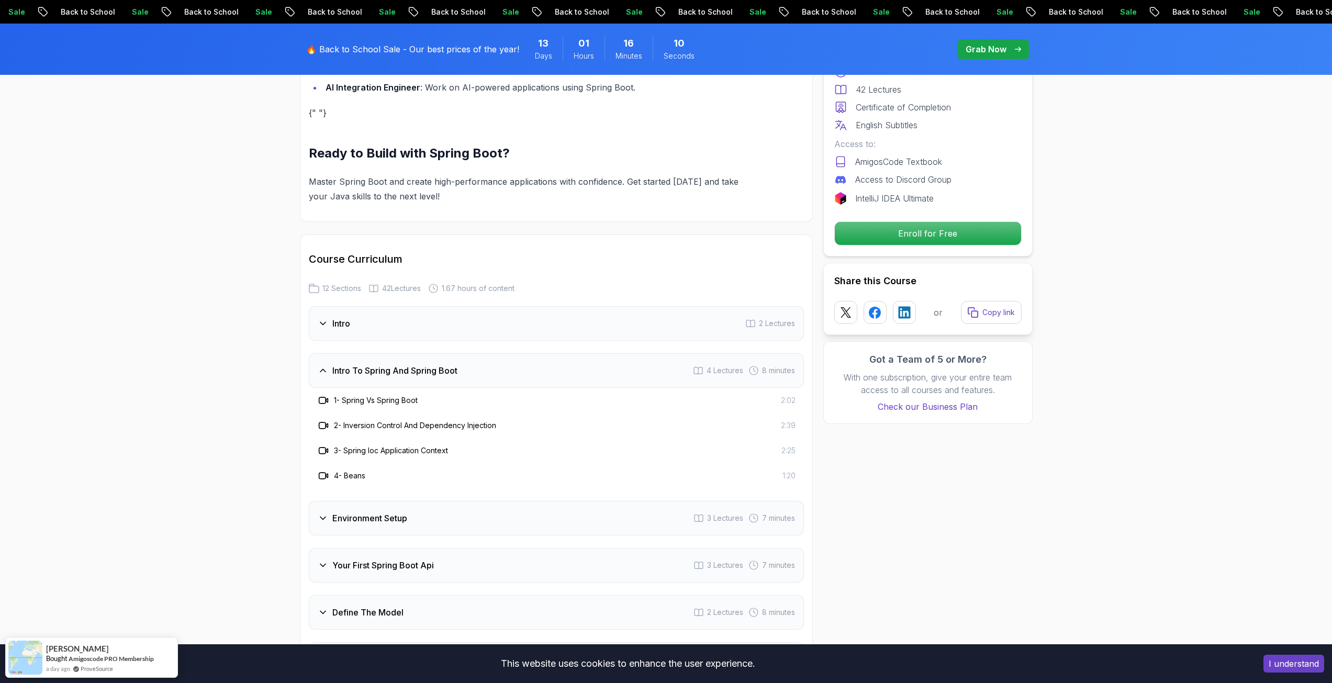
click at [332, 317] on div "Intro 2 Lectures" at bounding box center [556, 323] width 495 height 35
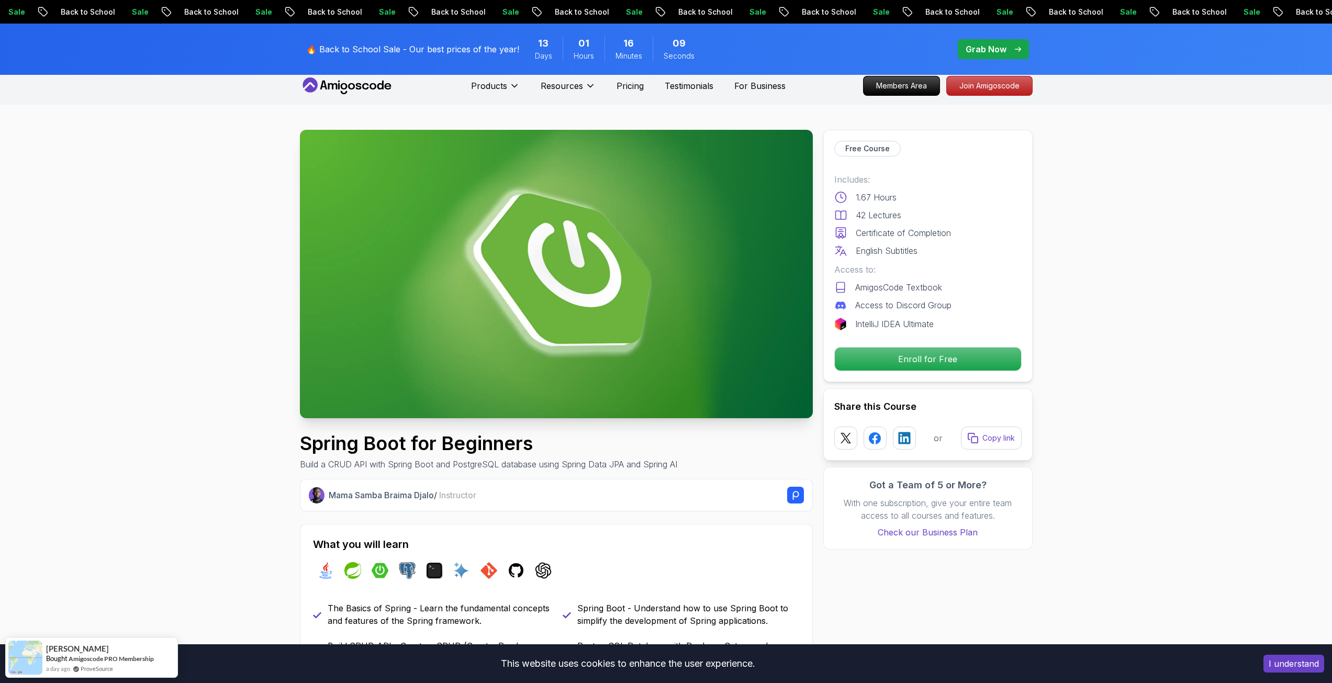
scroll to position [0, 0]
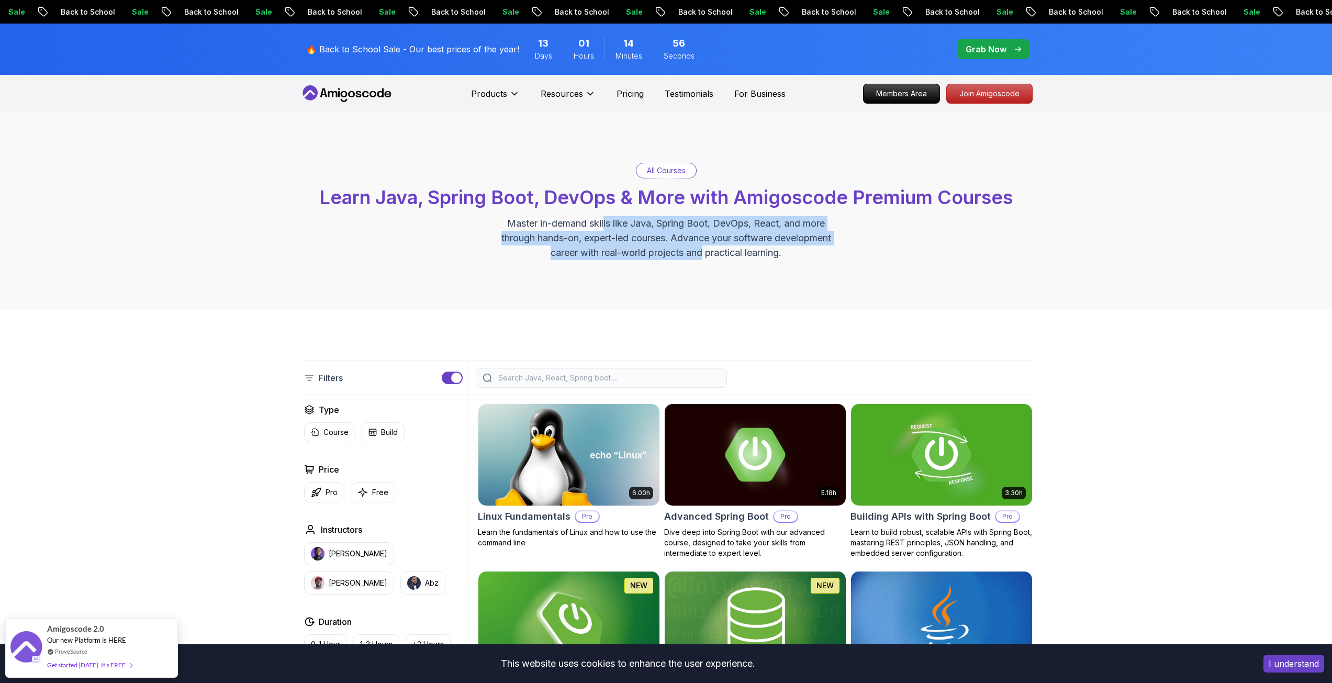
drag, startPoint x: 604, startPoint y: 219, endPoint x: 701, endPoint y: 252, distance: 102.3
click at [701, 252] on p "Master in-demand skills like Java, Spring Boot, DevOps, React, and more through…" at bounding box center [666, 238] width 352 height 44
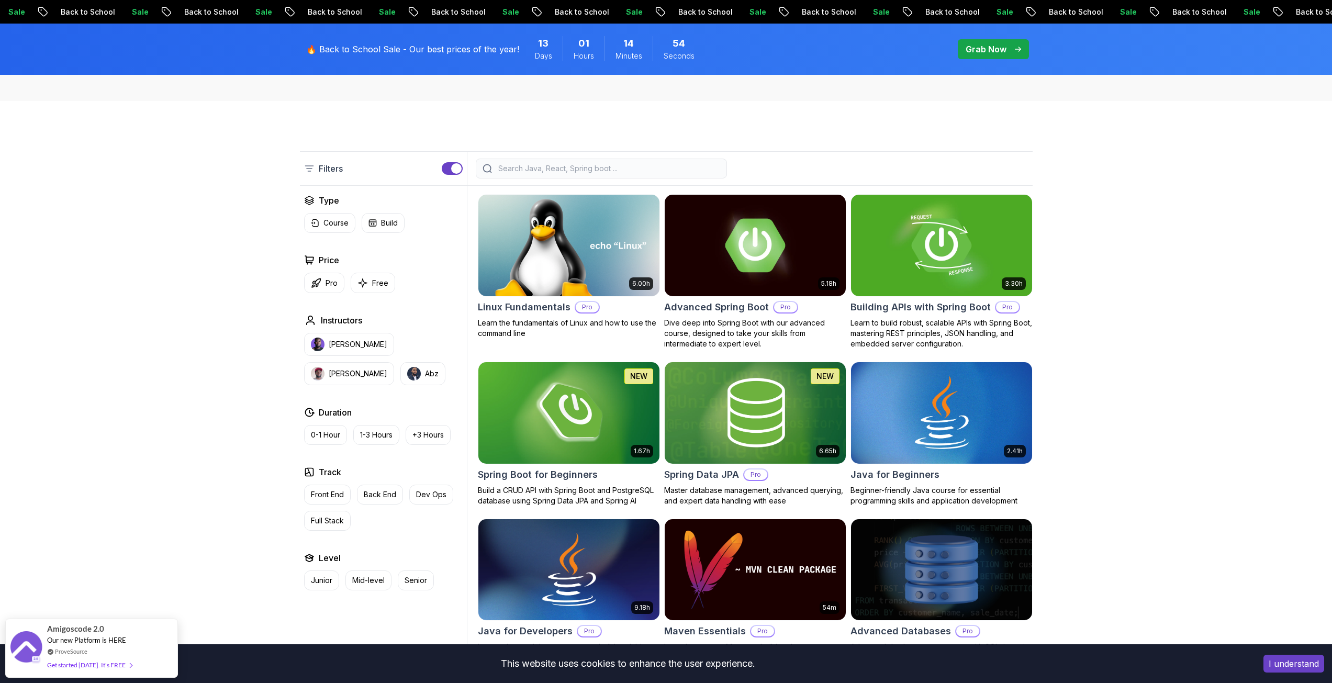
scroll to position [262, 0]
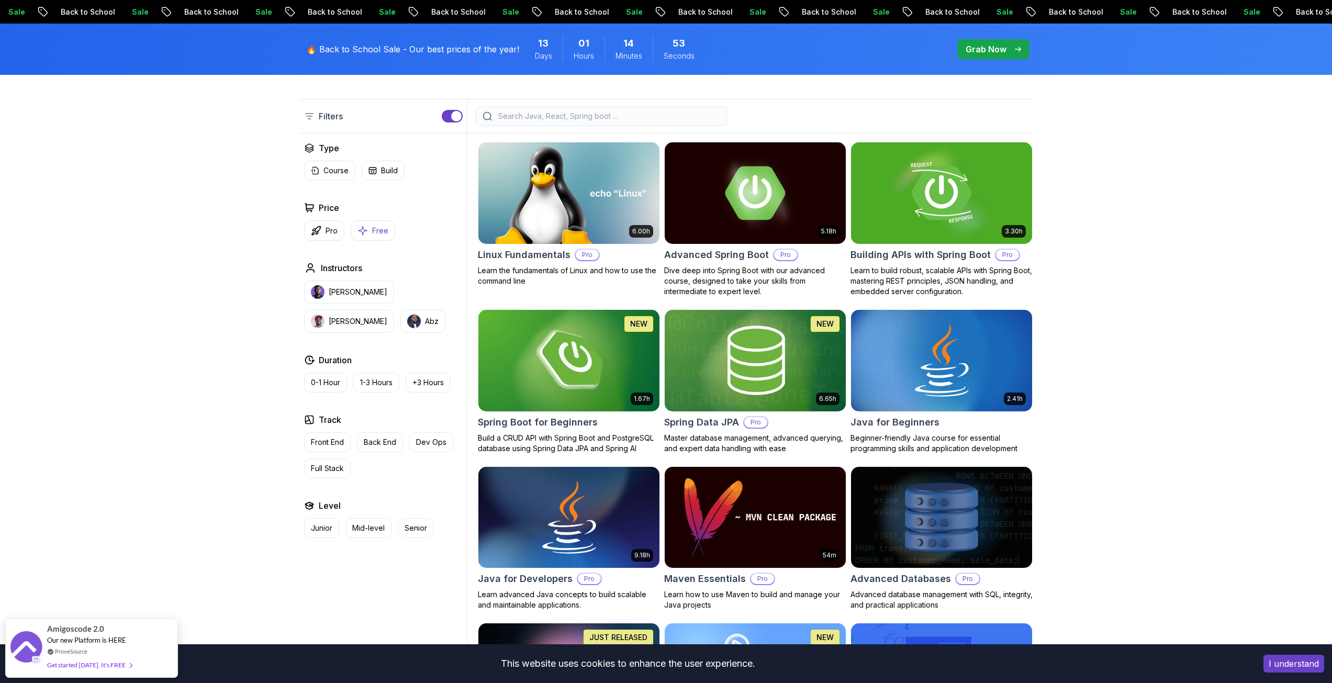
click at [364, 234] on icon "button" at bounding box center [362, 230] width 10 height 11
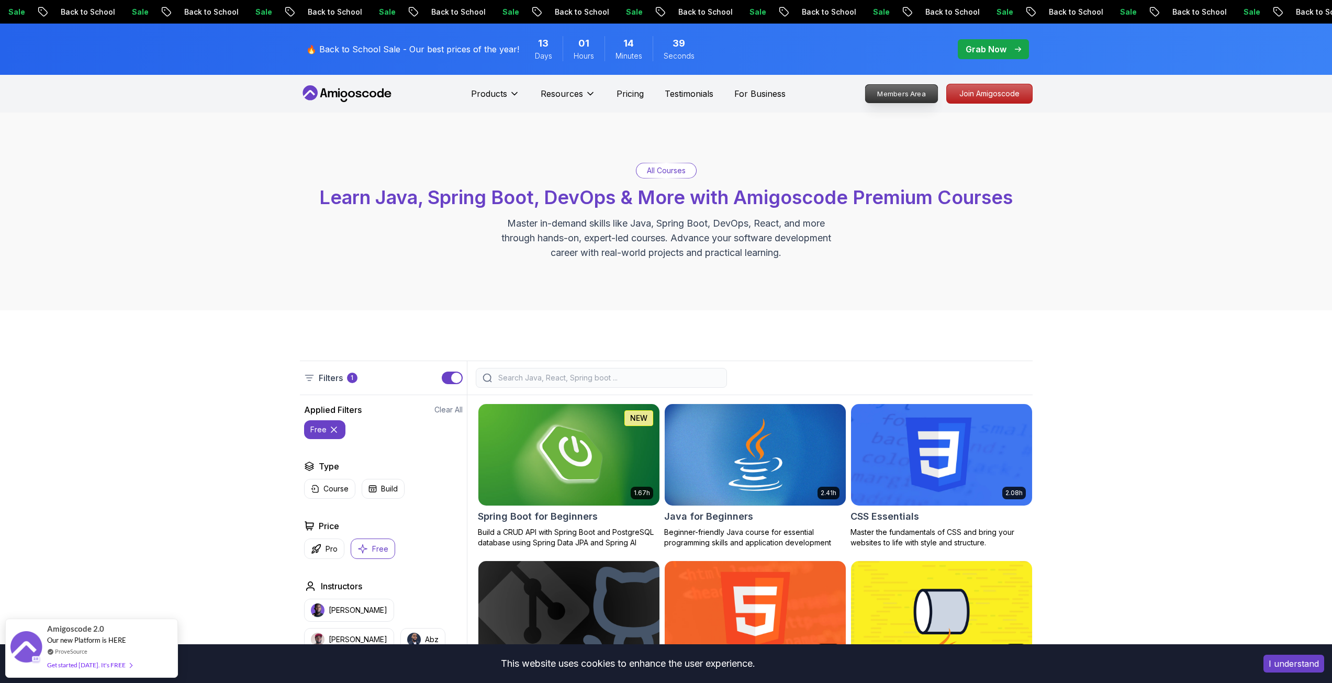
click at [919, 94] on p "Members Area" at bounding box center [901, 94] width 72 height 18
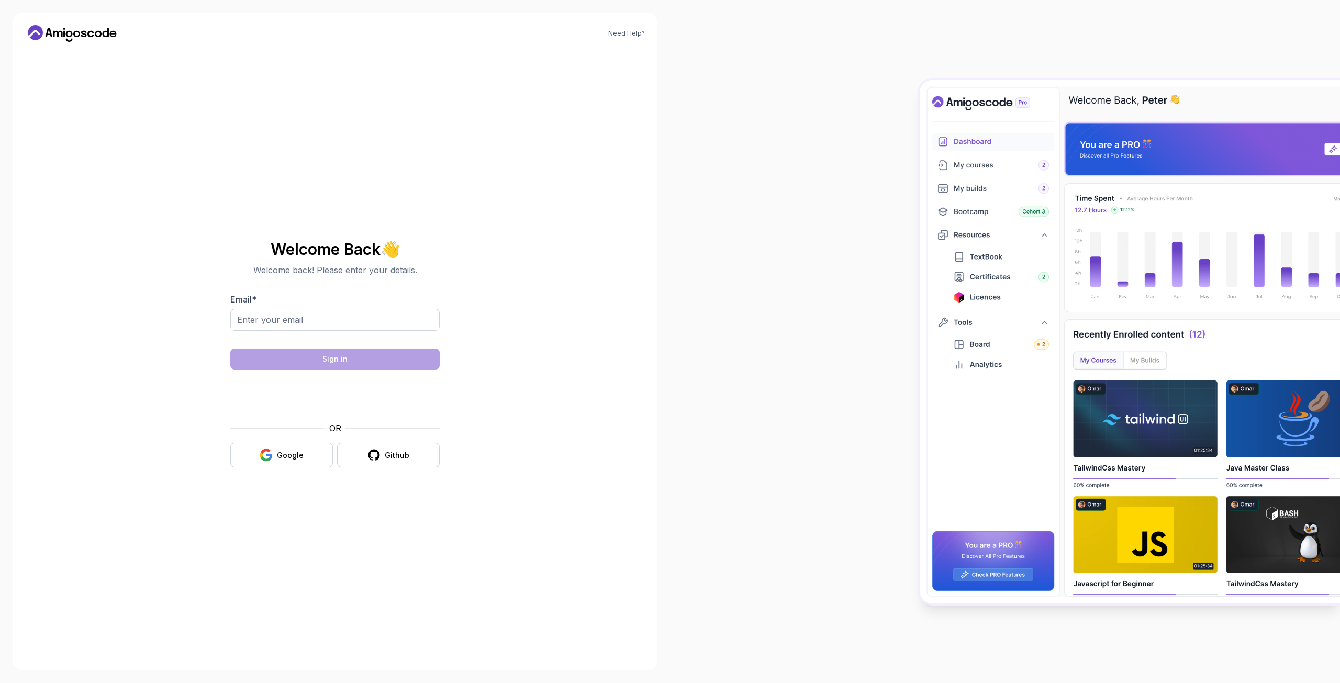
drag, startPoint x: 907, startPoint y: 96, endPoint x: 901, endPoint y: 93, distance: 6.6
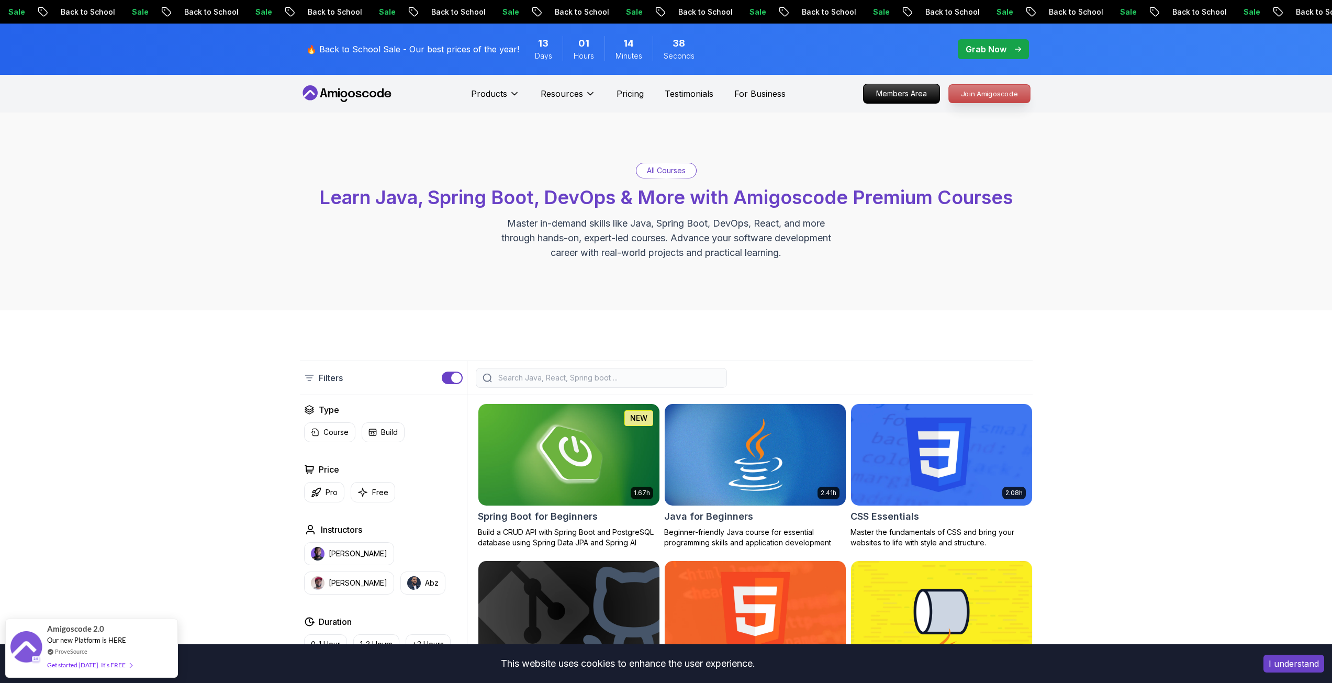
click at [951, 88] on p "Join Amigoscode" at bounding box center [989, 94] width 81 height 18
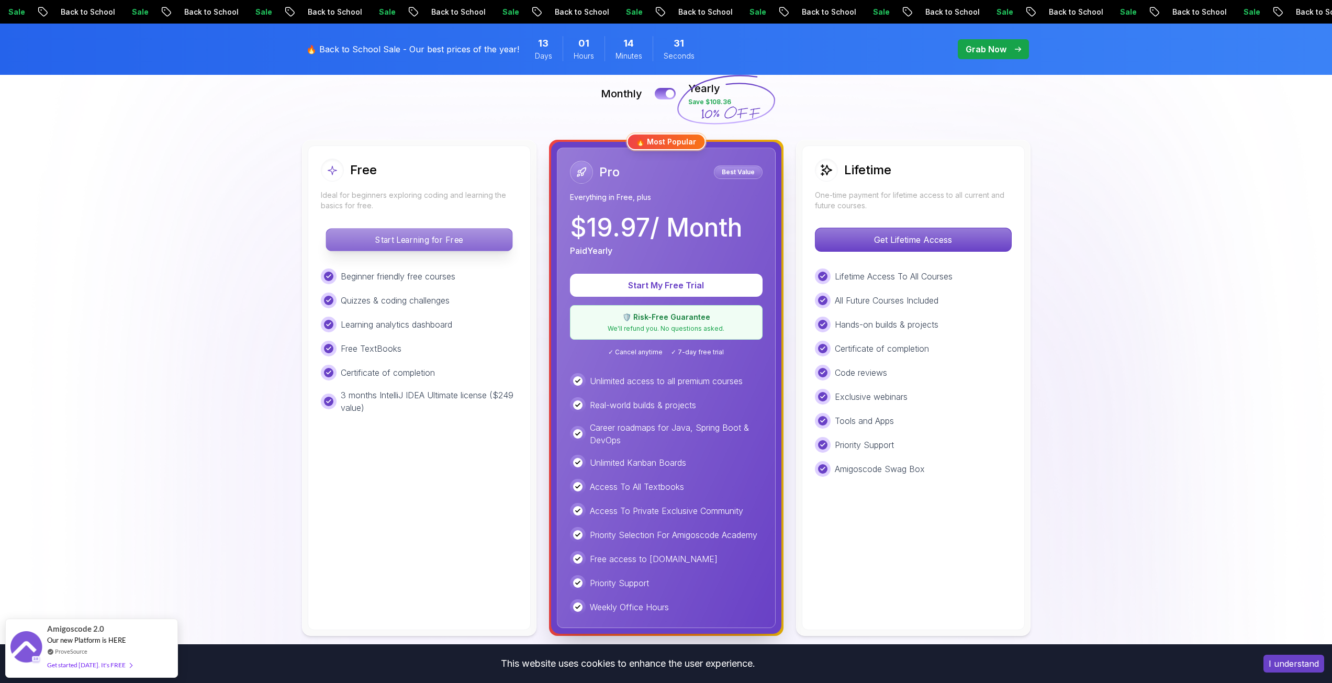
scroll to position [262, 0]
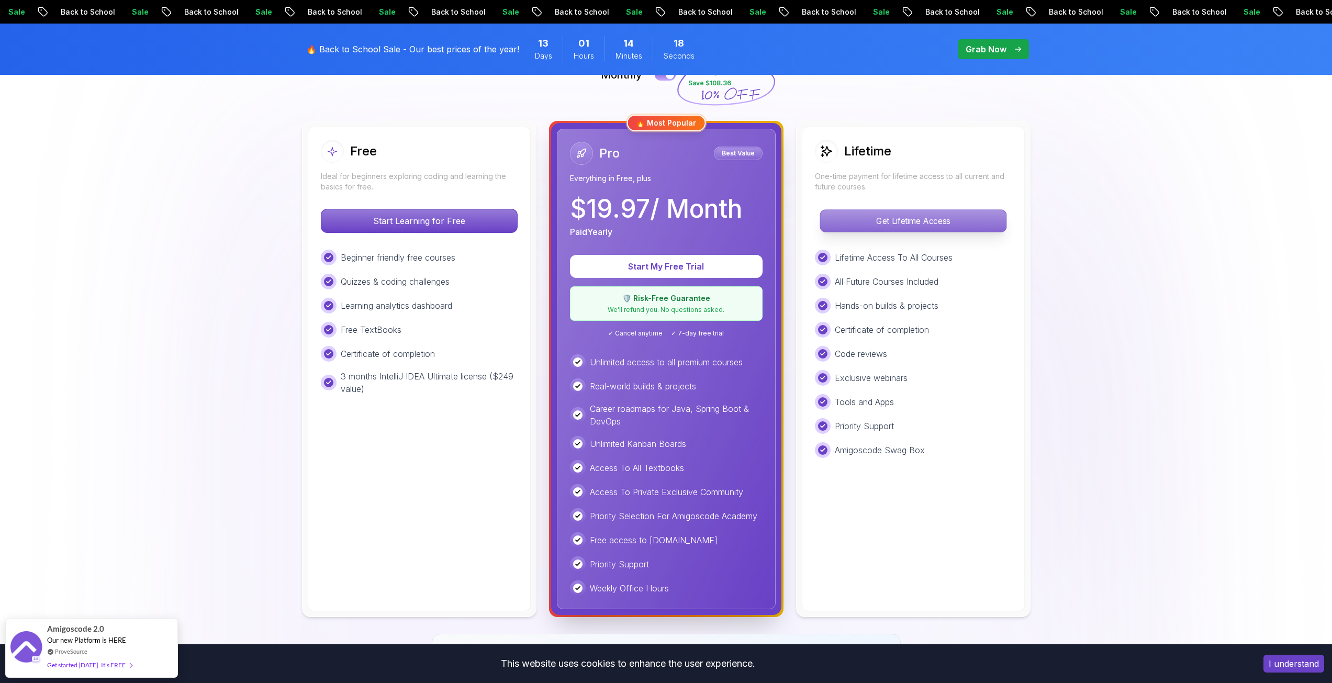
click at [888, 222] on p "Get Lifetime Access" at bounding box center [913, 221] width 186 height 22
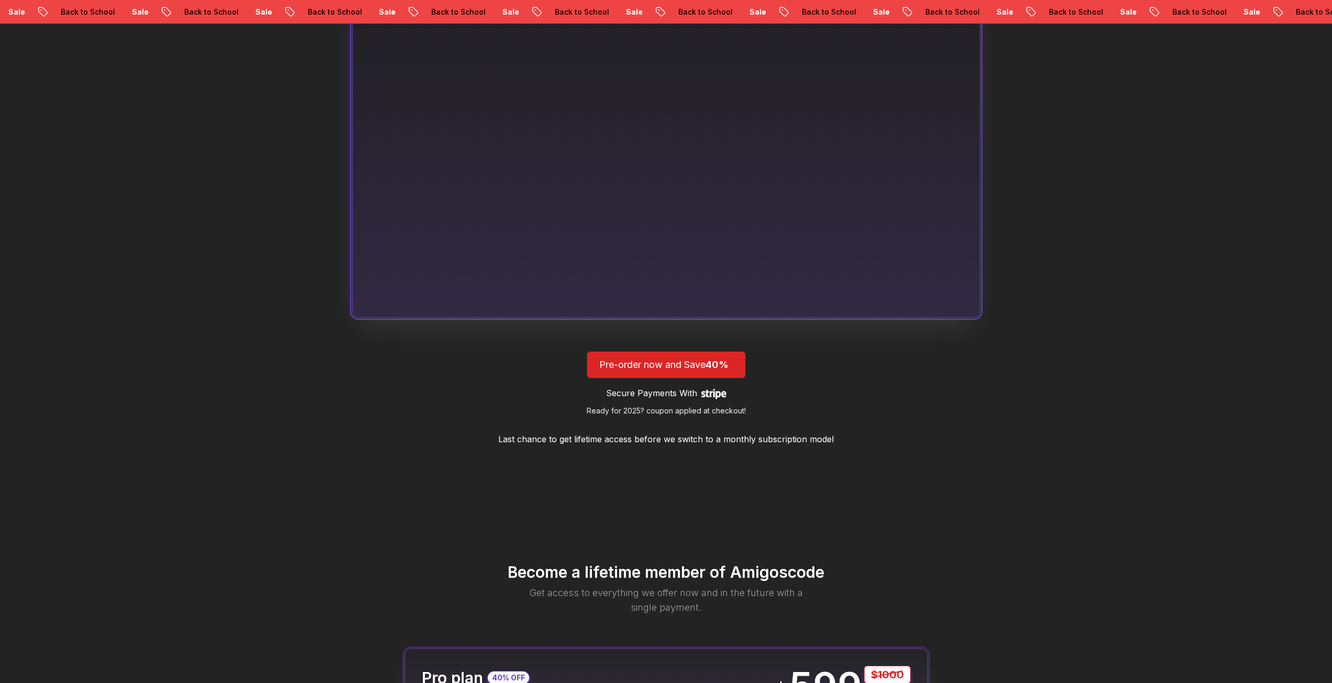
scroll to position [733, 0]
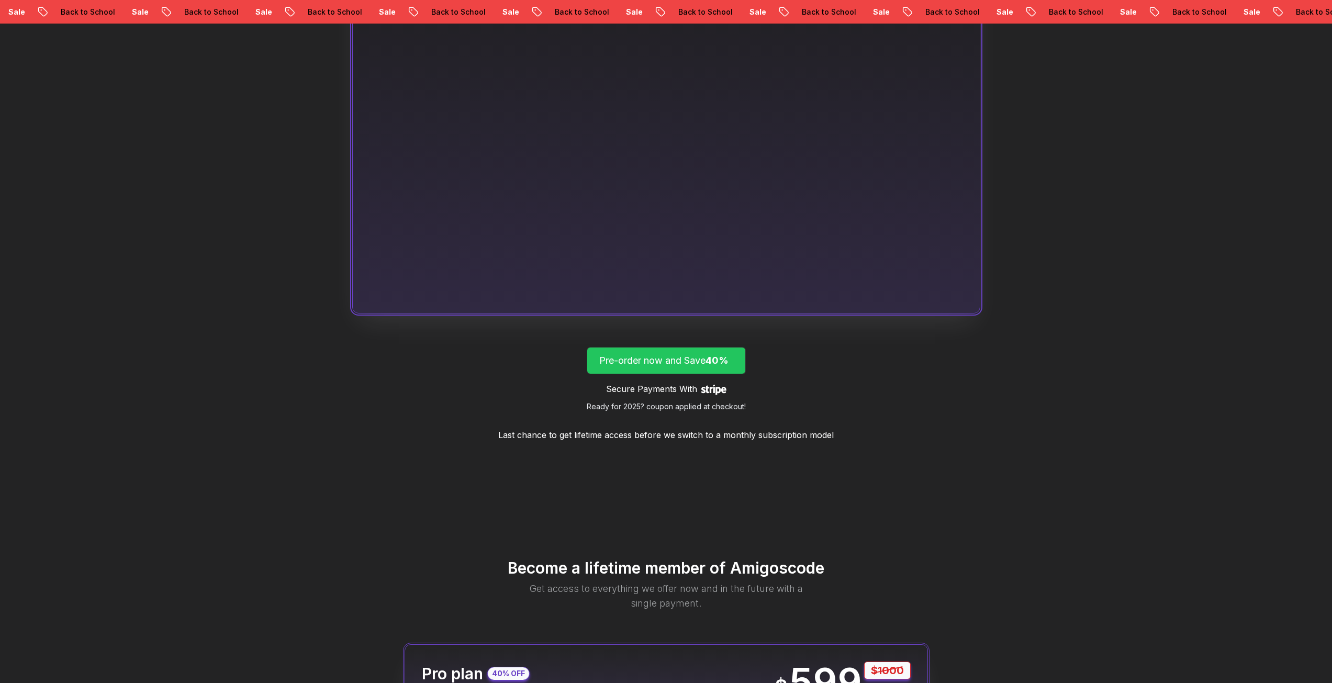
click at [635, 356] on p "Pre-order now and Save 40%" at bounding box center [666, 360] width 134 height 15
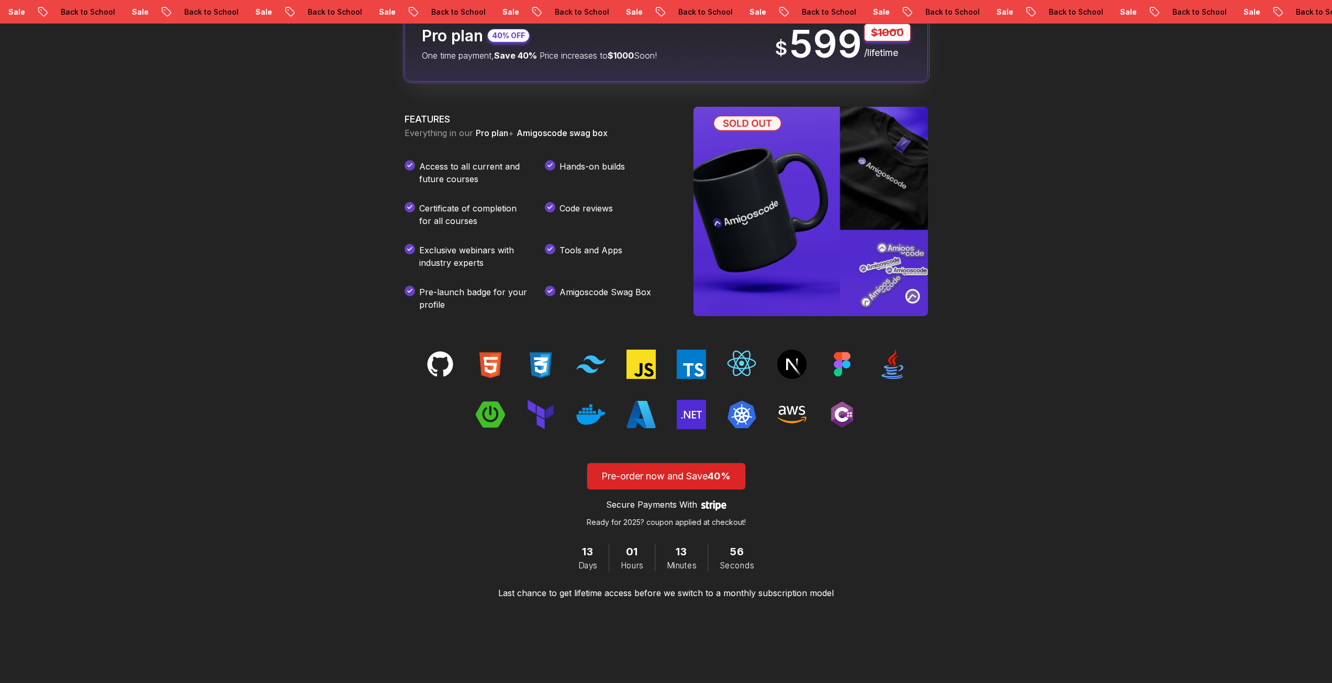
scroll to position [1390, 0]
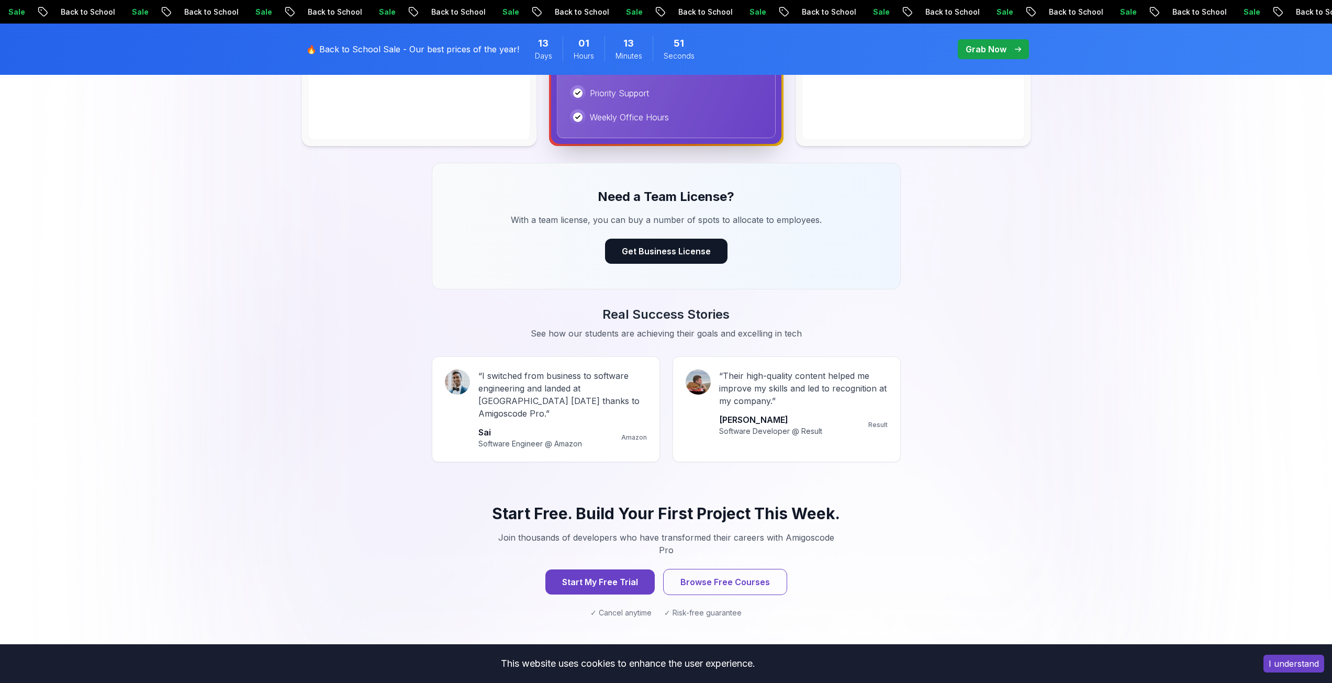
scroll to position [574, 0]
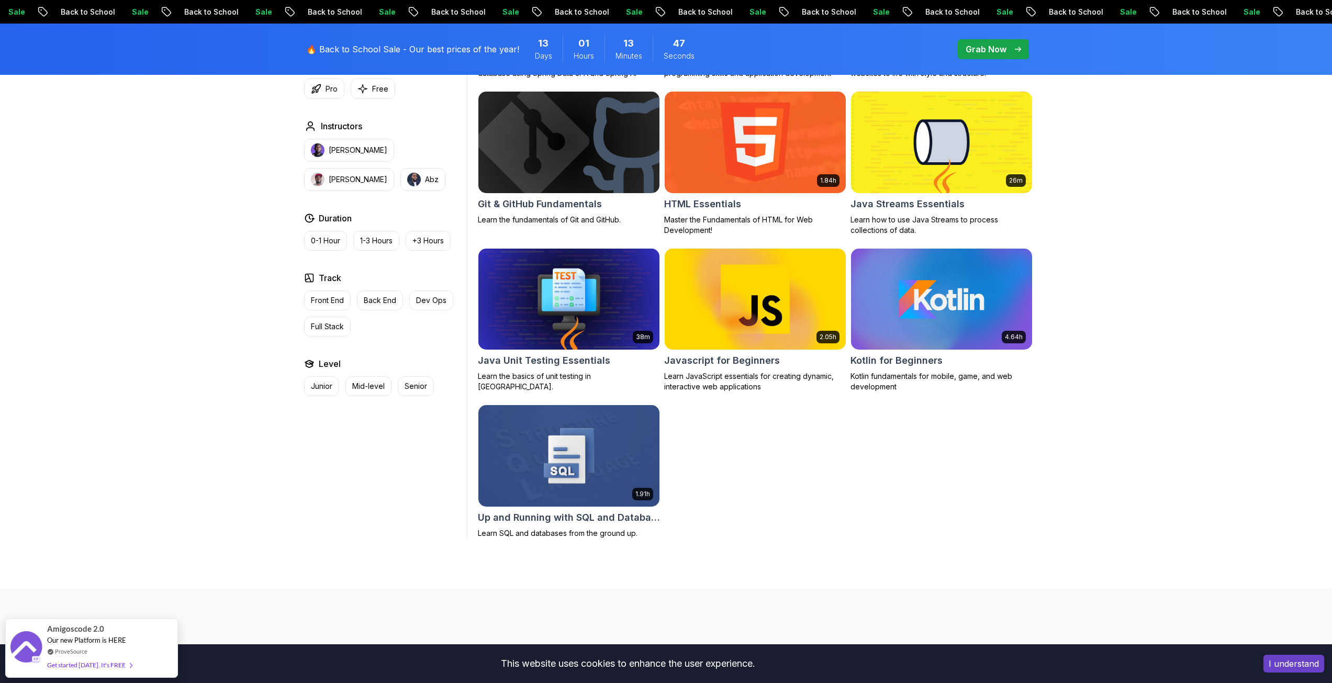
scroll to position [471, 0]
